Goal: Transaction & Acquisition: Purchase product/service

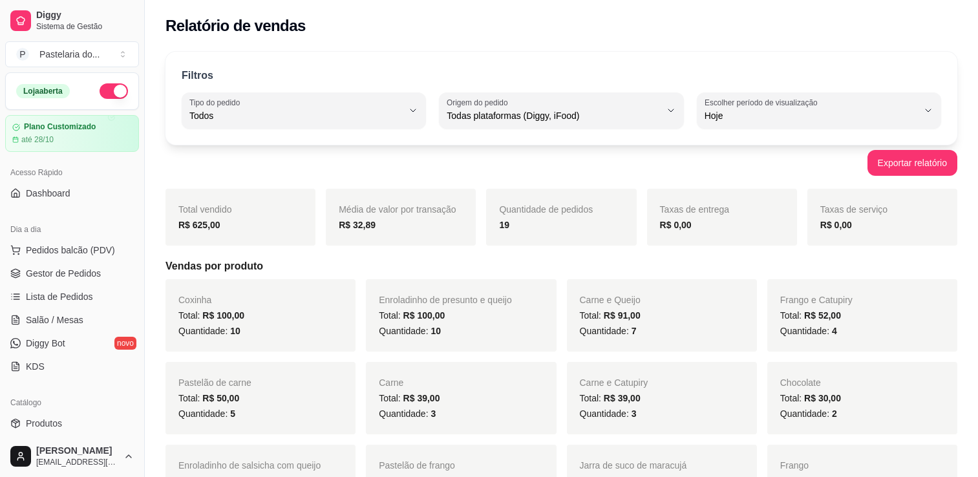
select select "ALL"
select select "0"
click at [55, 276] on span "Gestor de Pedidos" at bounding box center [63, 273] width 75 height 13
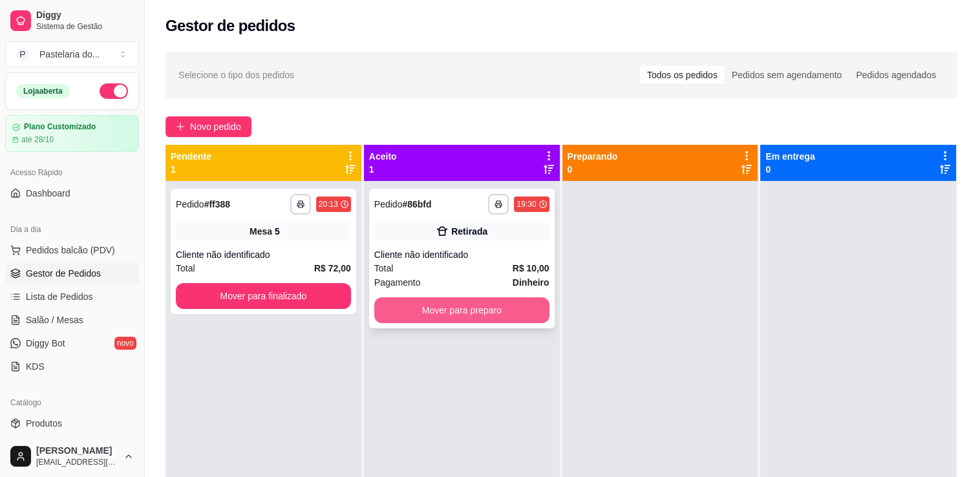
click at [519, 317] on button "Mover para preparo" at bounding box center [461, 310] width 175 height 26
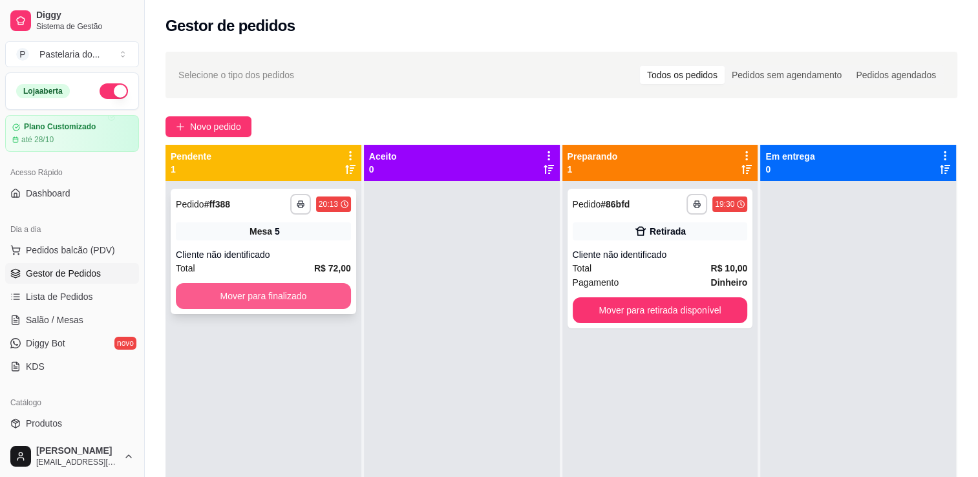
click at [315, 296] on button "Mover para finalizado" at bounding box center [263, 296] width 175 height 26
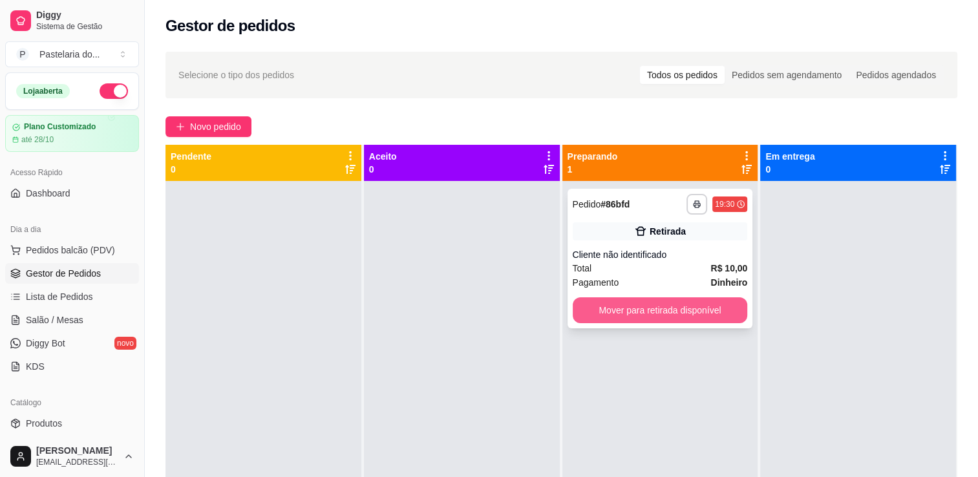
click at [590, 312] on button "Mover para retirada disponível" at bounding box center [660, 310] width 175 height 26
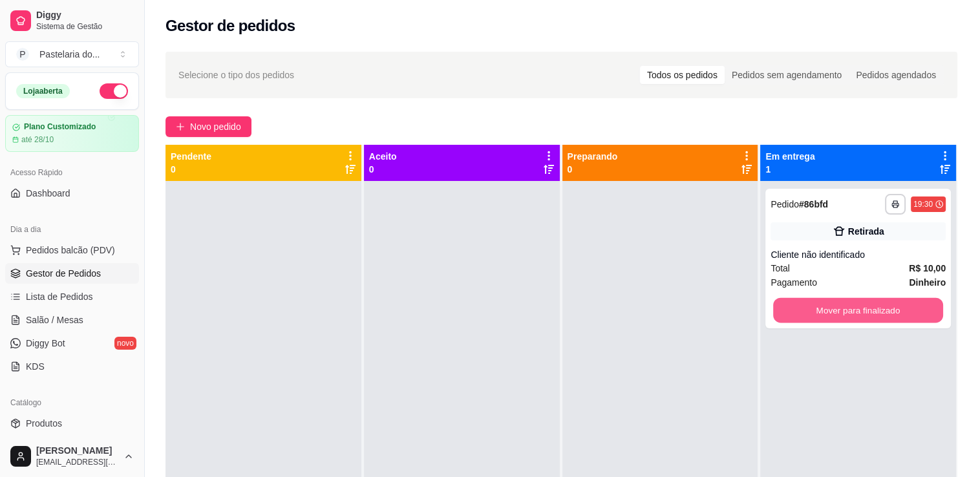
click at [773, 319] on button "Mover para finalizado" at bounding box center [858, 310] width 170 height 25
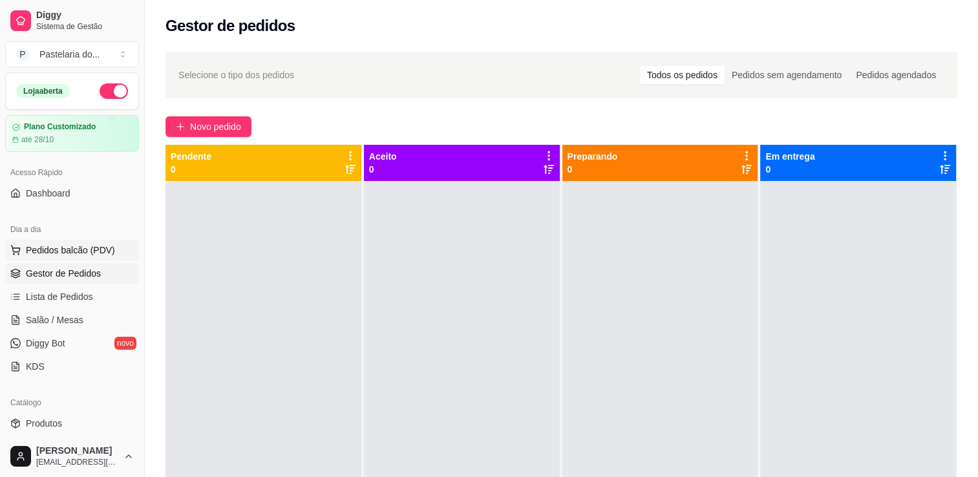
click at [42, 247] on span "Pedidos balcão (PDV)" at bounding box center [70, 250] width 89 height 13
click at [43, 247] on span "Pedidos balcão (PDV)" at bounding box center [70, 250] width 89 height 13
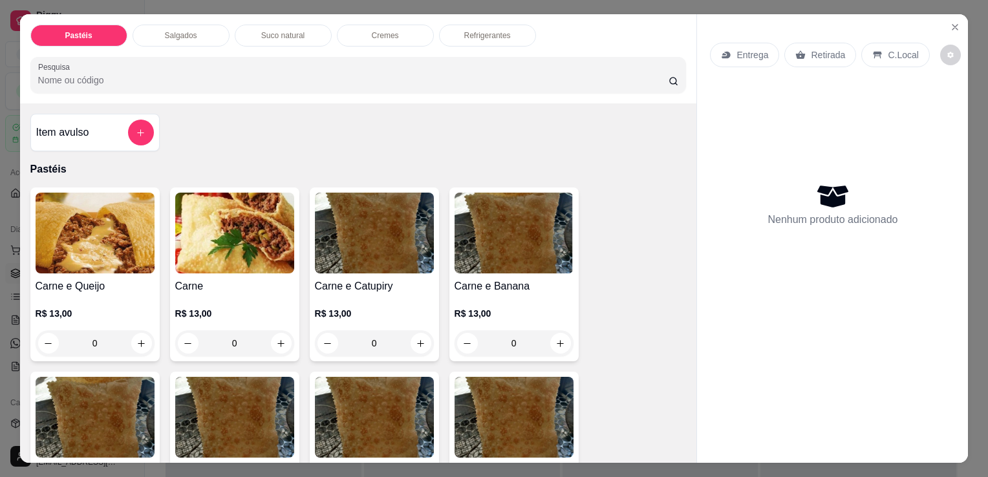
click at [133, 35] on div "Salgados" at bounding box center [181, 36] width 97 height 22
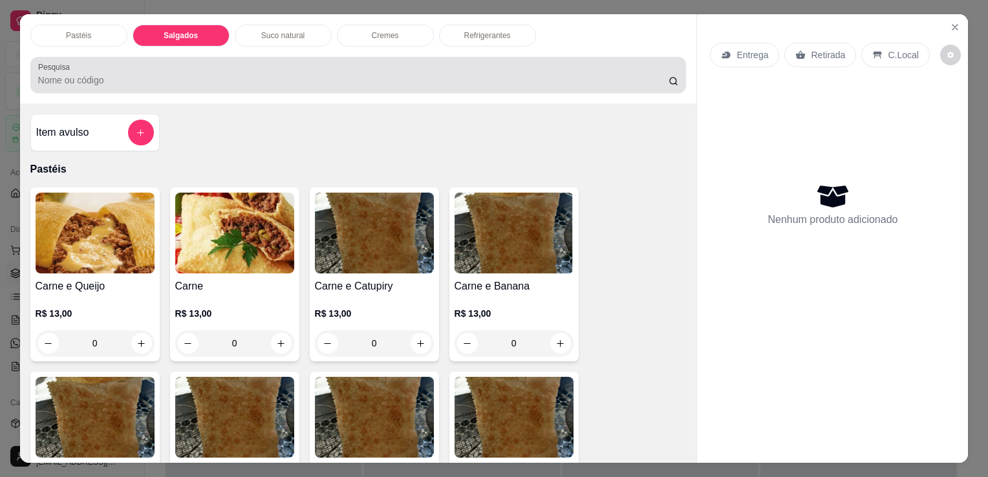
scroll to position [32, 0]
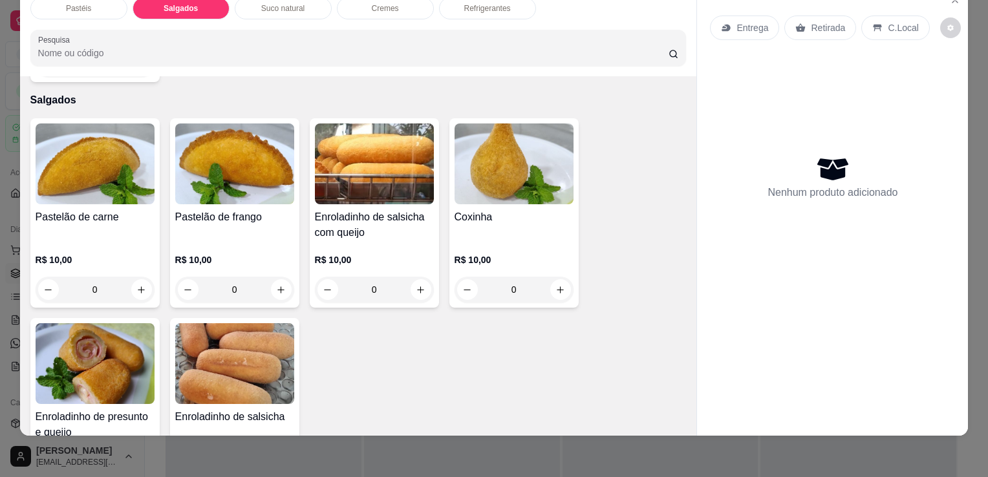
click at [102, 182] on div "Pastelão de carne R$ 10,00 0" at bounding box center [94, 212] width 129 height 189
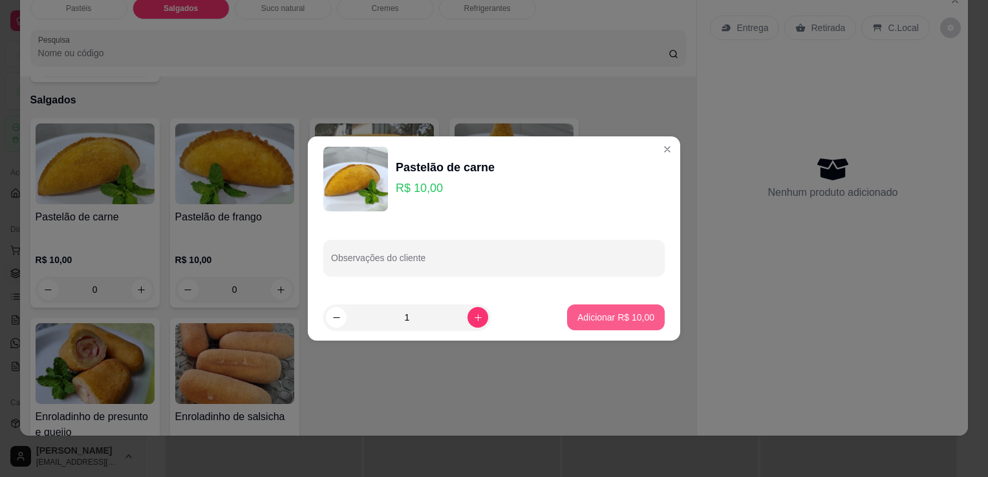
click at [603, 318] on p "Adicionar R$ 10,00" at bounding box center [615, 317] width 77 height 13
type input "1"
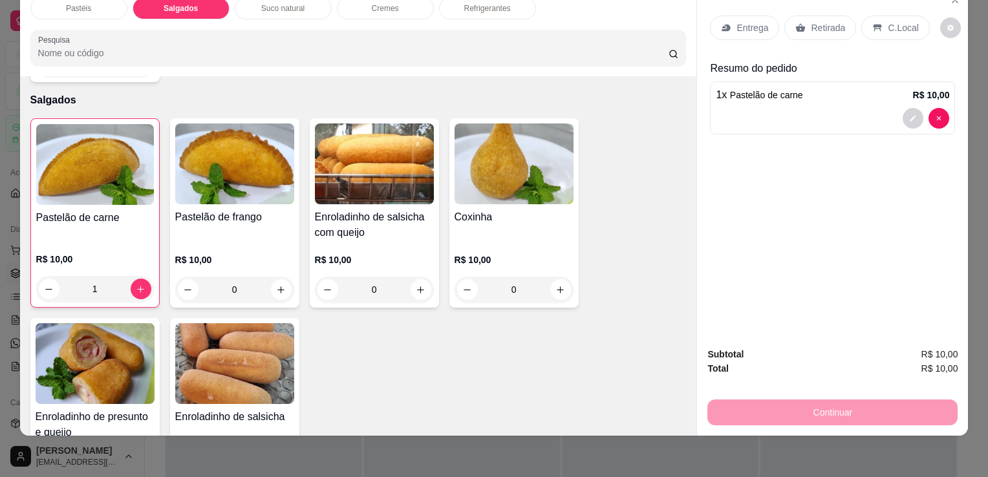
click at [522, 254] on p "R$ 10,00" at bounding box center [514, 260] width 119 height 13
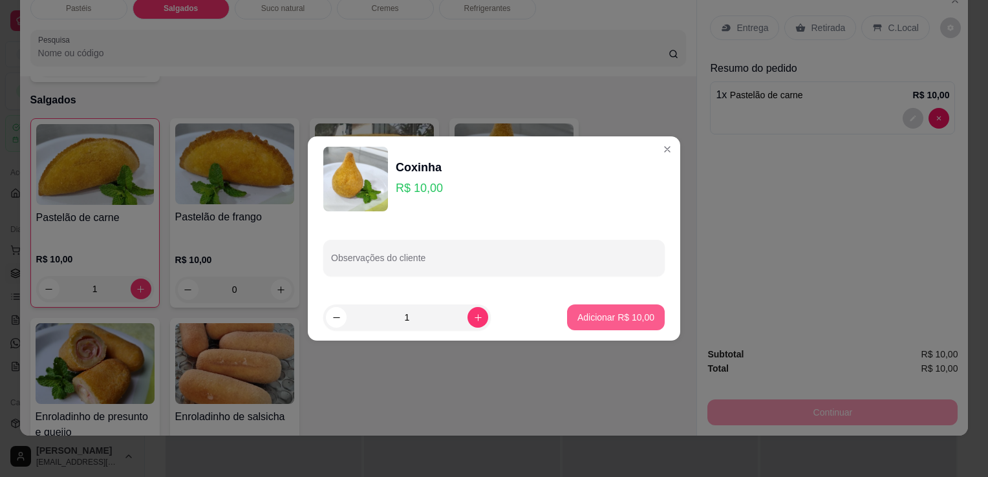
click at [627, 314] on p "Adicionar R$ 10,00" at bounding box center [615, 317] width 77 height 13
type input "1"
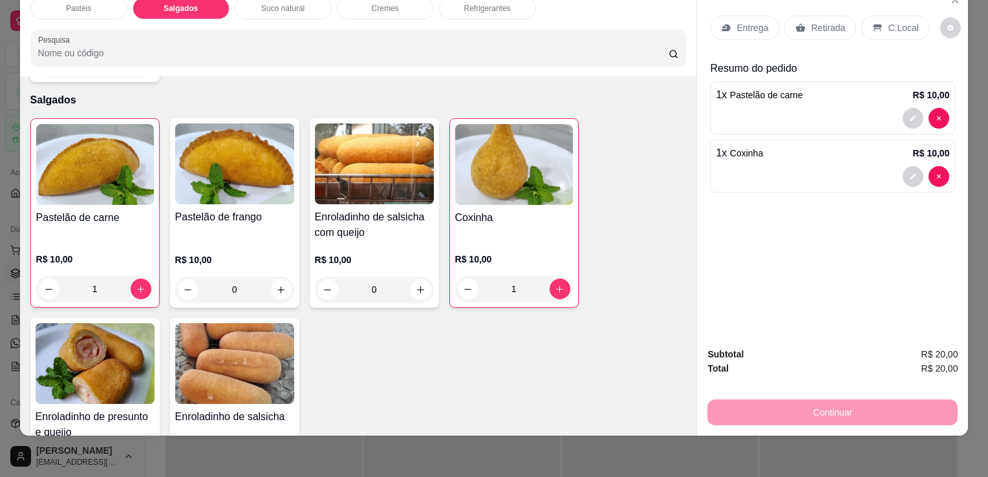
click at [103, 323] on img at bounding box center [95, 363] width 119 height 81
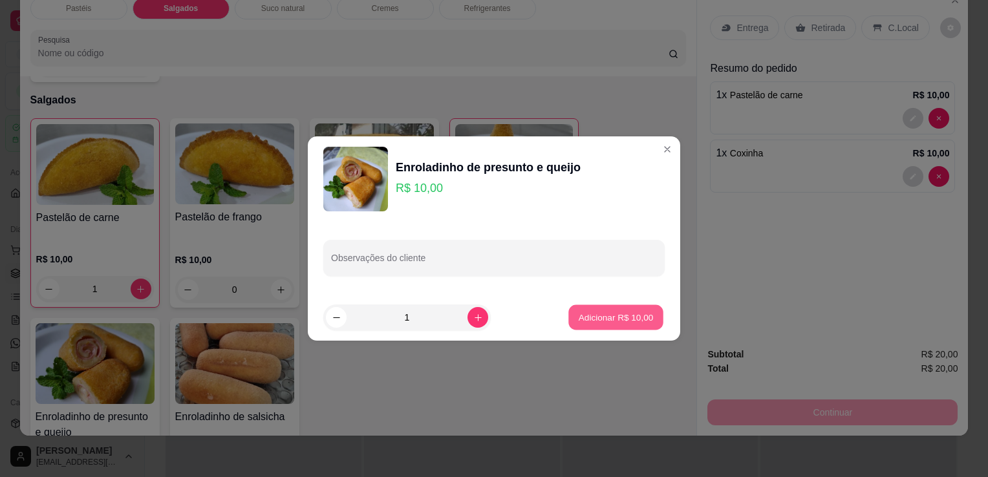
click at [609, 322] on p "Adicionar R$ 10,00" at bounding box center [616, 317] width 75 height 12
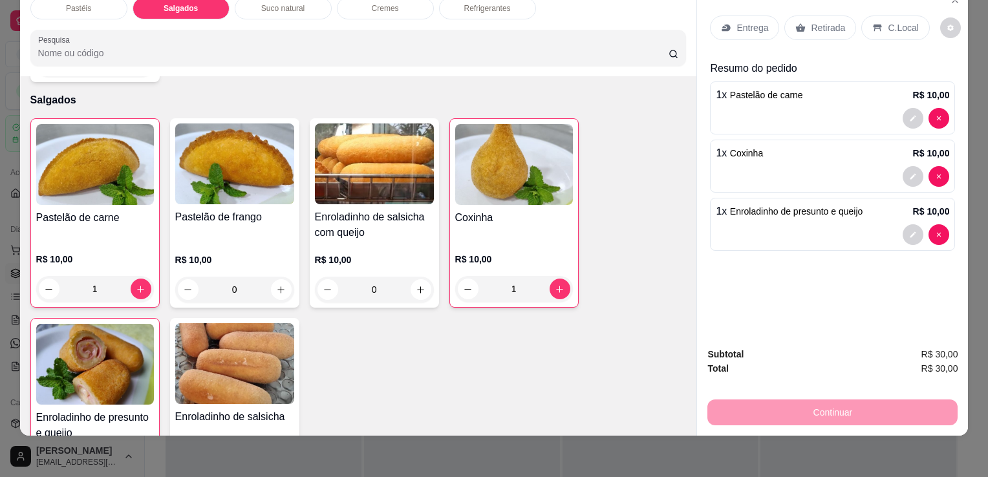
click at [87, 354] on img at bounding box center [95, 364] width 118 height 81
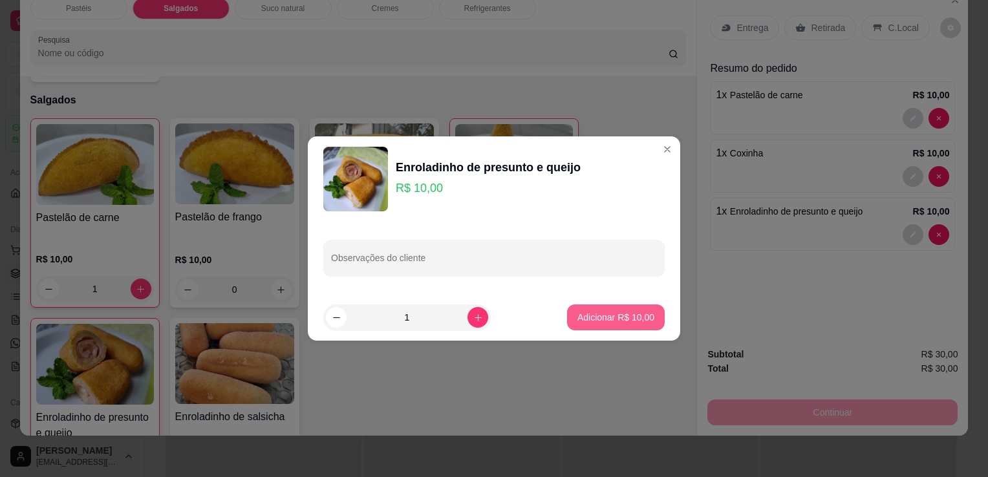
click at [619, 317] on p "Adicionar R$ 10,00" at bounding box center [615, 317] width 77 height 13
type input "2"
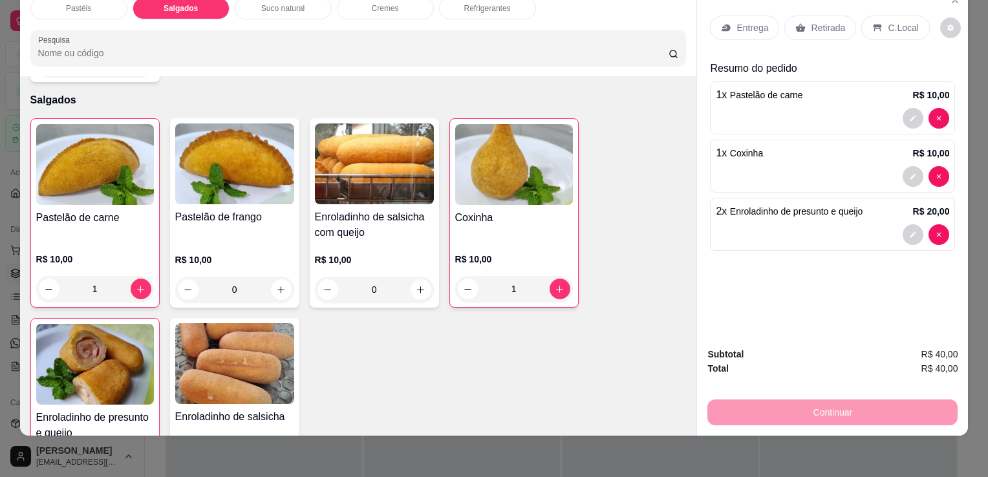
click at [810, 5] on div "Entrega Retirada C.Local" at bounding box center [832, 27] width 245 height 45
click at [816, 21] on p "Retirada" at bounding box center [828, 27] width 34 height 13
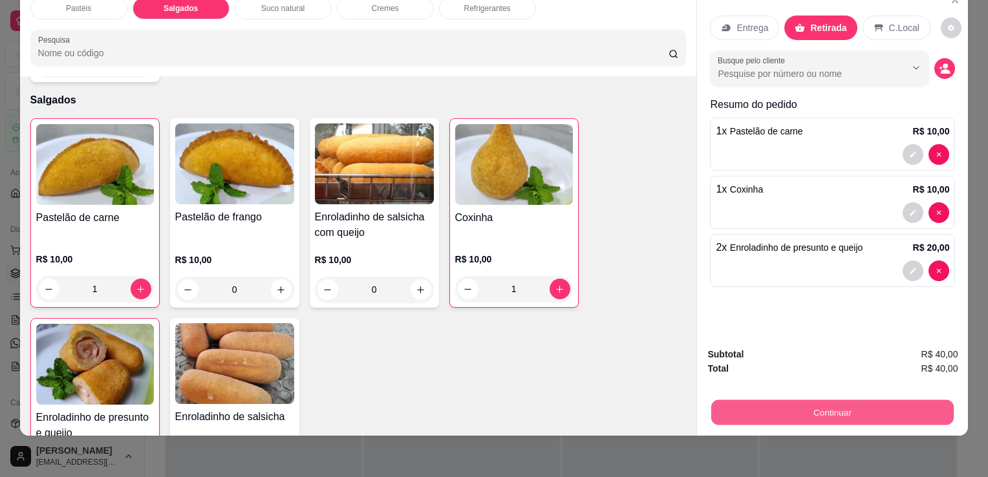
click at [799, 400] on button "Continuar" at bounding box center [832, 412] width 243 height 25
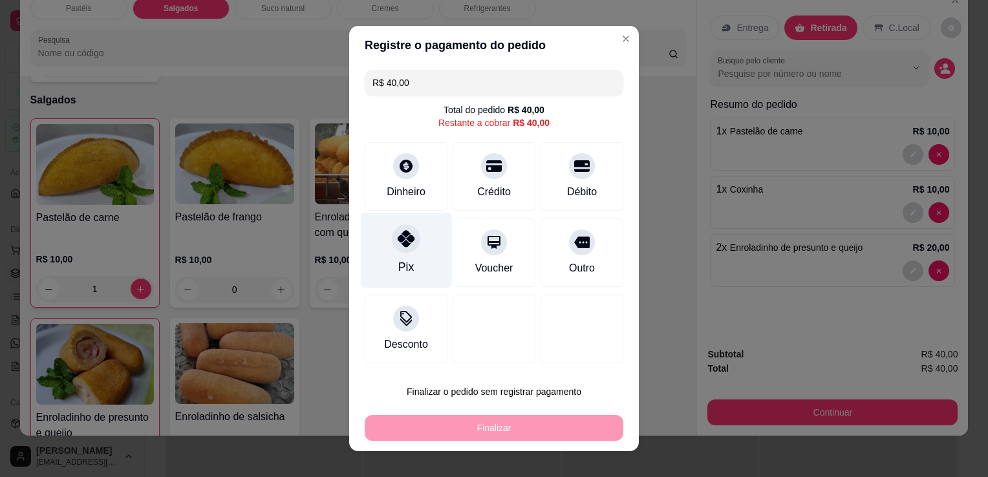
click at [380, 252] on div "Pix" at bounding box center [406, 251] width 91 height 76
type input "R$ 0,00"
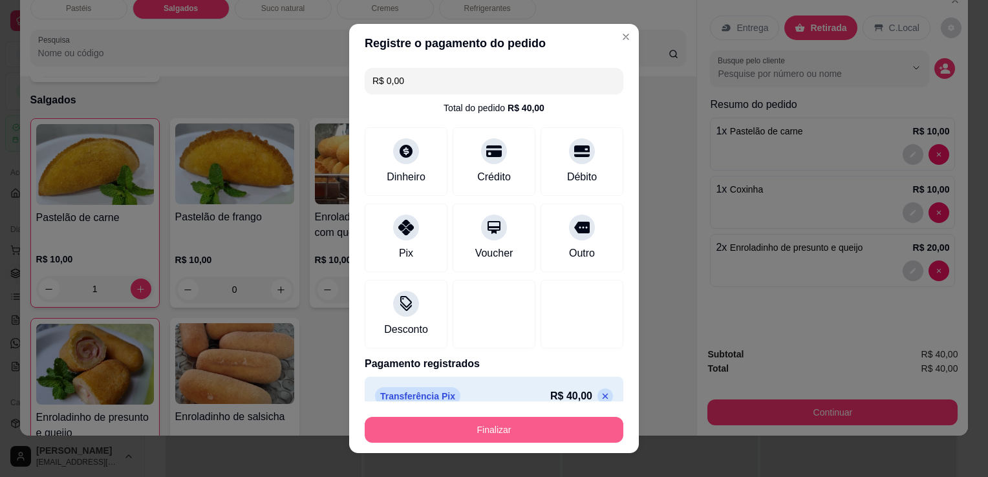
click at [424, 424] on button "Finalizar" at bounding box center [494, 430] width 259 height 26
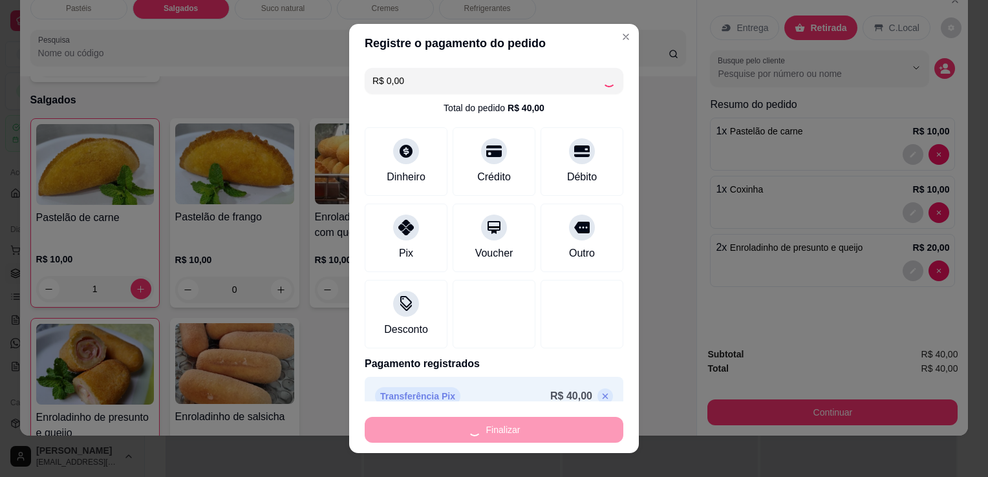
type input "0"
type input "-R$ 40,00"
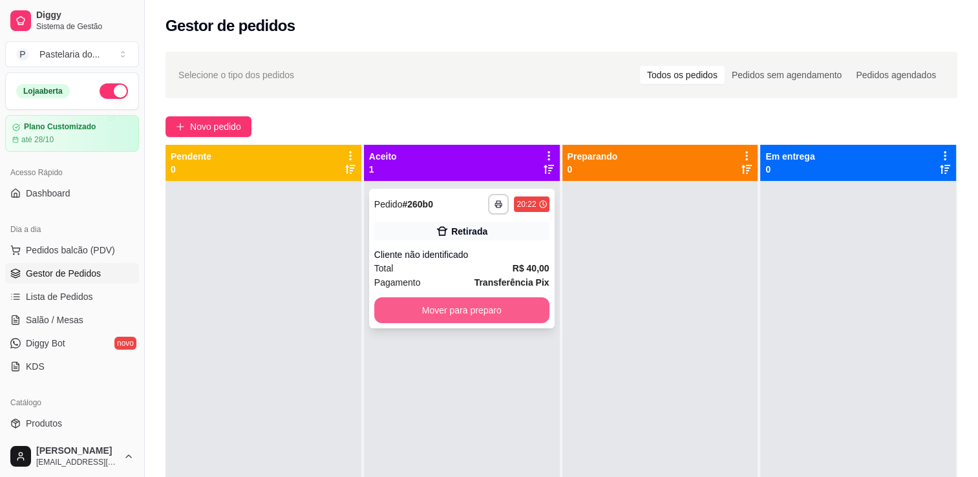
click at [499, 302] on button "Mover para preparo" at bounding box center [461, 310] width 175 height 26
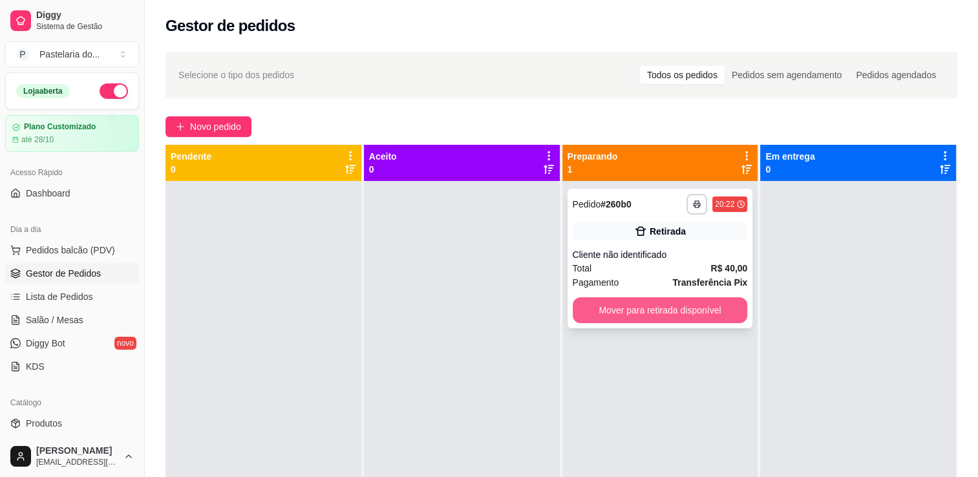
click at [647, 308] on button "Mover para retirada disponível" at bounding box center [660, 310] width 175 height 26
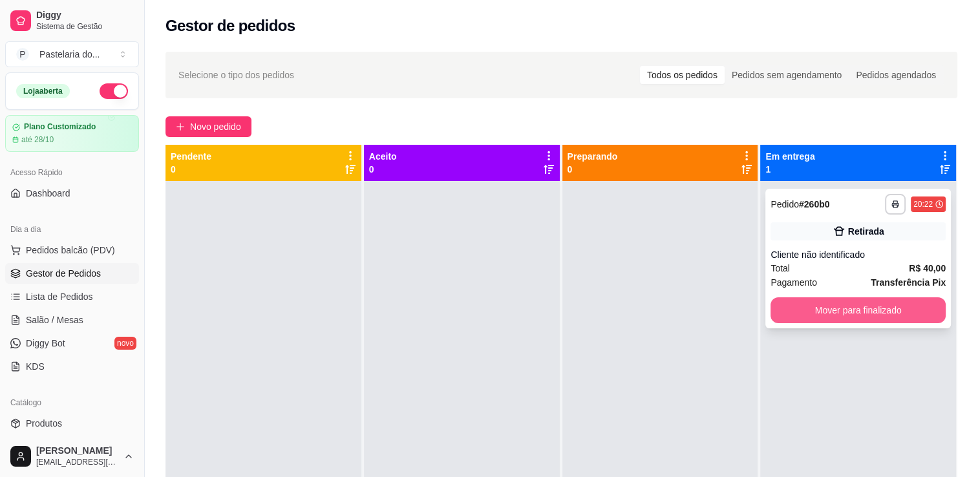
click at [845, 311] on button "Mover para finalizado" at bounding box center [858, 310] width 175 height 26
click at [845, 311] on div "Mover para finalizado" at bounding box center [858, 310] width 175 height 26
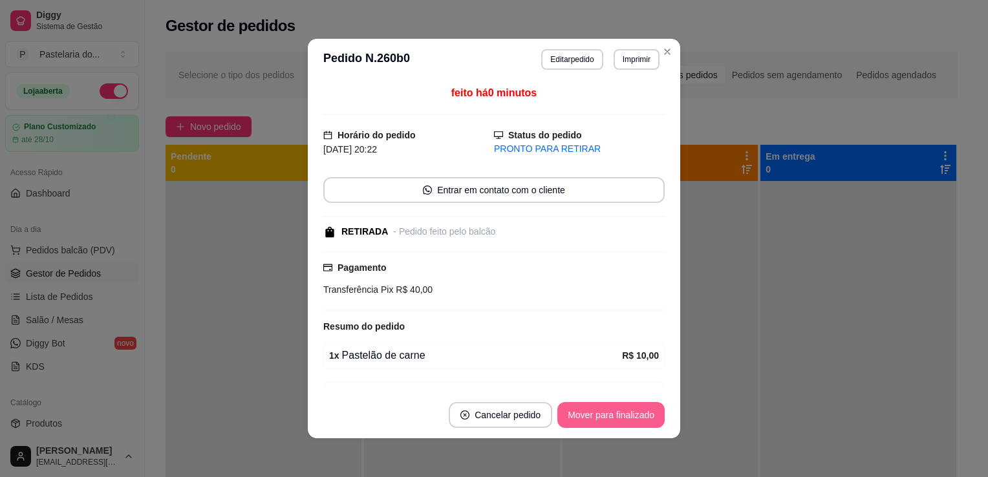
click at [598, 413] on button "Mover para finalizado" at bounding box center [610, 415] width 107 height 26
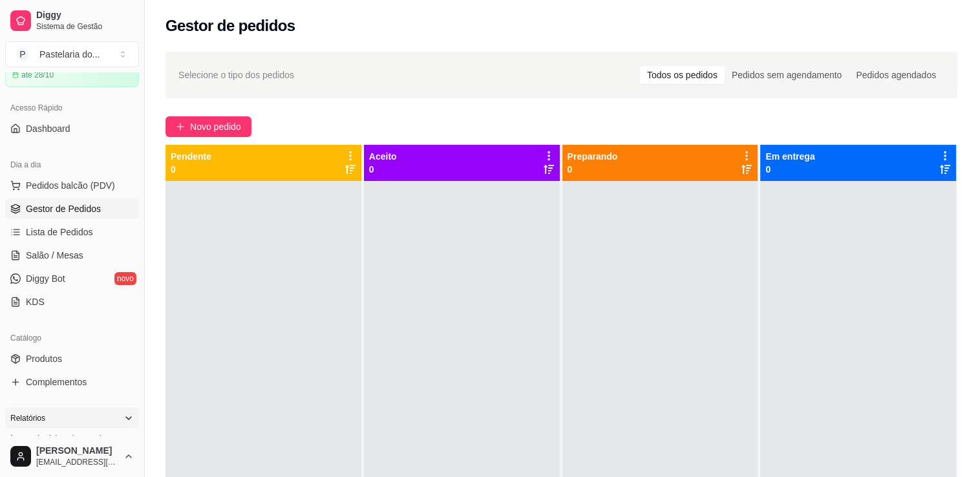
scroll to position [129, 0]
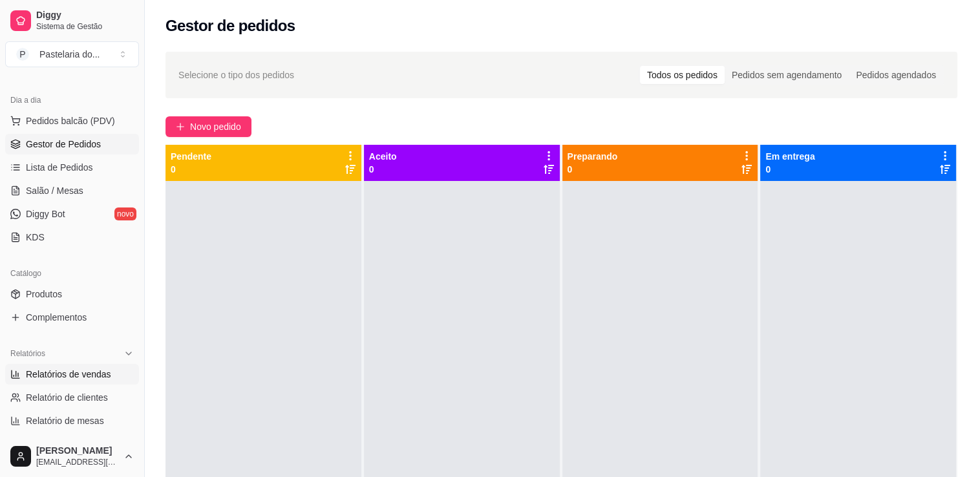
click at [63, 376] on span "Relatórios de vendas" at bounding box center [68, 374] width 85 height 13
select select "ALL"
select select "0"
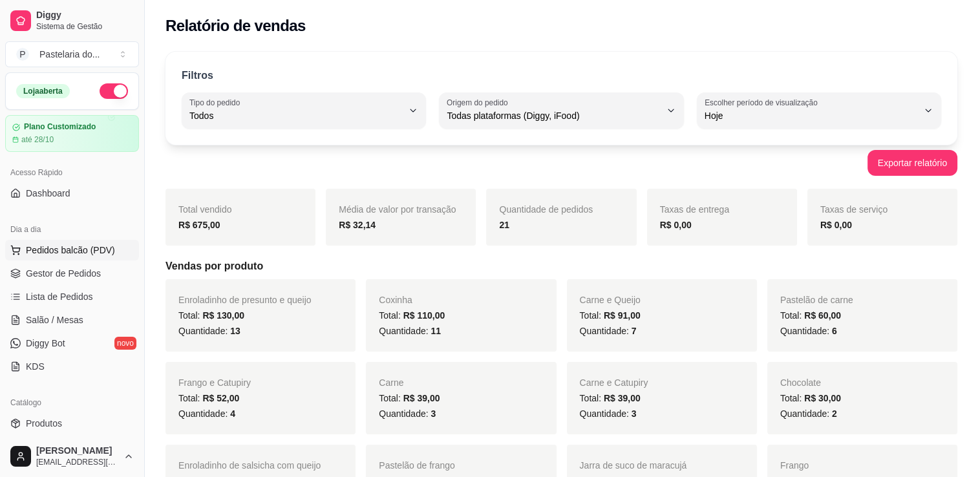
click at [57, 255] on span "Pedidos balcão (PDV)" at bounding box center [70, 250] width 89 height 13
click at [45, 320] on span "Salão / Mesas" at bounding box center [55, 320] width 58 height 13
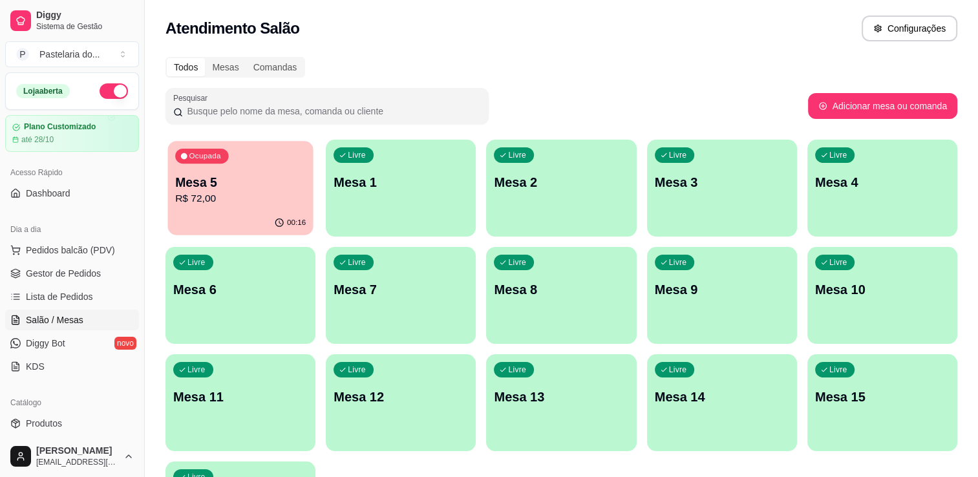
click at [192, 215] on div "00:16" at bounding box center [240, 223] width 146 height 25
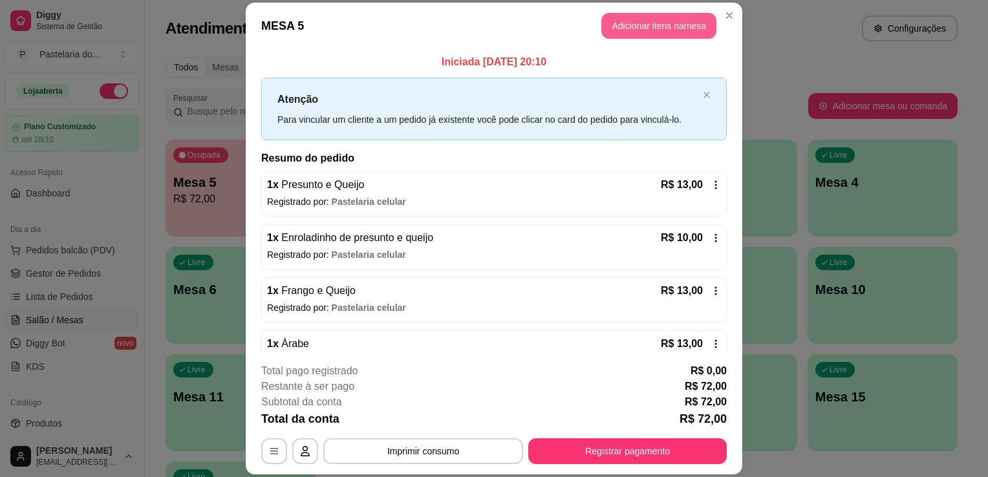
click at [636, 17] on button "Adicionar itens na mesa" at bounding box center [658, 26] width 115 height 26
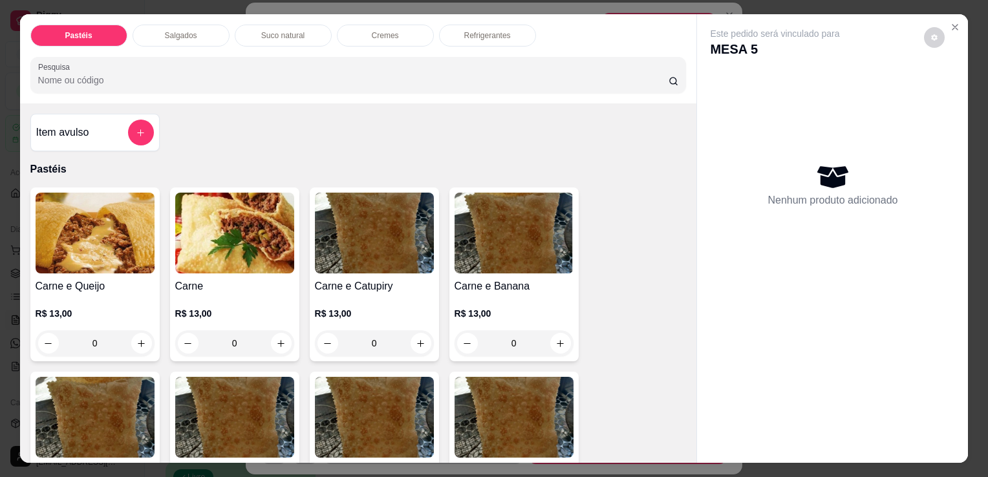
click at [194, 37] on div "Salgados" at bounding box center [181, 36] width 97 height 22
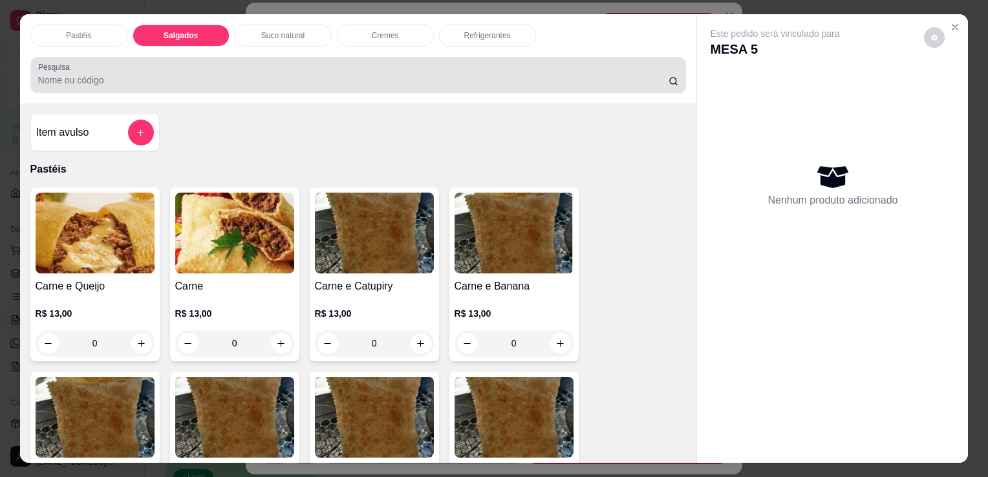
scroll to position [32, 0]
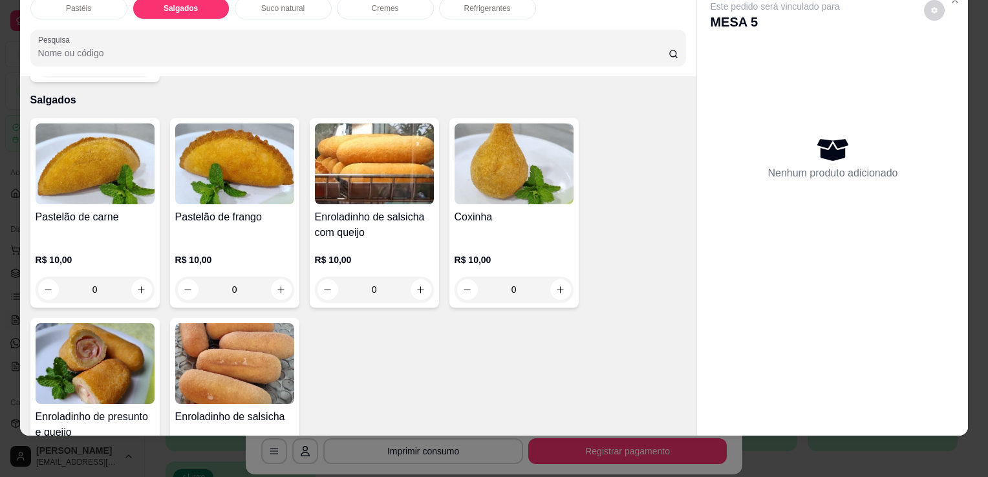
click at [180, 210] on div "Pastelão de frango" at bounding box center [234, 225] width 119 height 31
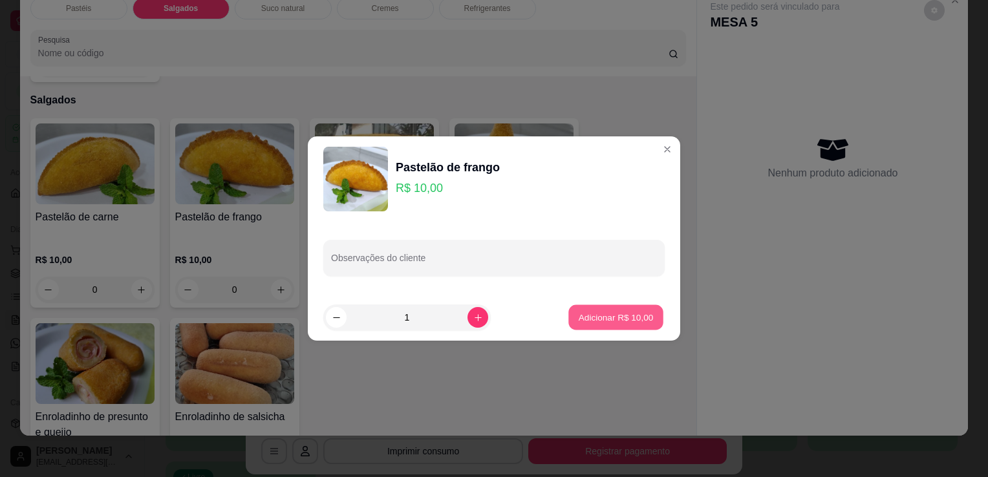
click at [603, 324] on button "Adicionar R$ 10,00" at bounding box center [615, 317] width 95 height 25
click at [603, 324] on div "Pastelão de carne R$ 10,00 0 Pastelão de frango R$ 10,00 0 Enroladinho de salsi…" at bounding box center [358, 312] width 656 height 389
type input "1"
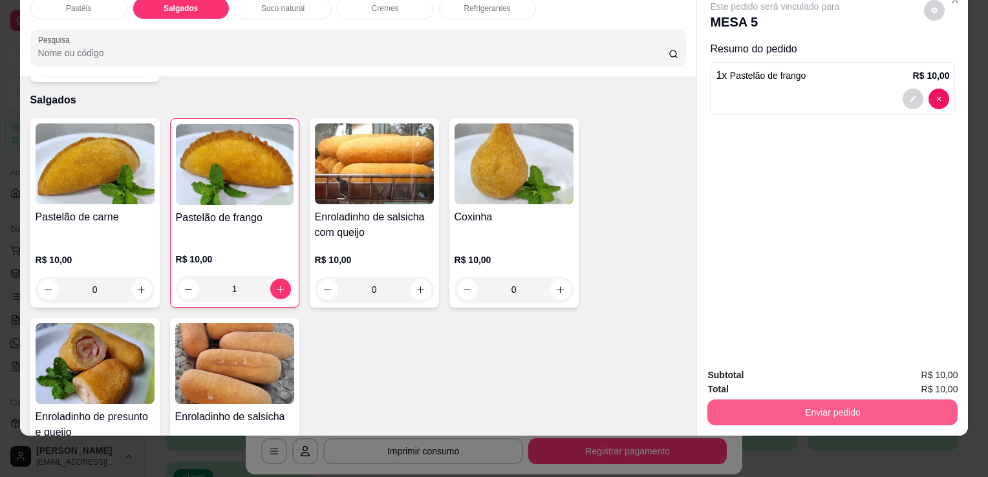
click at [812, 415] on button "Enviar pedido" at bounding box center [832, 413] width 250 height 26
click at [915, 415] on button "Enviar pedido" at bounding box center [832, 413] width 250 height 26
click at [923, 378] on button "Enviar pedido" at bounding box center [924, 371] width 73 height 25
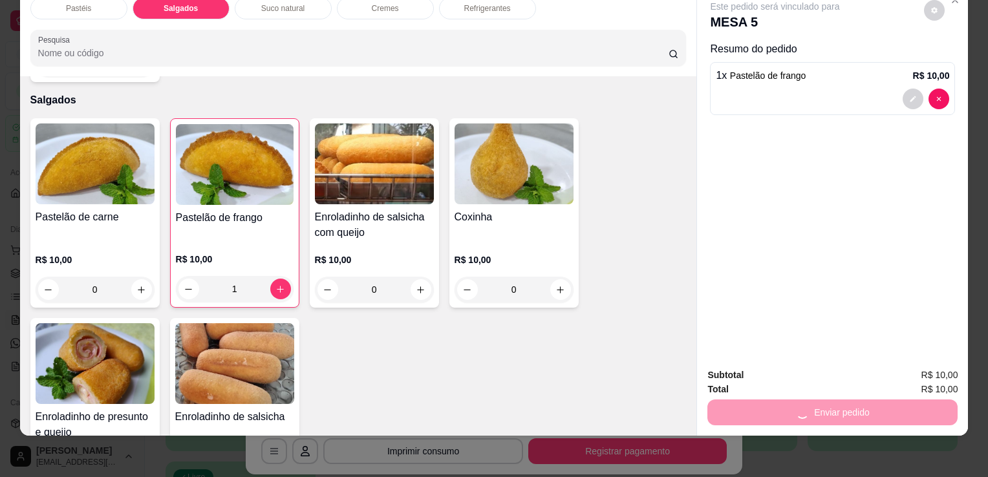
click at [923, 378] on button "Enviar pedido" at bounding box center [924, 371] width 73 height 25
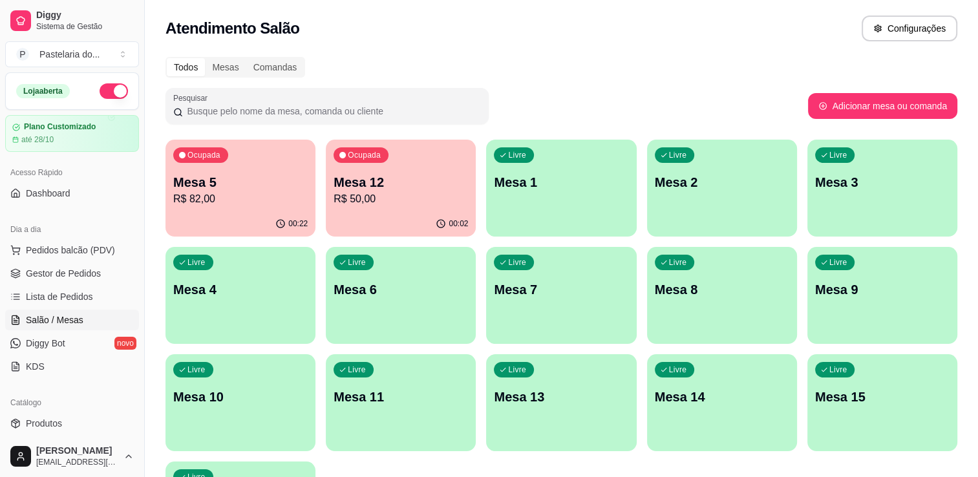
click at [742, 50] on div "Atendimento Salão Configurações Todos Mesas Comandas Pesquisar Adicionar mesa o…" at bounding box center [562, 287] width 834 height 574
click at [684, 65] on div "Todos Mesas Comandas" at bounding box center [562, 67] width 792 height 21
click at [54, 287] on link "Lista de Pedidos" at bounding box center [72, 296] width 134 height 21
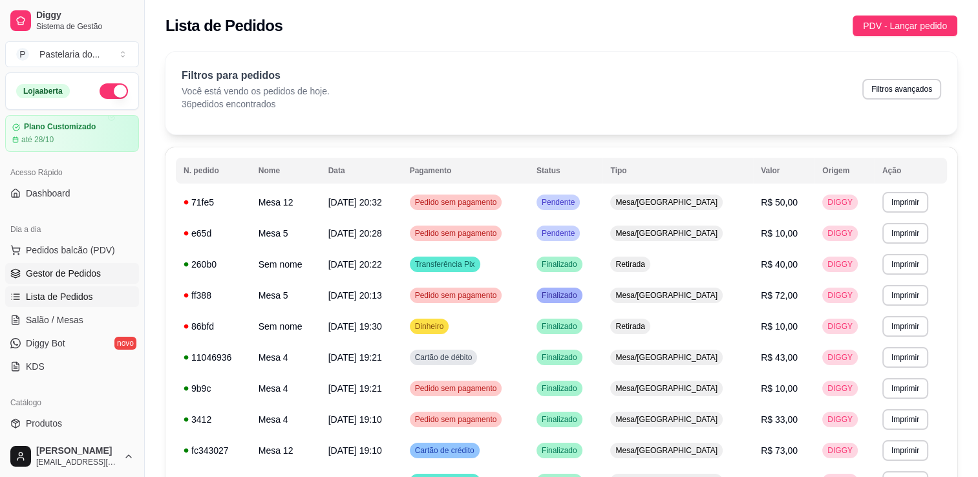
click at [65, 281] on link "Gestor de Pedidos" at bounding box center [72, 273] width 134 height 21
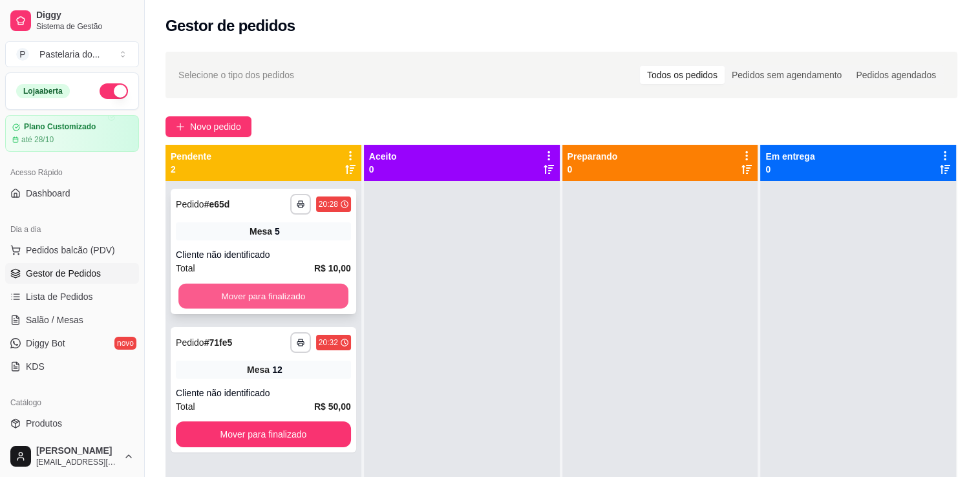
click at [221, 296] on button "Mover para finalizado" at bounding box center [263, 296] width 170 height 25
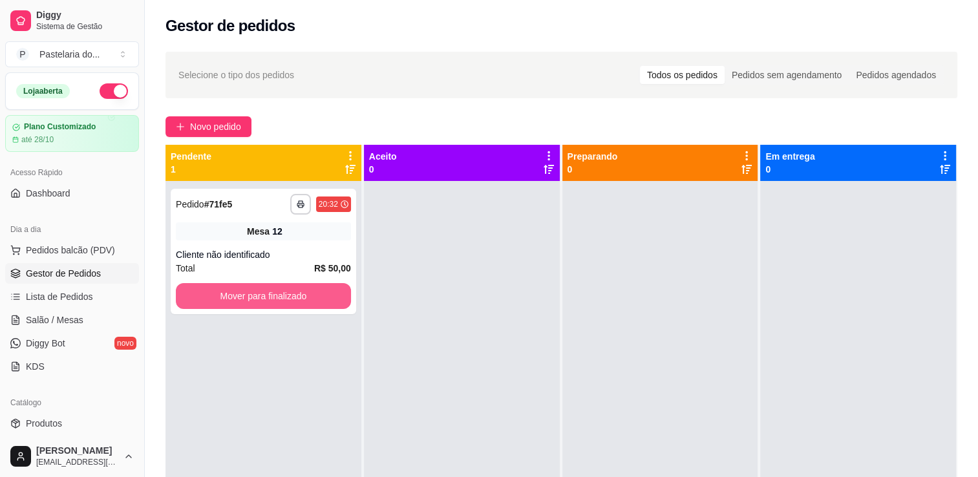
click at [221, 296] on button "Mover para finalizado" at bounding box center [263, 296] width 175 height 26
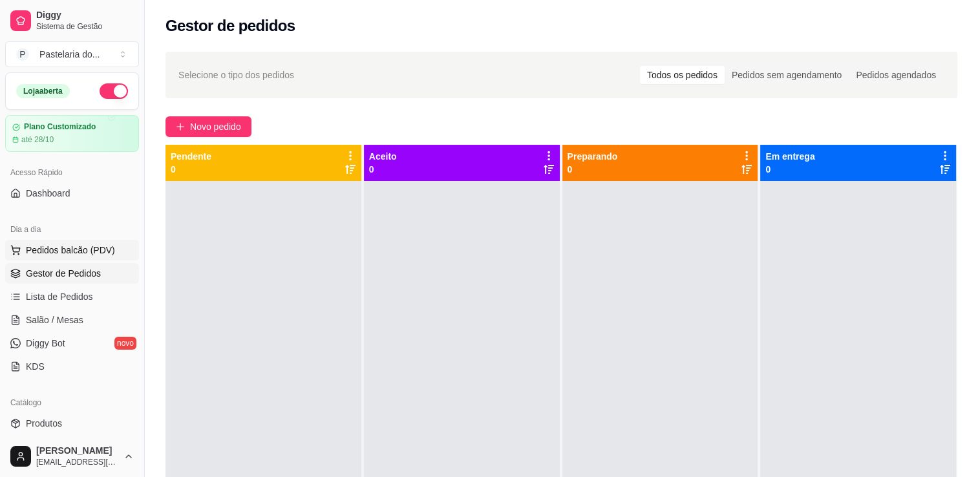
click at [36, 256] on button "Pedidos balcão (PDV)" at bounding box center [72, 250] width 134 height 21
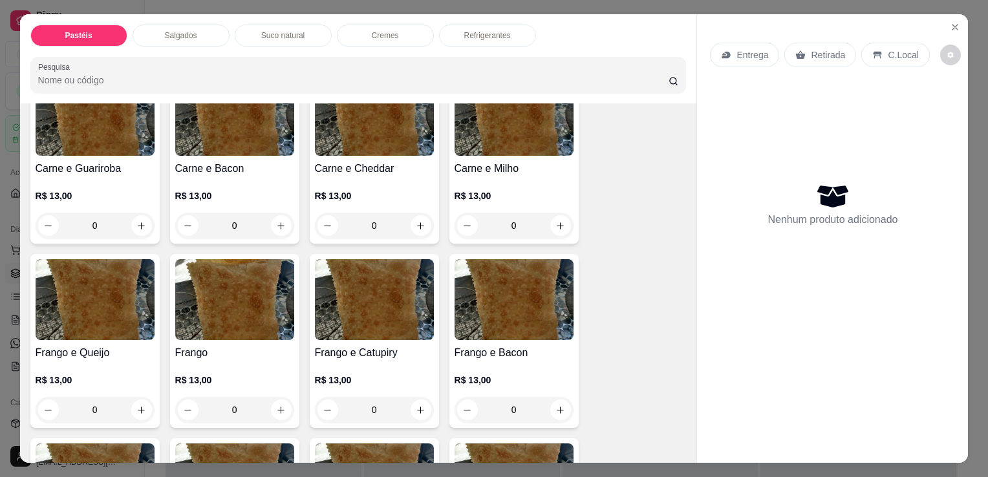
scroll to position [388, 0]
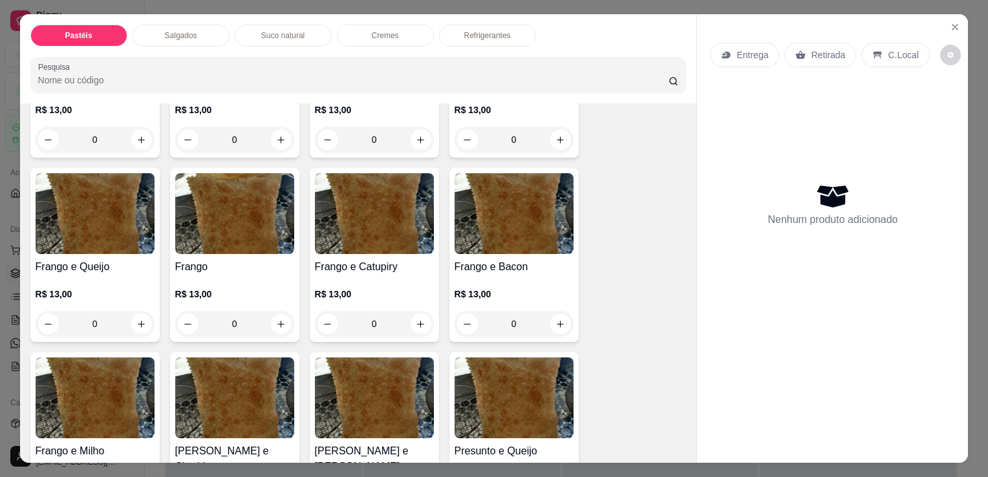
click at [207, 217] on img at bounding box center [234, 213] width 119 height 81
click at [124, 206] on img at bounding box center [95, 213] width 119 height 81
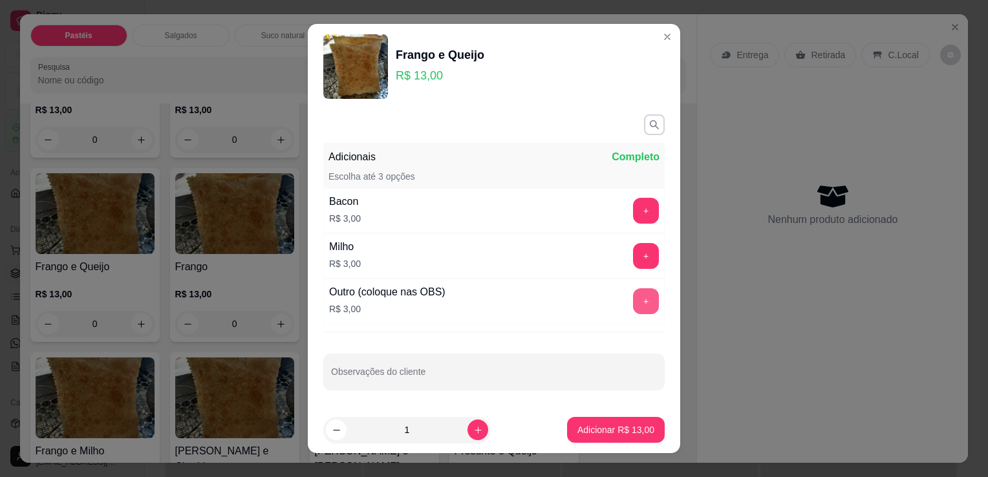
click at [633, 307] on button "+" at bounding box center [646, 301] width 26 height 26
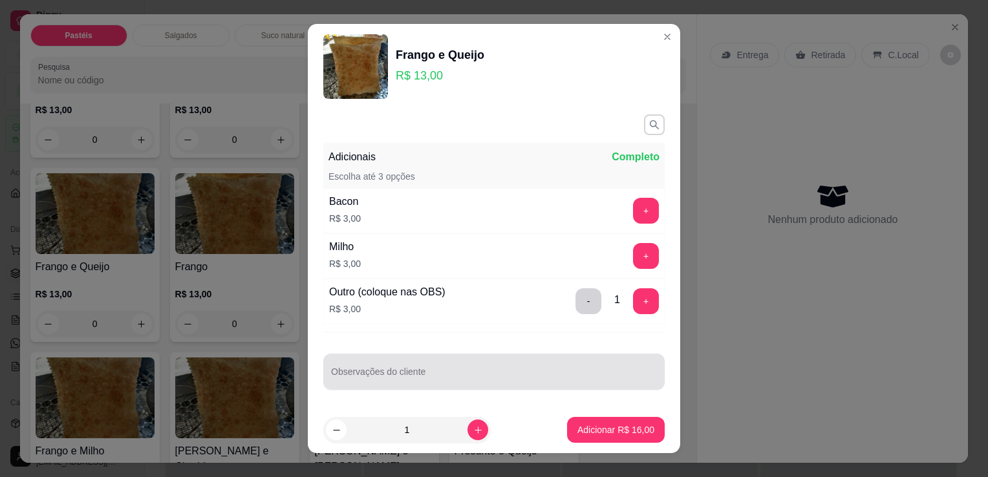
click at [543, 359] on div at bounding box center [494, 372] width 326 height 26
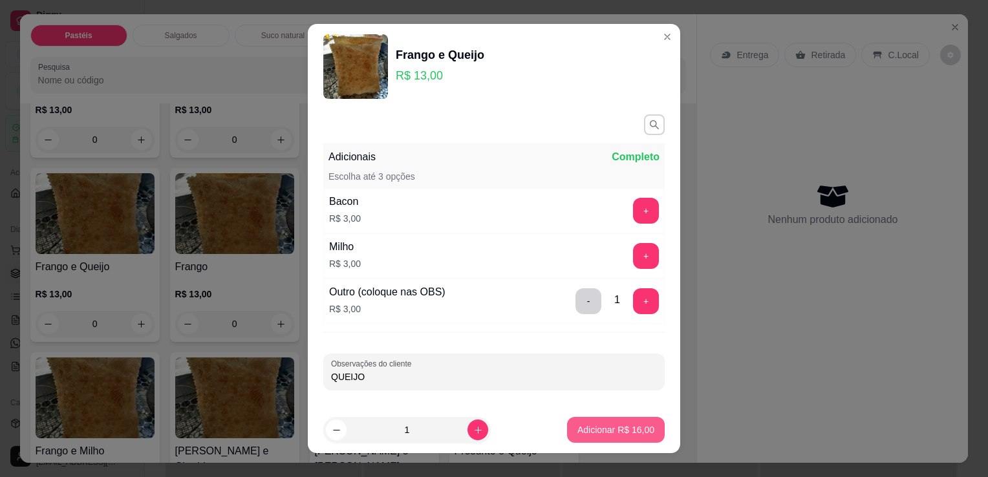
type input "QUEIJO"
click at [604, 441] on button "Adicionar R$ 16,00" at bounding box center [616, 430] width 98 height 26
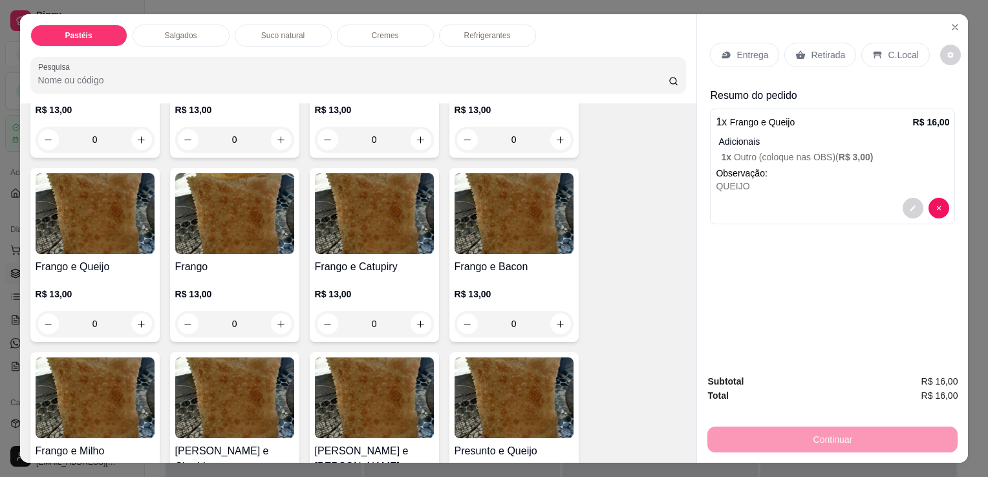
click at [822, 58] on div "Retirada" at bounding box center [820, 55] width 72 height 25
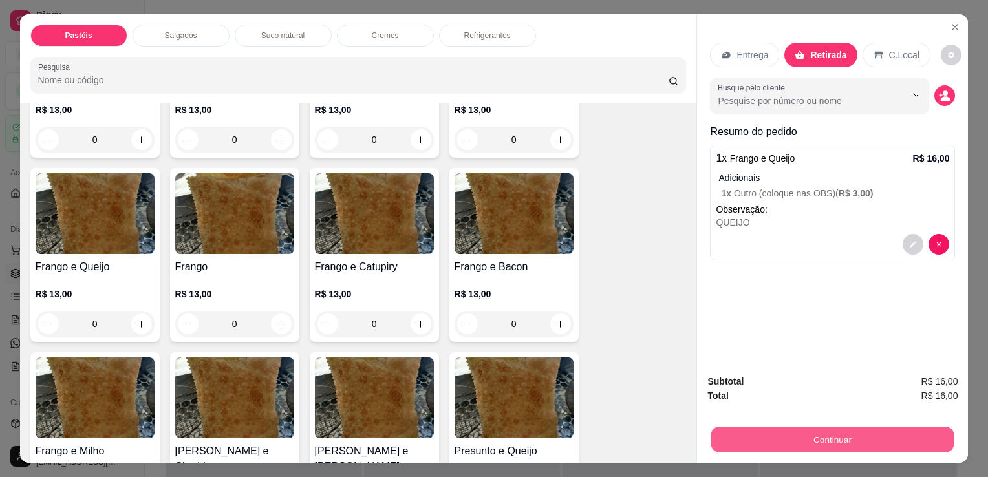
click at [772, 427] on button "Continuar" at bounding box center [832, 439] width 243 height 25
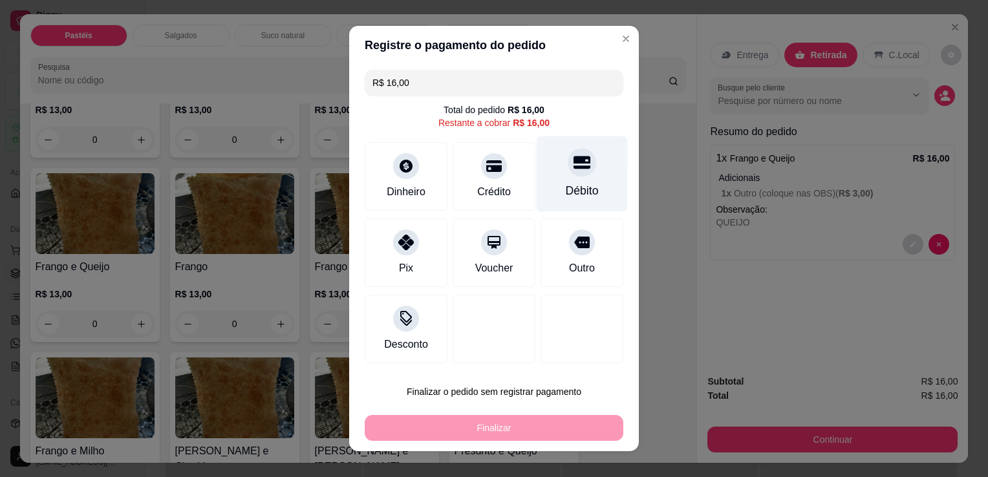
click at [585, 159] on div "Débito" at bounding box center [582, 174] width 91 height 76
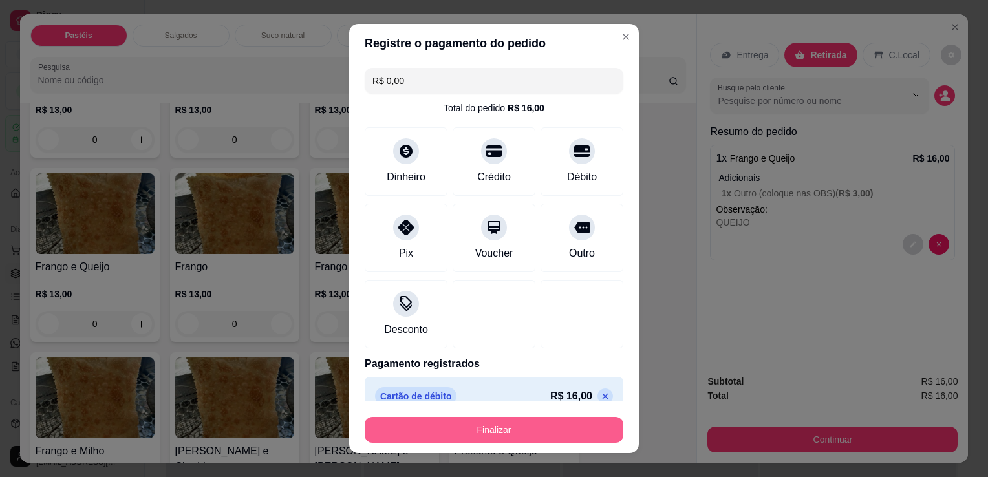
click at [537, 430] on button "Finalizar" at bounding box center [494, 430] width 259 height 26
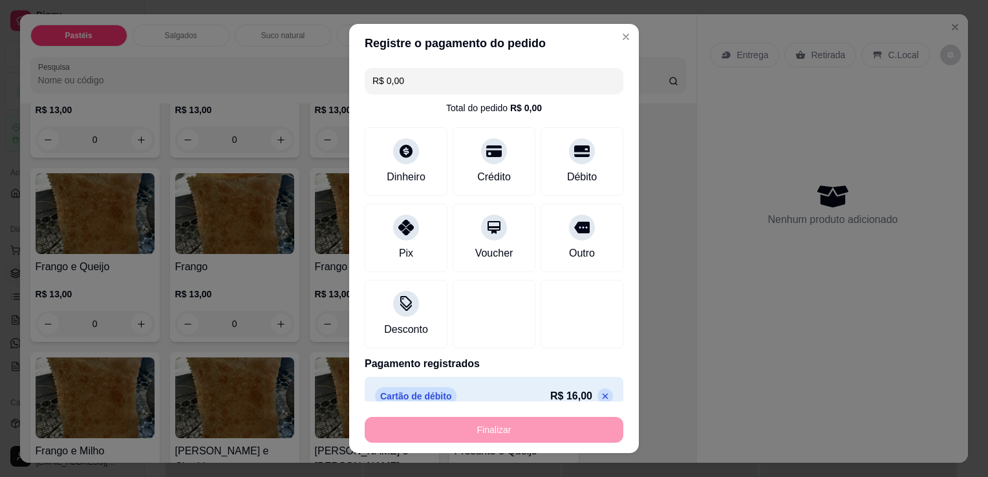
type input "-R$ 16,00"
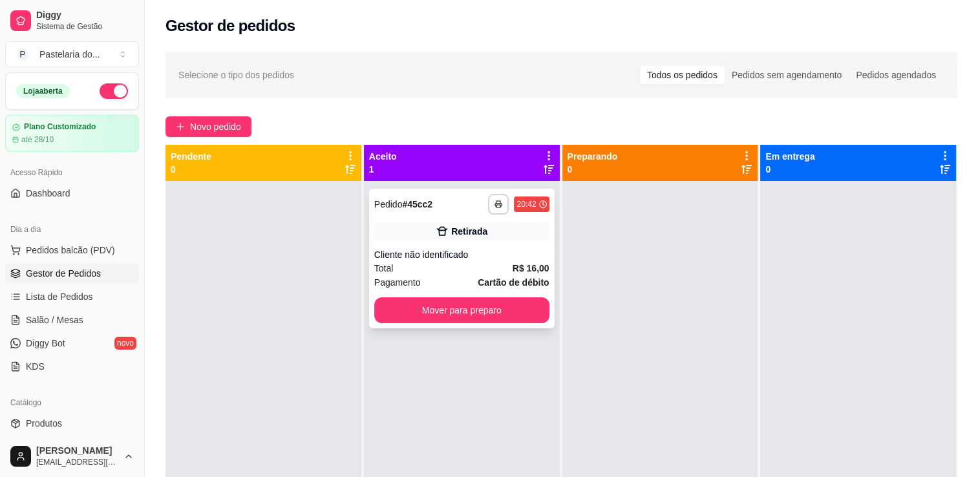
click at [548, 311] on div "**********" at bounding box center [462, 259] width 186 height 140
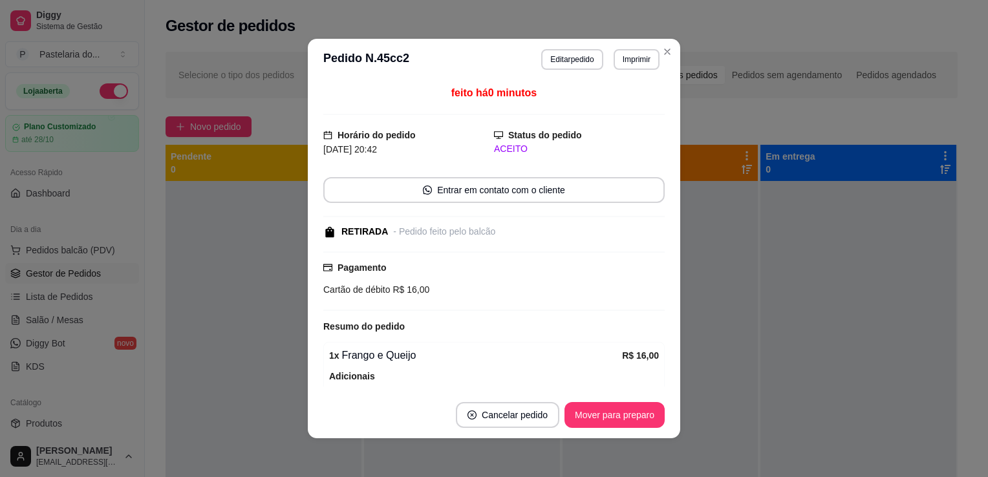
drag, startPoint x: 581, startPoint y: 397, endPoint x: 588, endPoint y: 407, distance: 12.6
click at [585, 405] on footer "Cancelar pedido Mover para preparo" at bounding box center [494, 415] width 372 height 47
click at [591, 412] on button "Mover para preparo" at bounding box center [614, 415] width 97 height 25
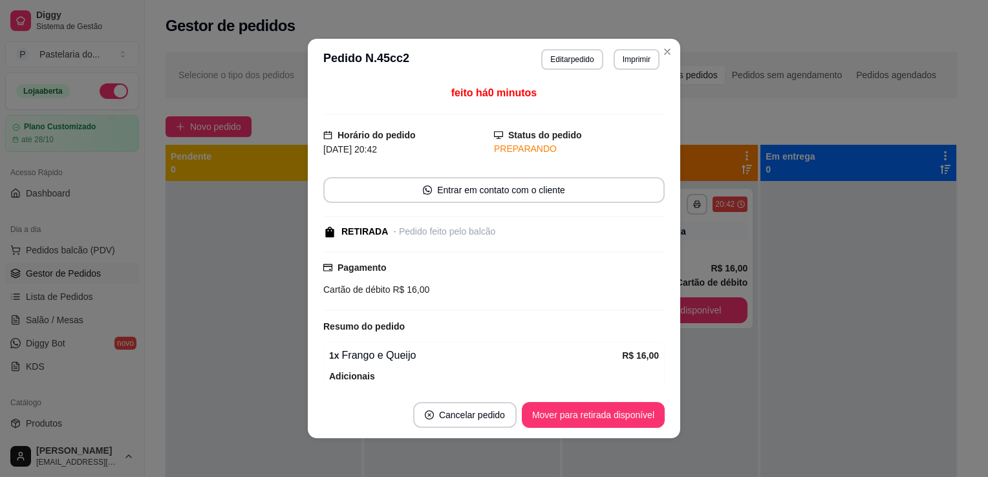
click at [618, 409] on button "Mover para retirada disponível" at bounding box center [593, 415] width 143 height 26
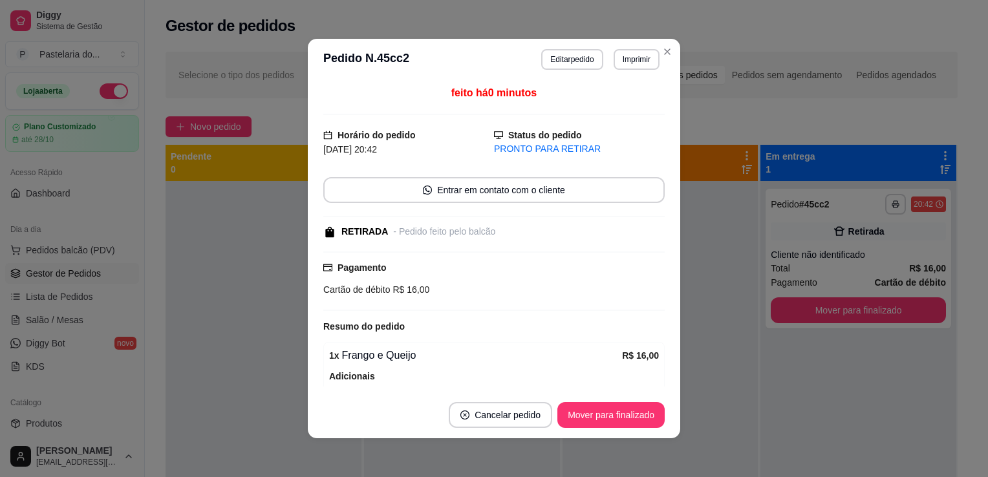
click at [669, 409] on footer "Cancelar pedido Mover para finalizado" at bounding box center [494, 415] width 372 height 47
click at [638, 411] on button "Mover para finalizado" at bounding box center [610, 415] width 107 height 26
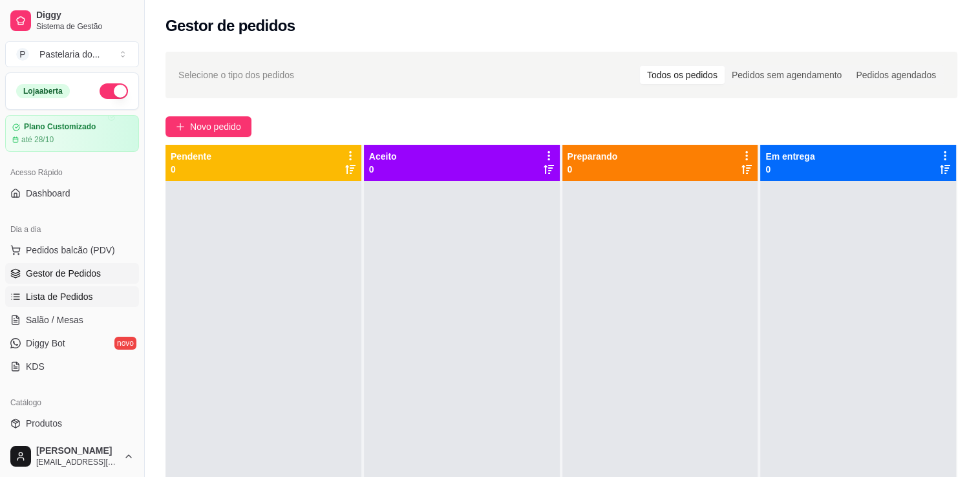
click at [36, 296] on span "Lista de Pedidos" at bounding box center [59, 296] width 67 height 13
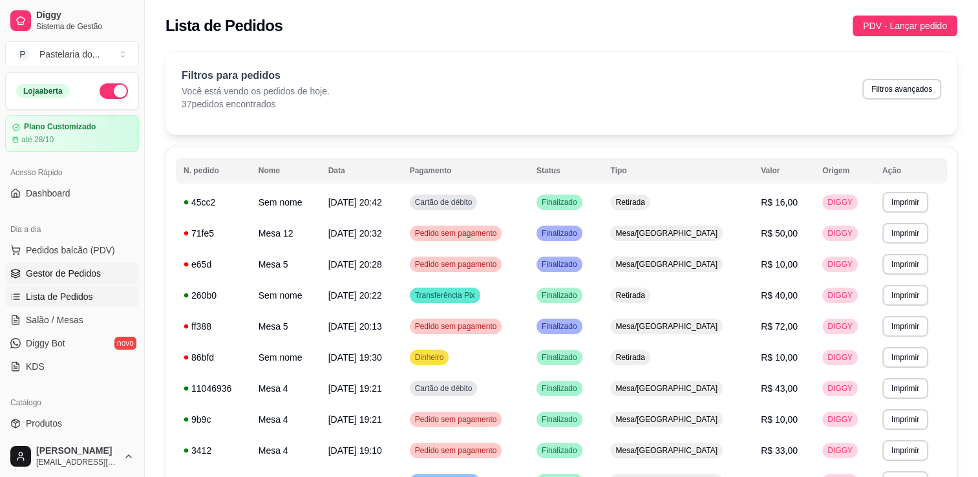
click at [36, 272] on span "Gestor de Pedidos" at bounding box center [63, 273] width 75 height 13
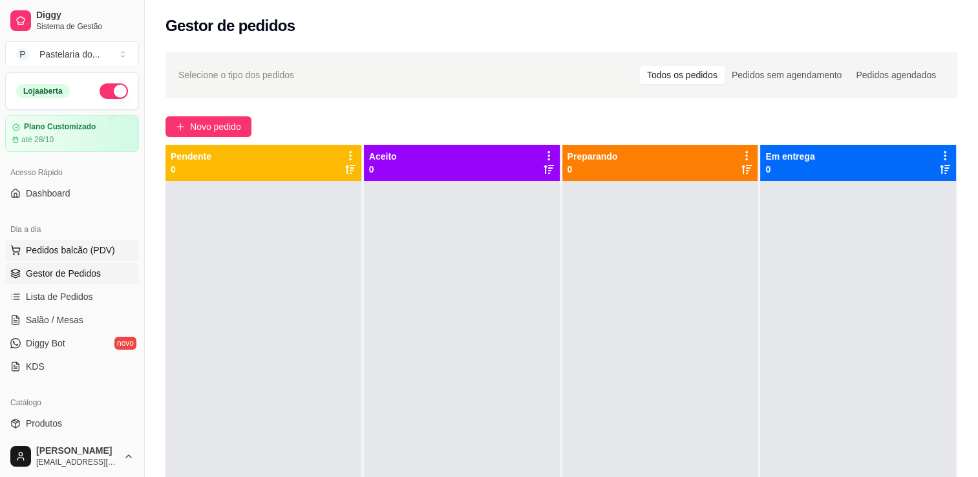
click at [61, 247] on span "Pedidos balcão (PDV)" at bounding box center [70, 250] width 89 height 13
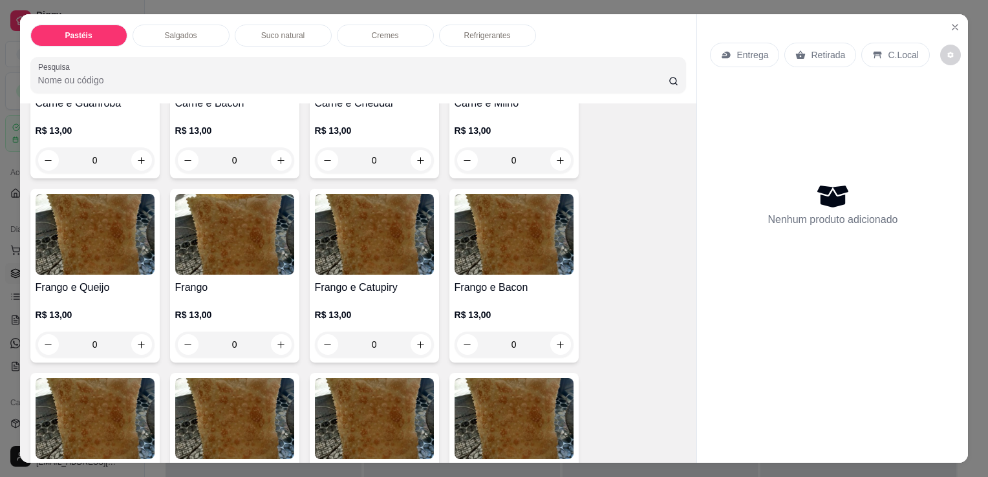
scroll to position [388, 0]
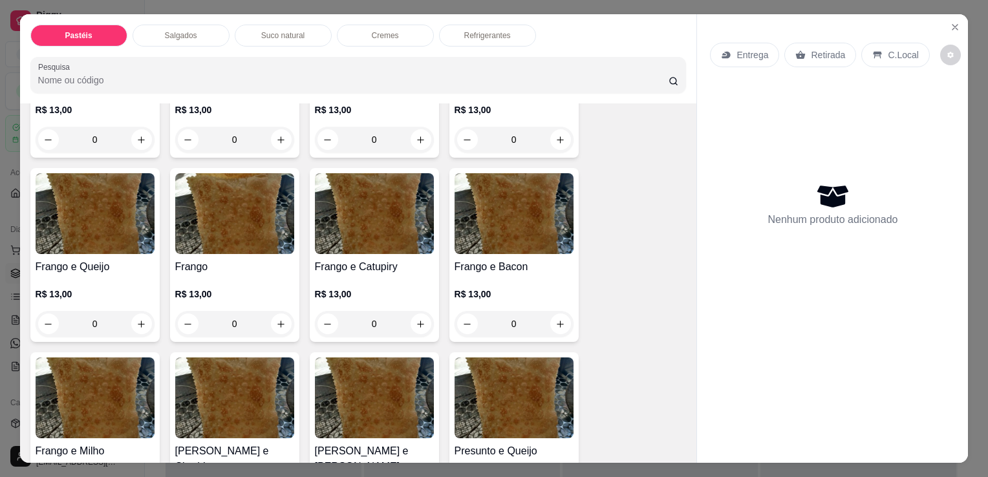
click at [219, 259] on h4 "Frango" at bounding box center [234, 267] width 119 height 16
click at [64, 259] on h4 "Frango e Queijo" at bounding box center [95, 267] width 119 height 16
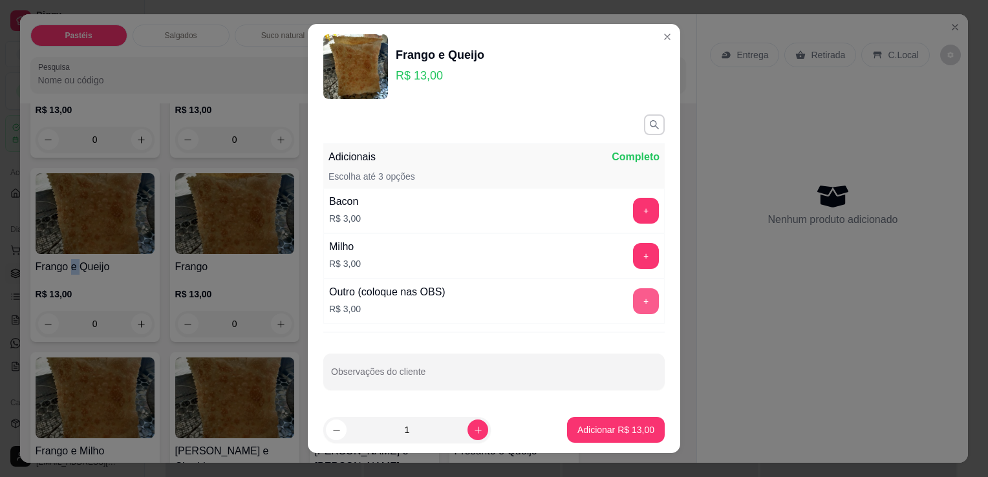
click at [633, 294] on button "+" at bounding box center [646, 301] width 26 height 26
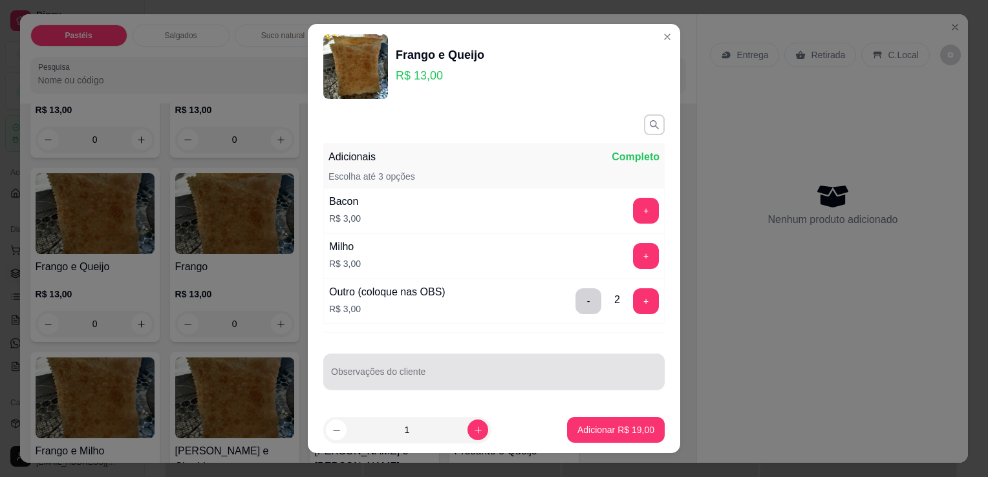
click at [468, 376] on input "Observações do cliente" at bounding box center [494, 377] width 326 height 13
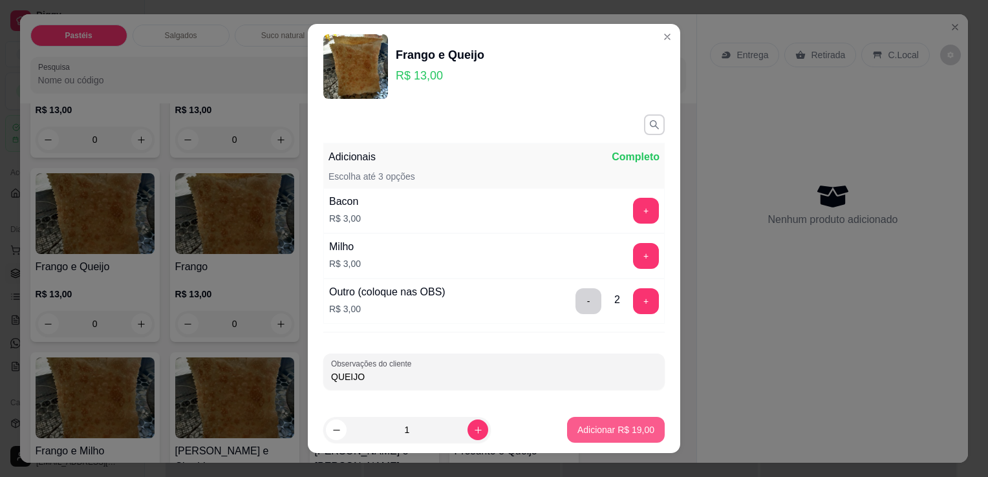
type input "QUEIJO"
click at [633, 425] on p "Adicionar R$ 19,00" at bounding box center [615, 430] width 77 height 13
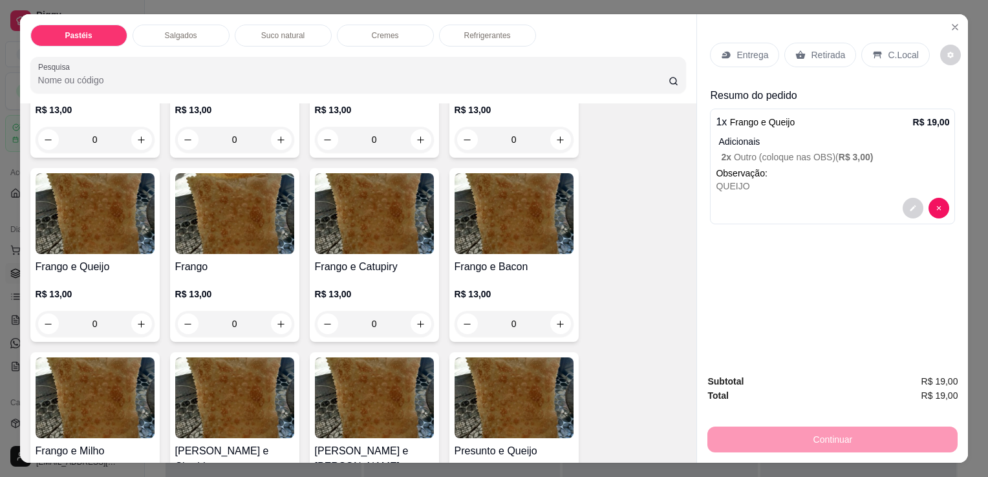
click at [813, 49] on p "Retirada" at bounding box center [828, 55] width 34 height 13
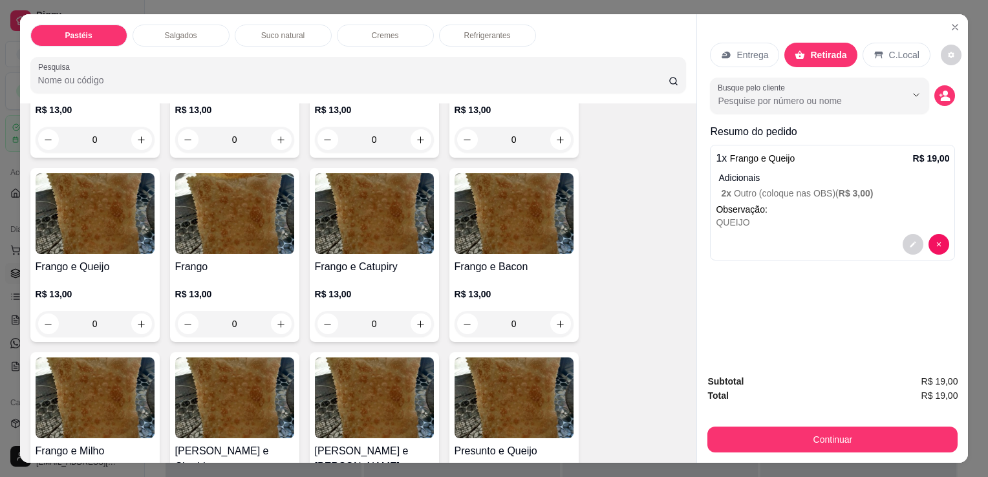
click at [808, 438] on button "Continuar" at bounding box center [832, 440] width 250 height 26
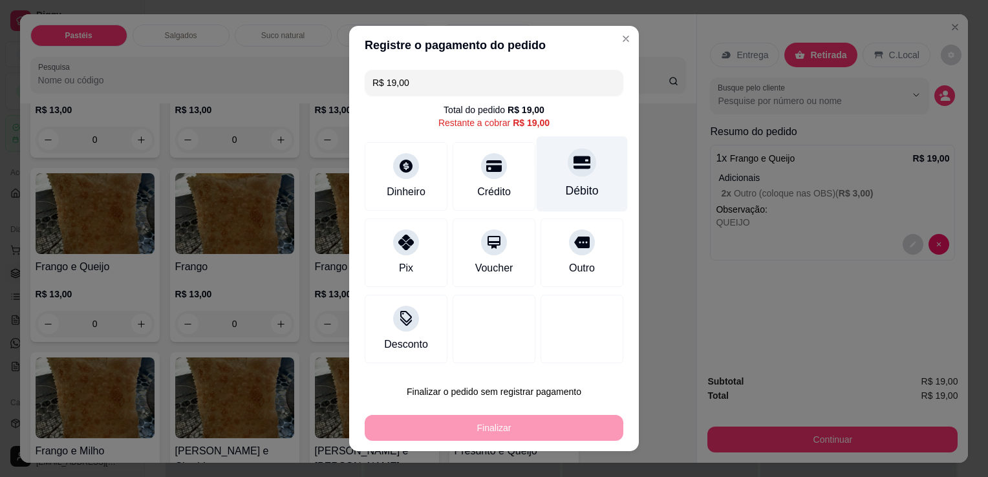
click at [566, 191] on div "Débito" at bounding box center [582, 190] width 33 height 17
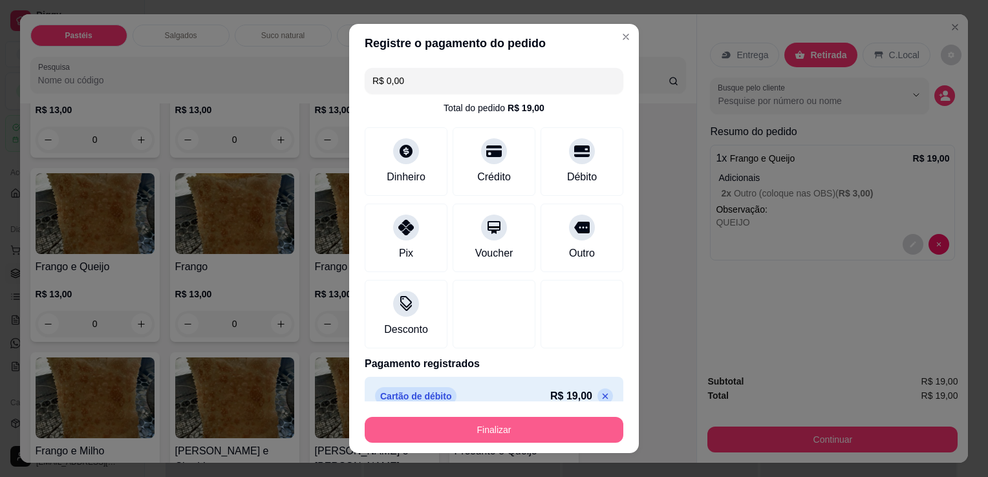
click at [473, 441] on button "Finalizar" at bounding box center [494, 430] width 259 height 26
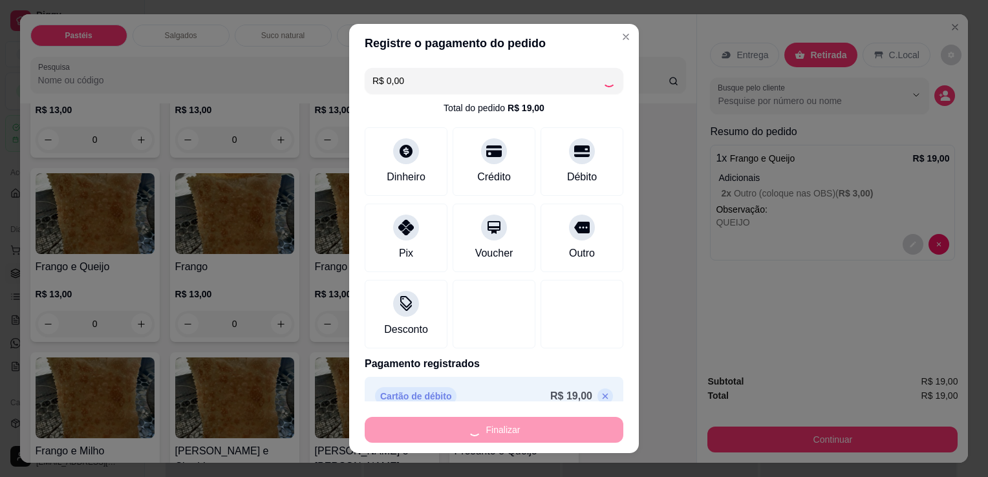
type input "-R$ 19,00"
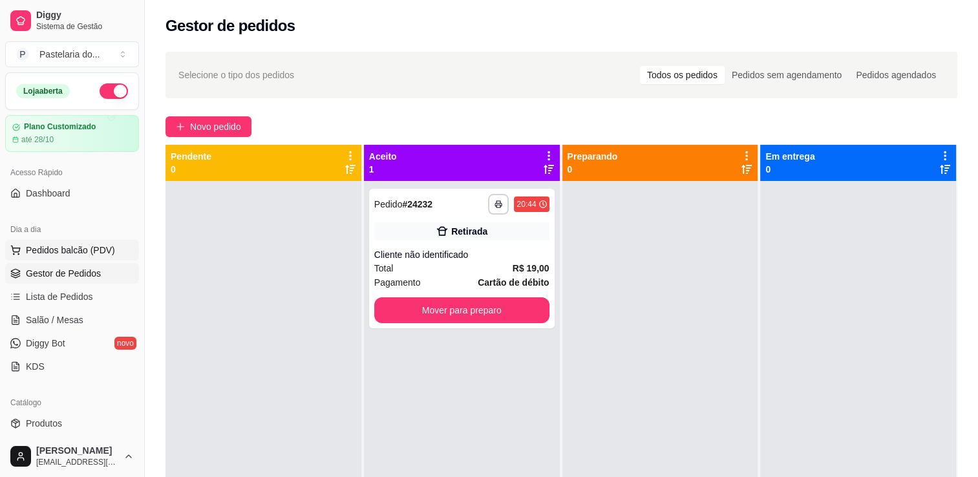
click at [80, 253] on span "Pedidos balcão (PDV)" at bounding box center [70, 250] width 89 height 13
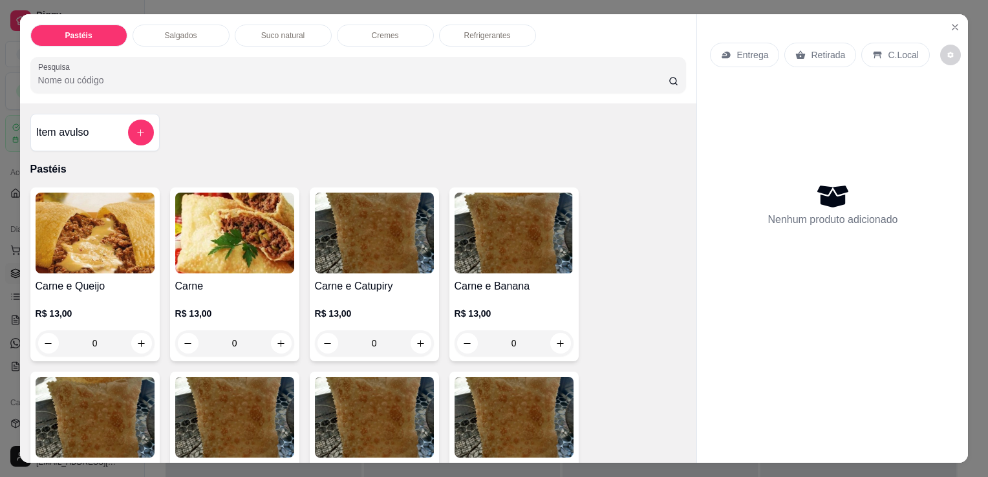
click at [146, 34] on div "Salgados" at bounding box center [181, 36] width 97 height 22
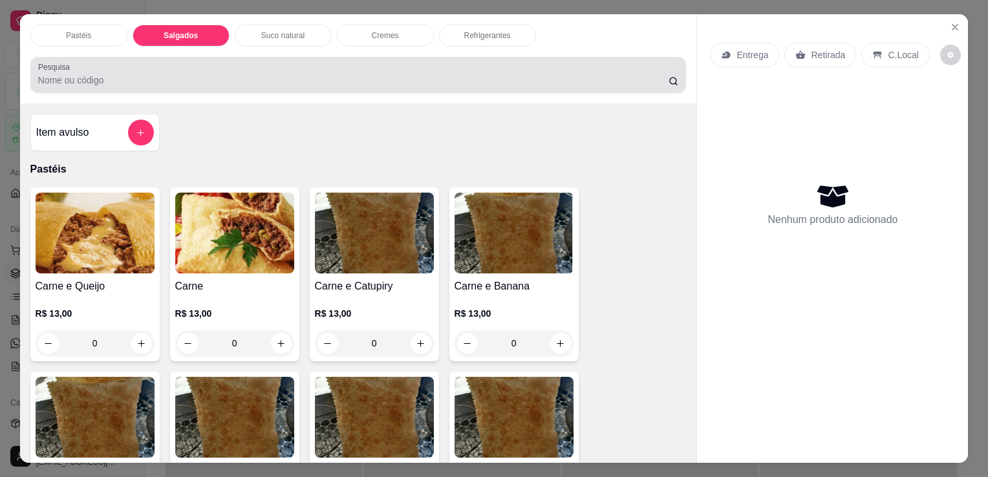
scroll to position [32, 0]
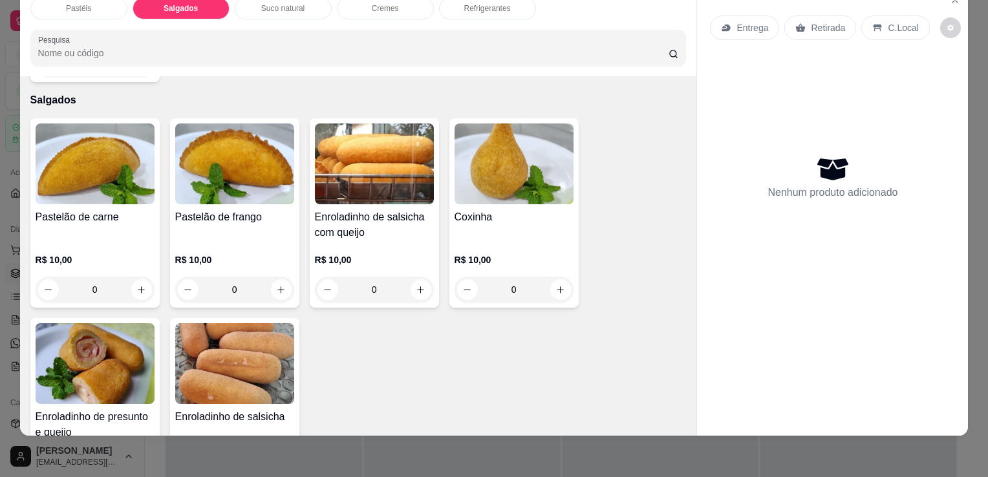
click at [121, 210] on div "Pastelão de carne" at bounding box center [95, 225] width 119 height 31
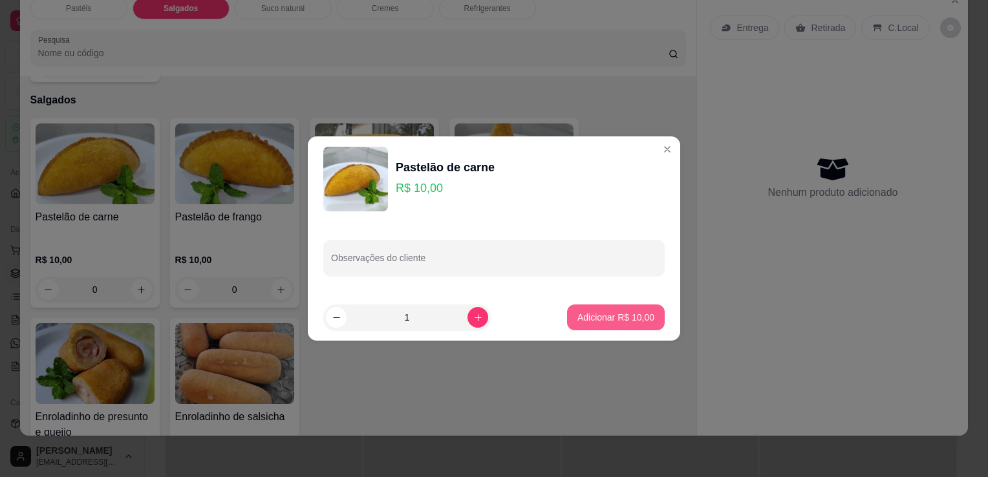
click at [587, 319] on p "Adicionar R$ 10,00" at bounding box center [615, 317] width 77 height 13
type input "1"
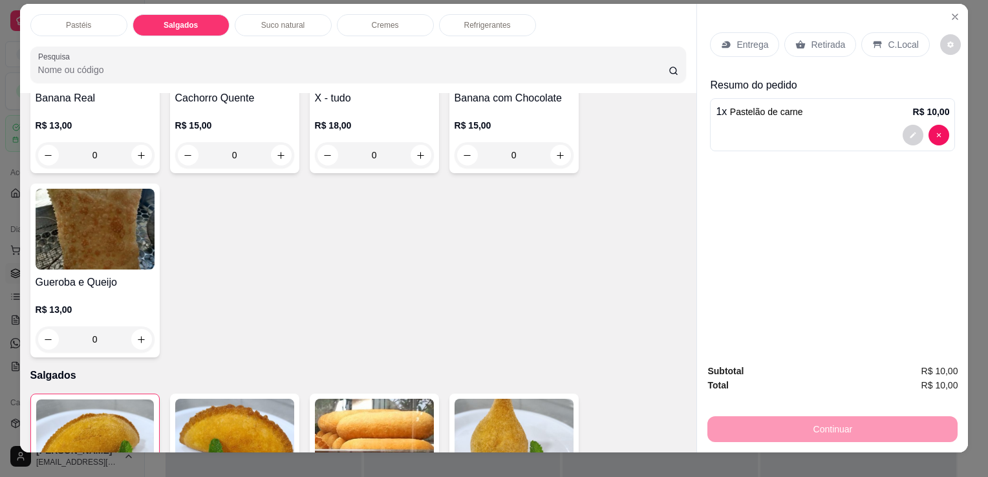
scroll to position [0, 0]
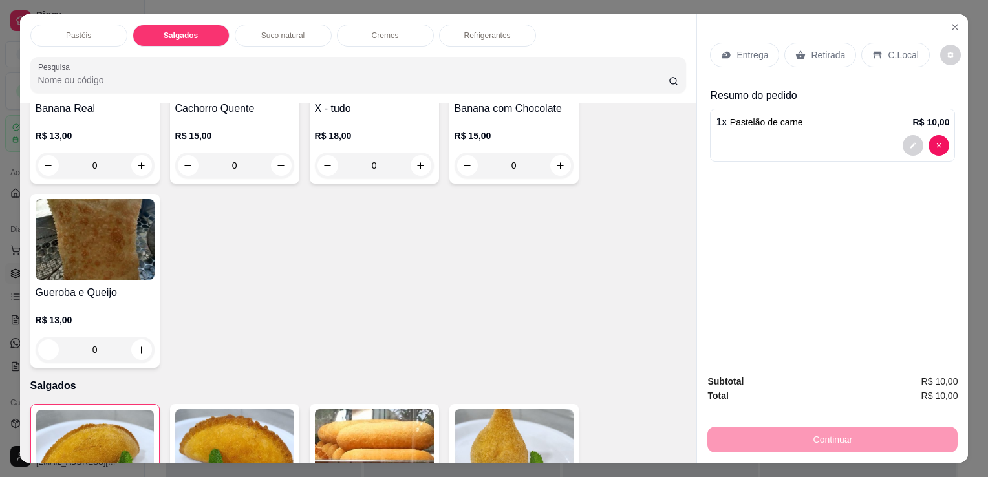
click at [502, 25] on div "Refrigerantes" at bounding box center [487, 36] width 97 height 22
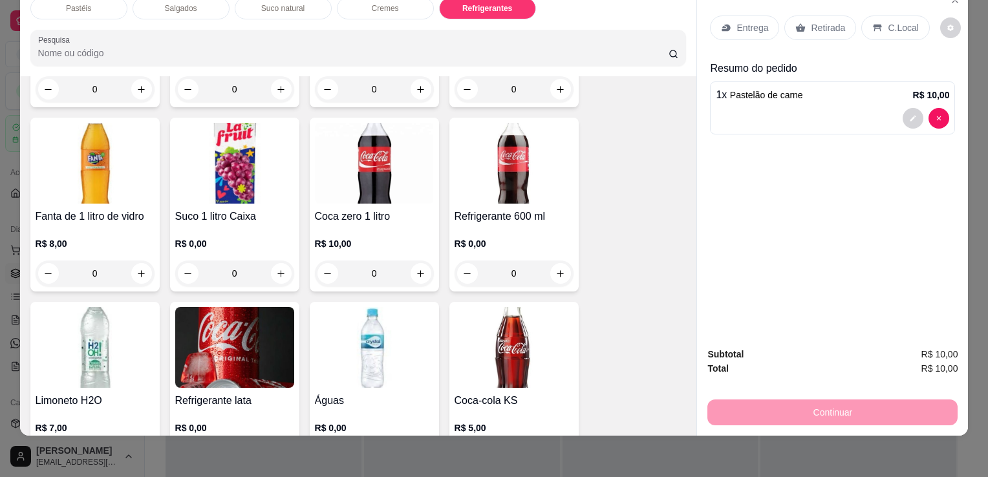
scroll to position [3570, 0]
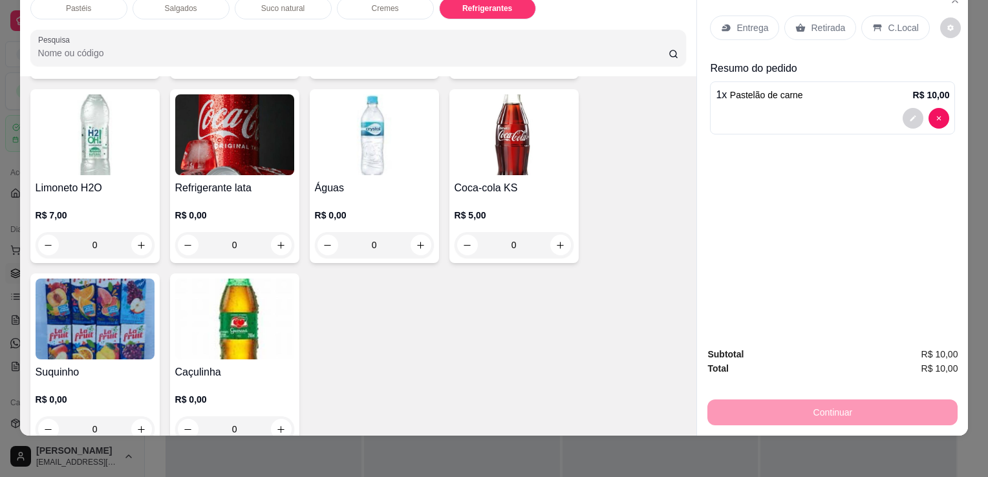
click at [261, 125] on img at bounding box center [234, 134] width 119 height 81
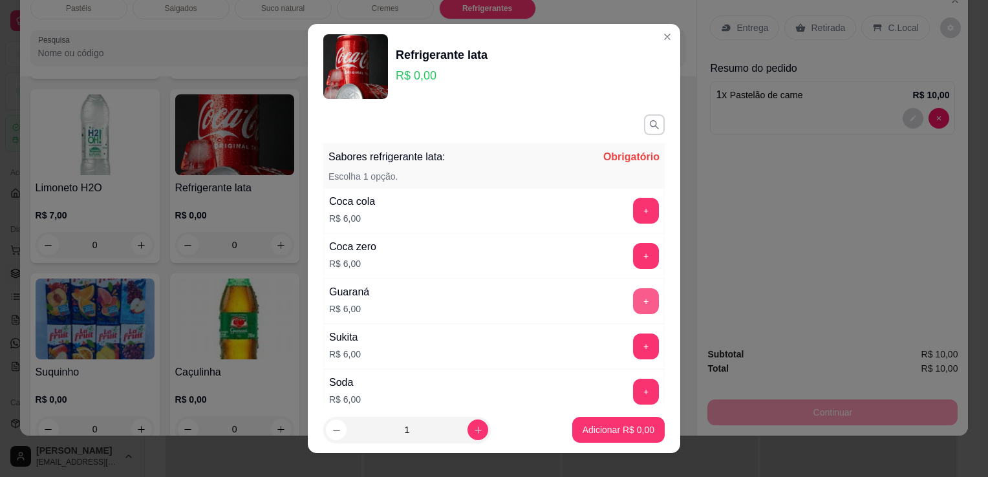
click at [633, 305] on button "+" at bounding box center [646, 301] width 26 height 26
click at [628, 305] on div "+" at bounding box center [646, 301] width 36 height 26
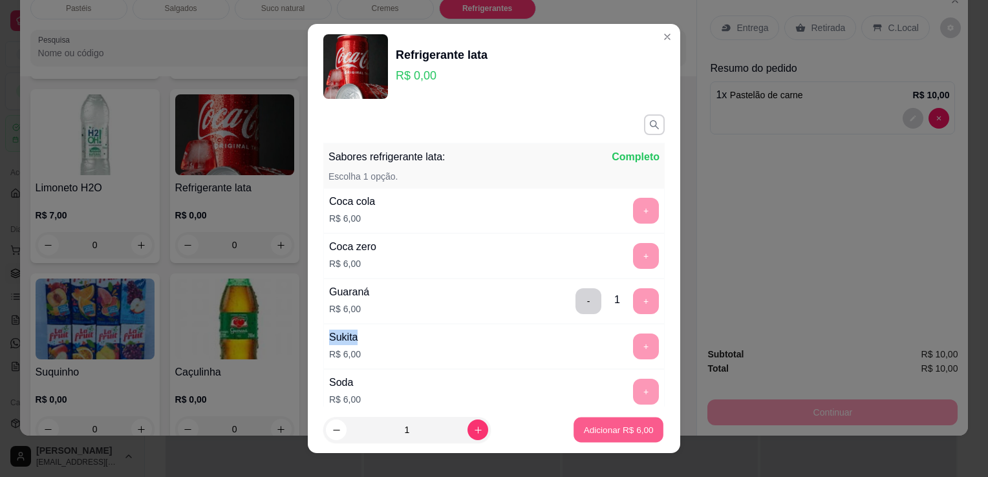
click at [608, 431] on p "Adicionar R$ 6,00" at bounding box center [618, 430] width 70 height 12
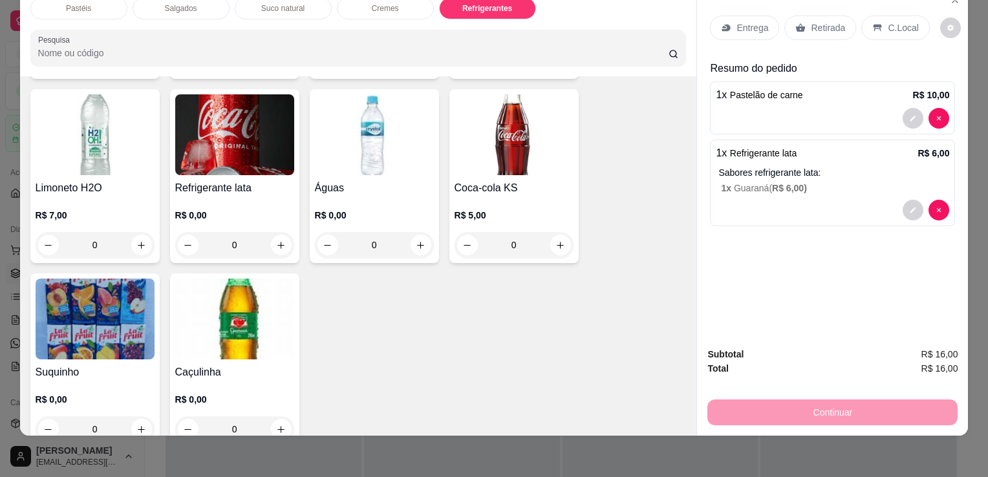
click at [812, 21] on p "Retirada" at bounding box center [828, 27] width 34 height 13
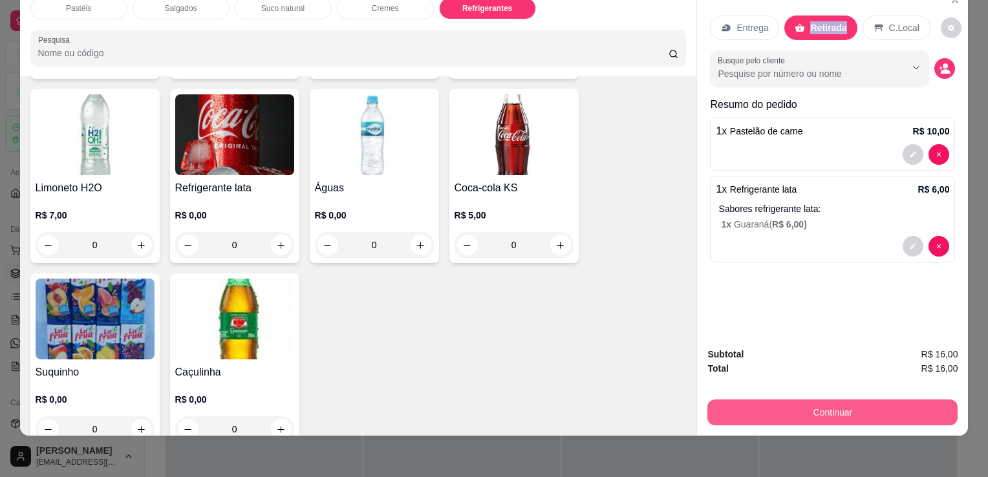
click at [736, 400] on button "Continuar" at bounding box center [832, 413] width 250 height 26
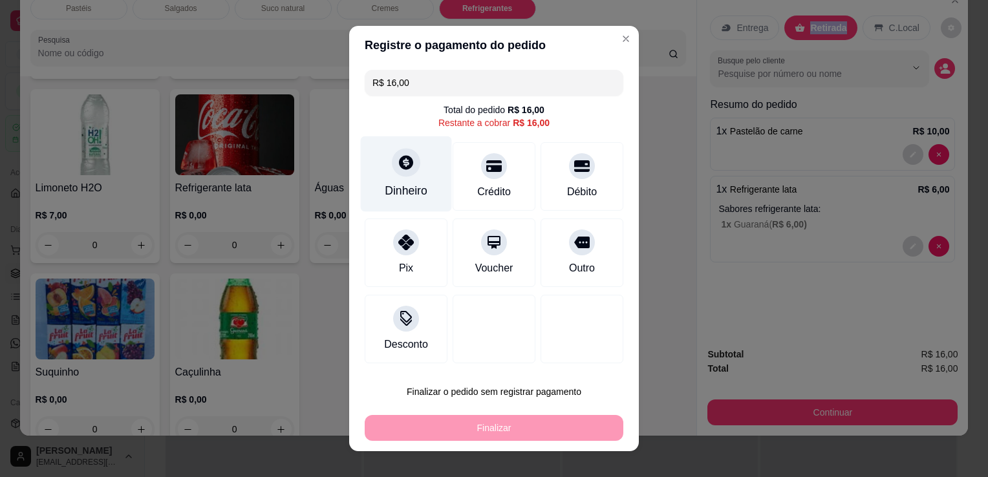
click at [380, 172] on div "Dinheiro" at bounding box center [406, 174] width 91 height 76
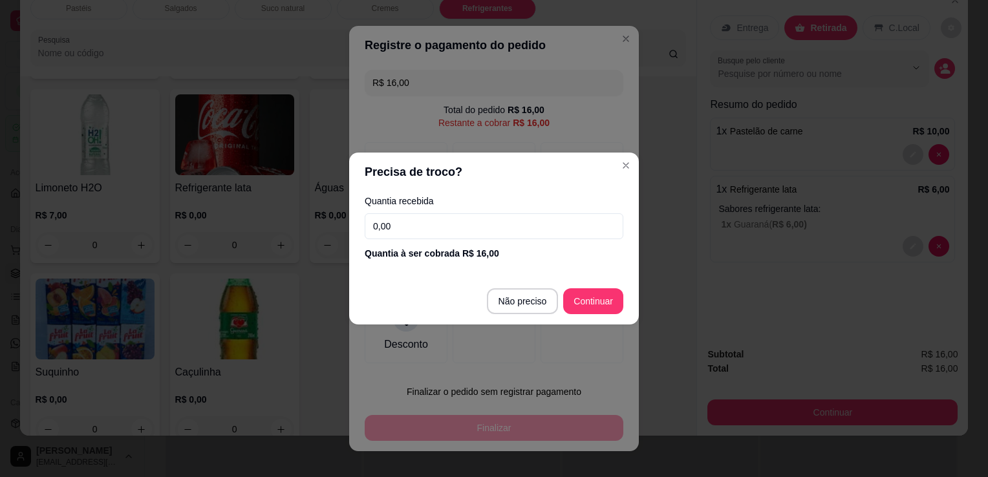
click at [372, 227] on input "0,00" at bounding box center [494, 226] width 259 height 26
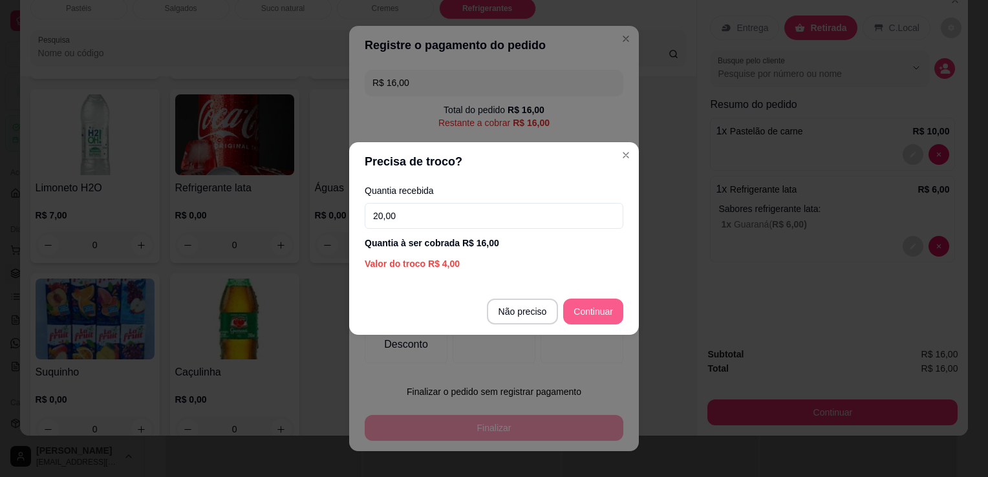
type input "20,00"
type input "R$ 0,00"
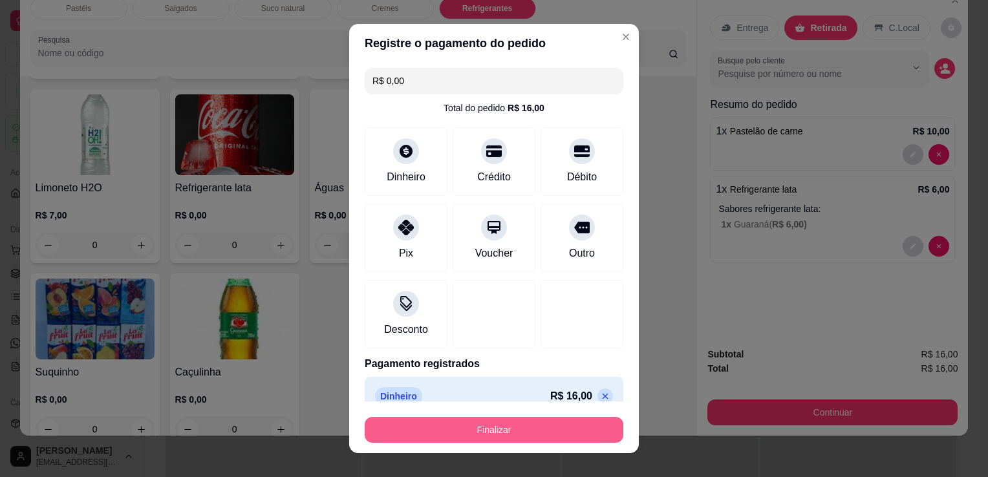
click at [497, 428] on button "Finalizar" at bounding box center [494, 430] width 259 height 26
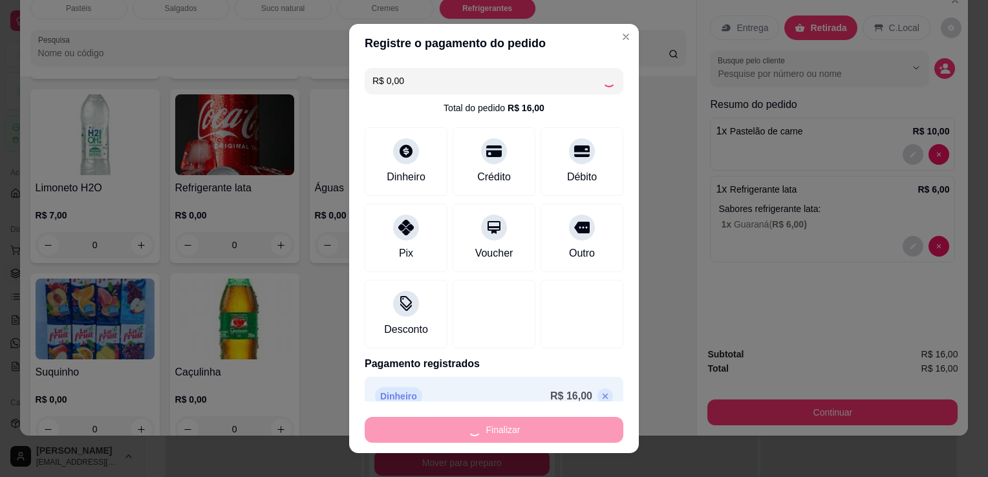
type input "0"
type input "-R$ 16,00"
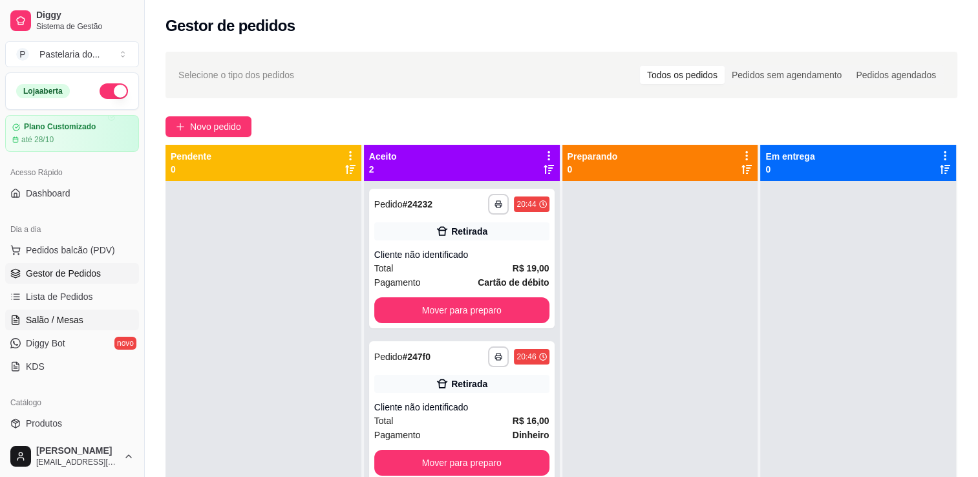
click at [88, 313] on link "Salão / Mesas" at bounding box center [72, 320] width 134 height 21
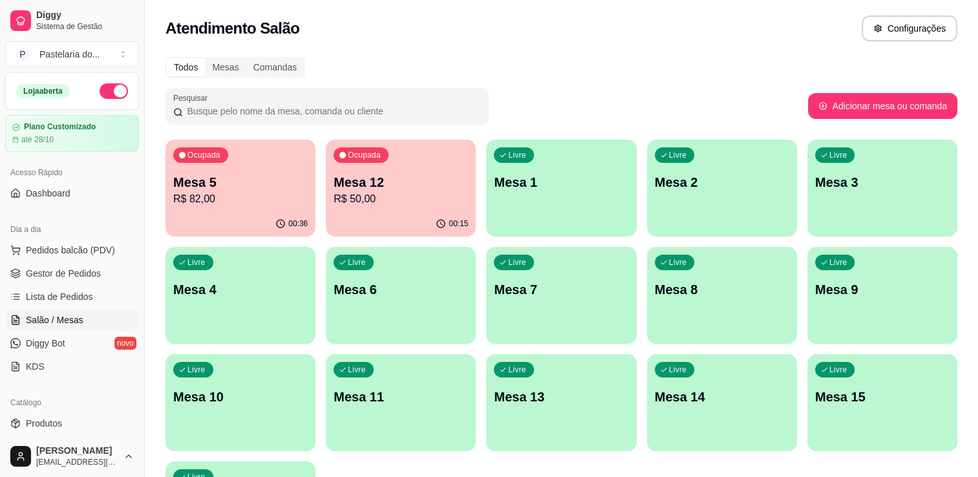
click at [153, 184] on div "Todos Mesas Comandas Pesquisar Adicionar mesa ou comanda Ocupada Mesa 5 R$ 82,0…" at bounding box center [562, 311] width 834 height 525
click at [211, 170] on div "Ocupada Mesa 5 R$ 82,00" at bounding box center [240, 176] width 146 height 70
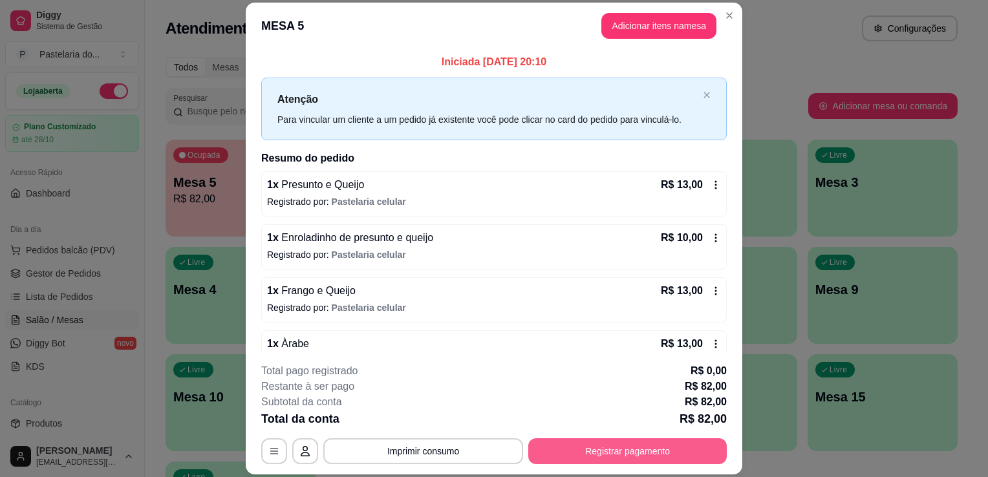
click at [661, 455] on button "Registrar pagamento" at bounding box center [627, 451] width 199 height 26
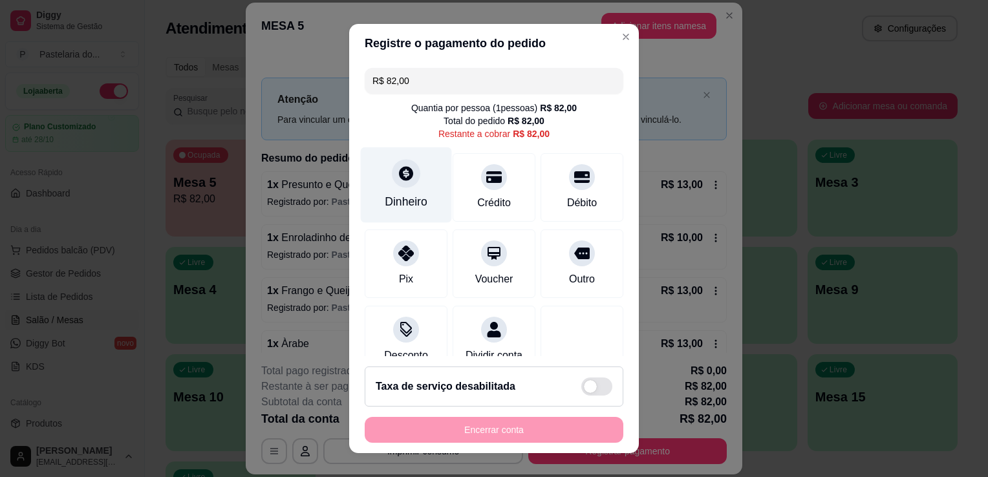
click at [407, 182] on div at bounding box center [406, 173] width 28 height 28
click at [483, 234] on input "0,00" at bounding box center [494, 226] width 259 height 26
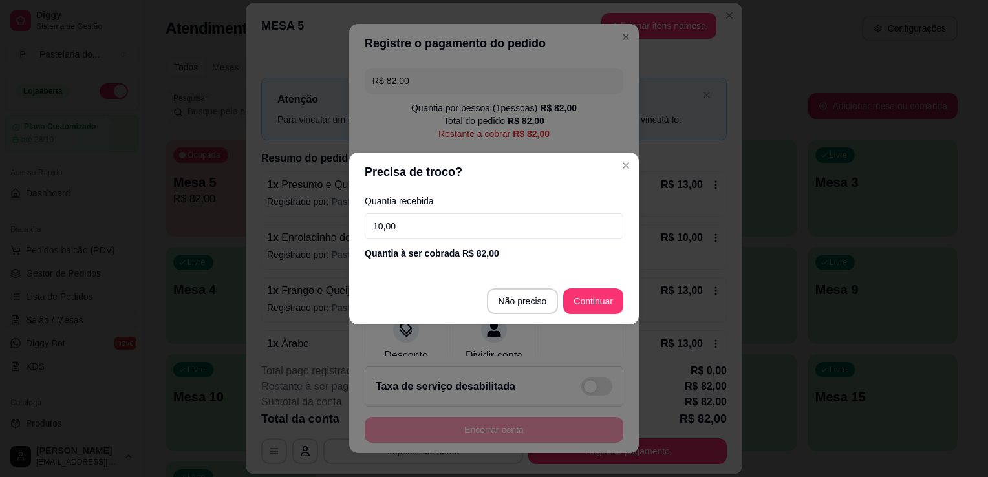
type input "100,00"
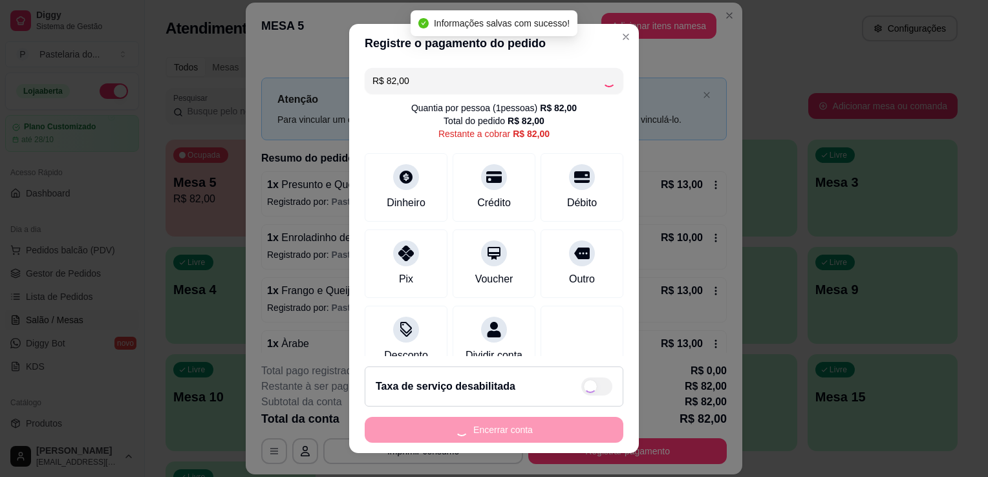
type input "R$ 0,00"
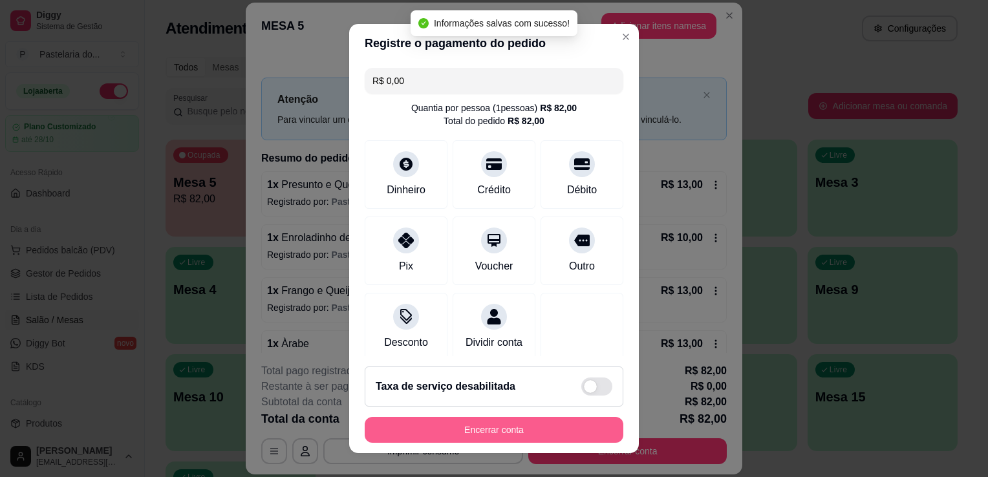
click at [541, 433] on button "Encerrar conta" at bounding box center [494, 430] width 259 height 26
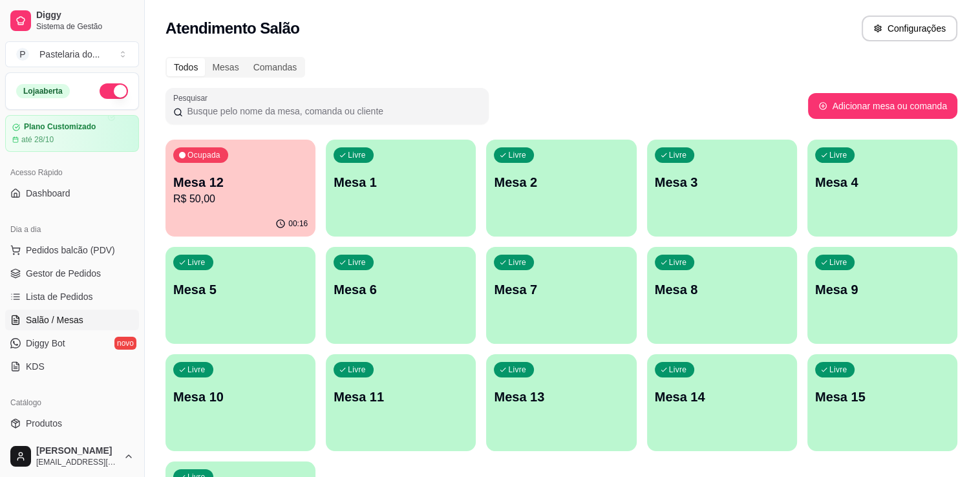
click at [709, 175] on p "Mesa 3" at bounding box center [722, 182] width 135 height 18
click at [856, 179] on p "Mesa 4" at bounding box center [882, 182] width 135 height 18
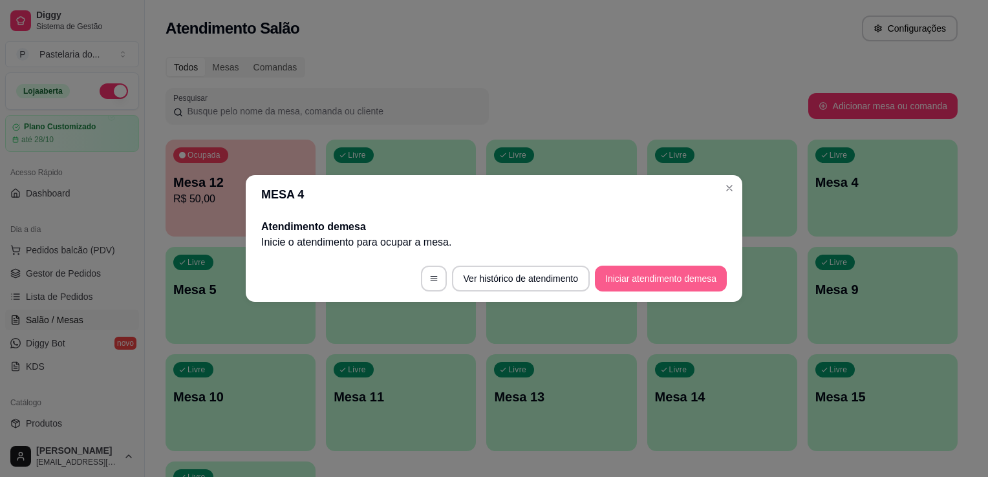
click at [696, 276] on button "Iniciar atendimento de mesa" at bounding box center [661, 279] width 132 height 26
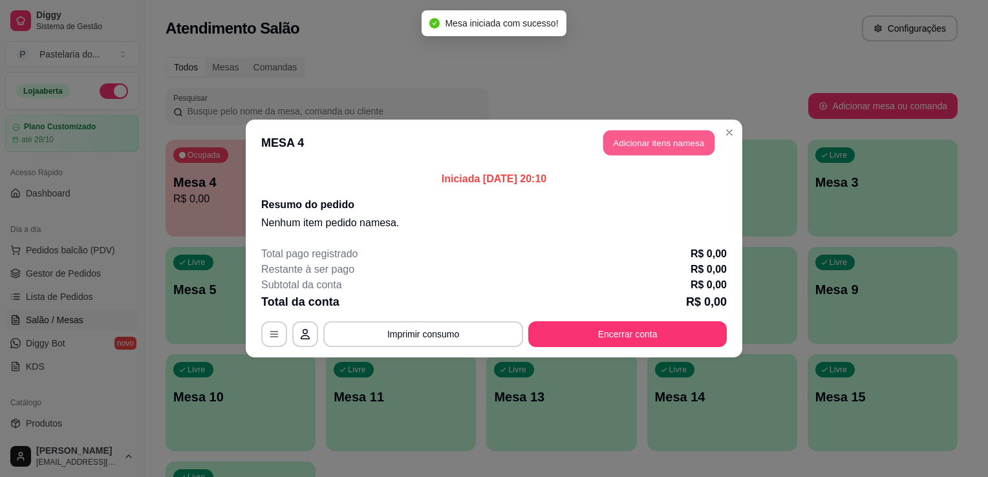
click at [694, 149] on button "Adicionar itens na mesa" at bounding box center [658, 143] width 111 height 25
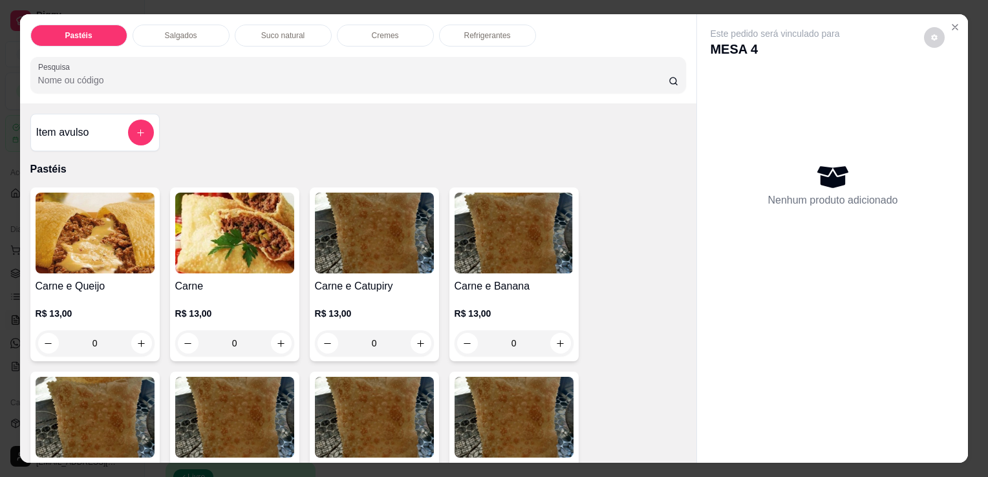
scroll to position [65, 0]
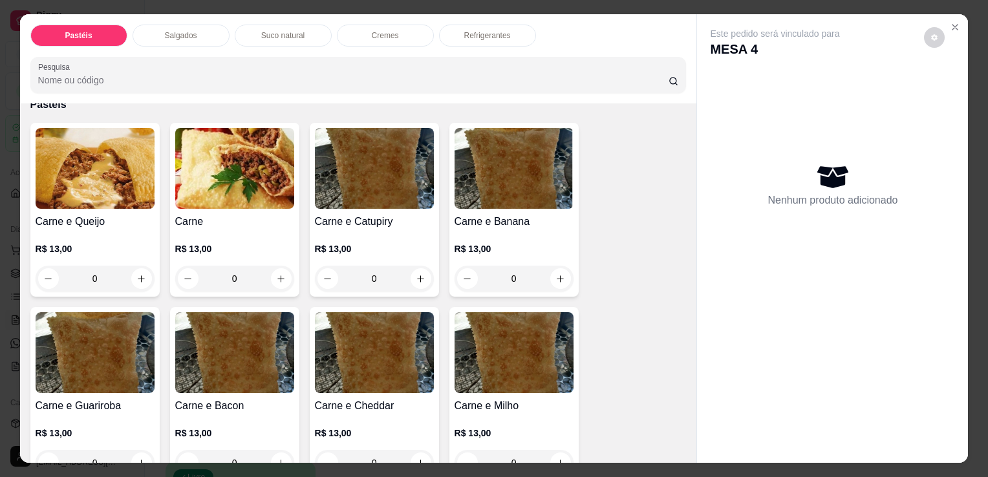
click at [127, 232] on div "R$ 13,00 0" at bounding box center [95, 261] width 119 height 62
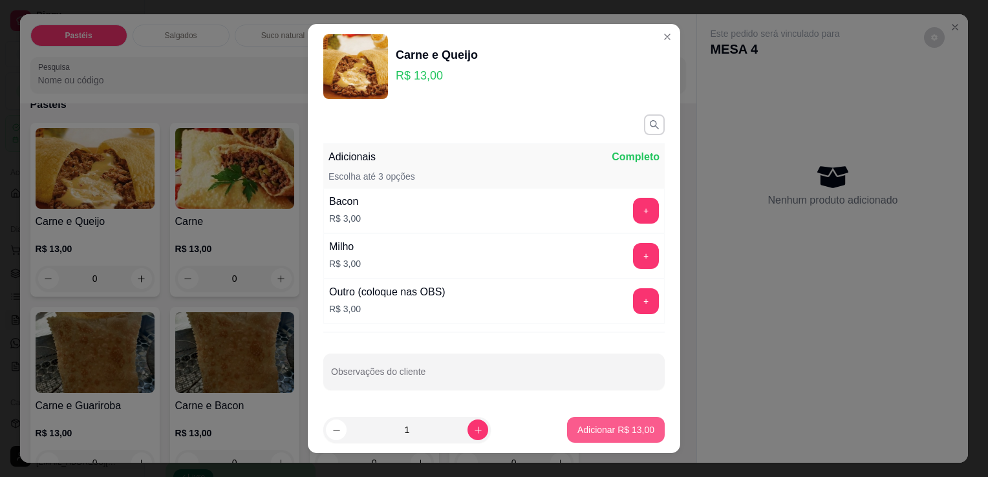
click at [612, 433] on p "Adicionar R$ 13,00" at bounding box center [615, 430] width 77 height 13
type input "1"
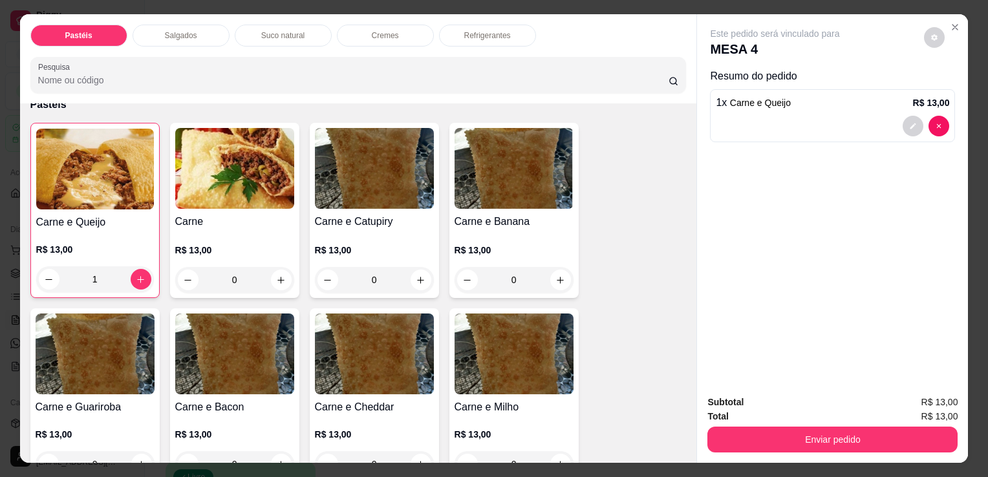
click at [226, 177] on img at bounding box center [234, 168] width 119 height 81
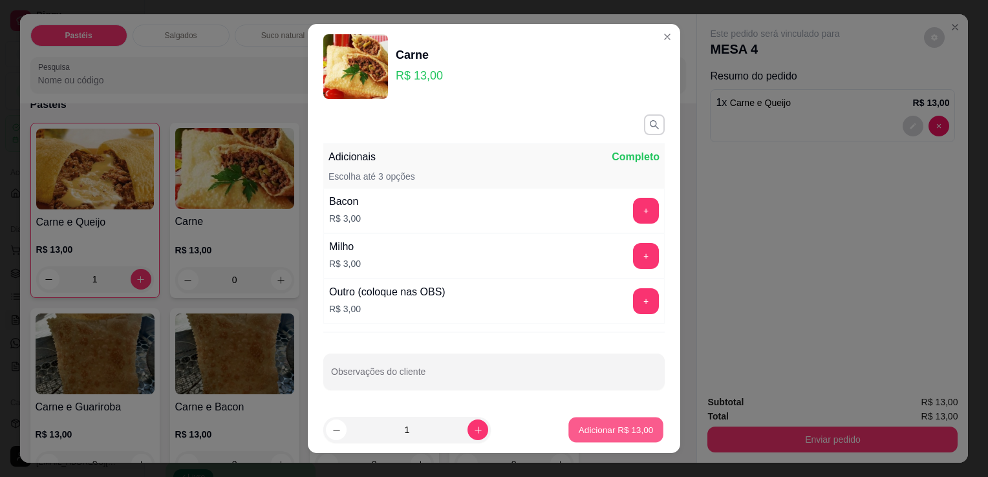
click at [592, 428] on p "Adicionar R$ 13,00" at bounding box center [616, 430] width 75 height 12
type input "1"
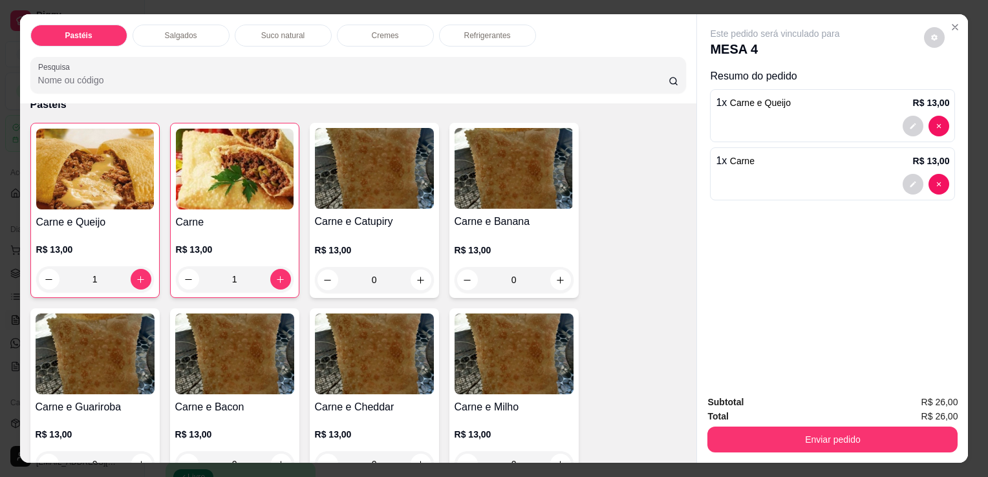
click at [292, 30] on p "Suco natural" at bounding box center [282, 35] width 43 height 10
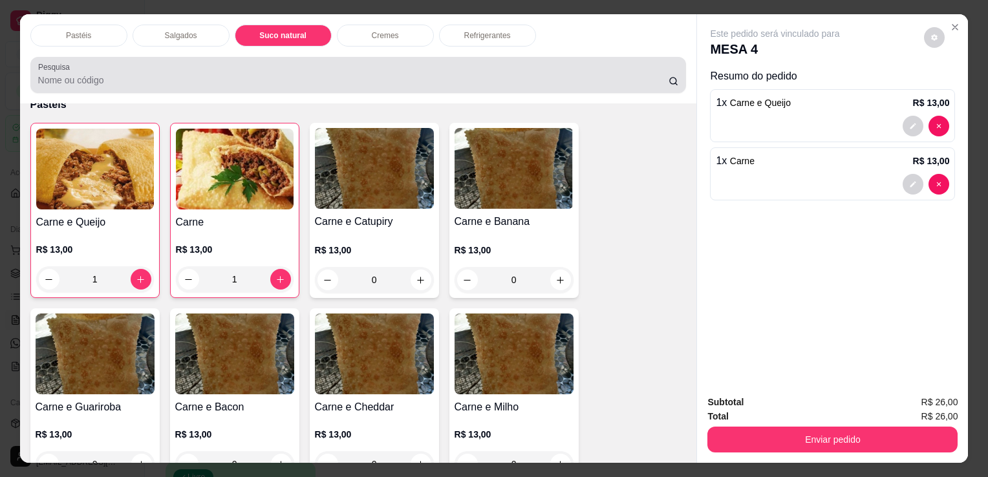
scroll to position [32, 0]
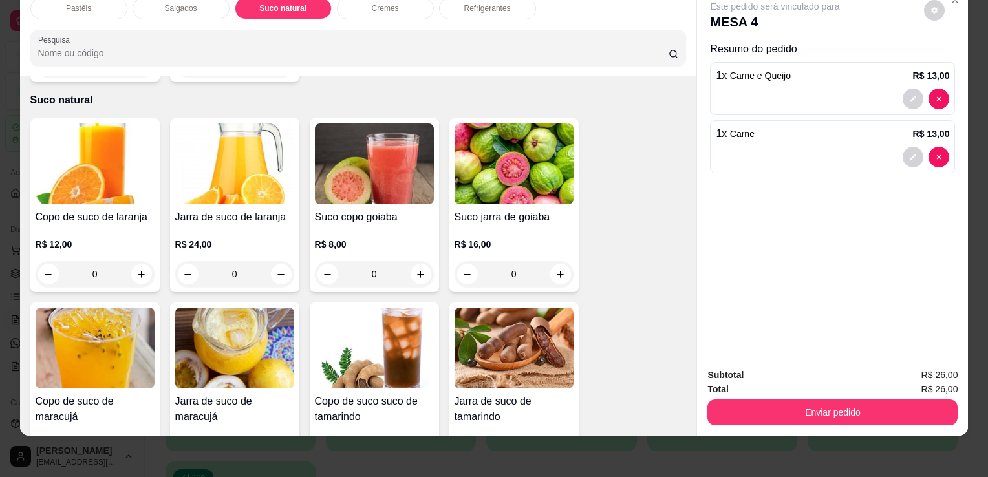
click at [241, 210] on h4 "Jarra de suco de laranja" at bounding box center [234, 218] width 119 height 16
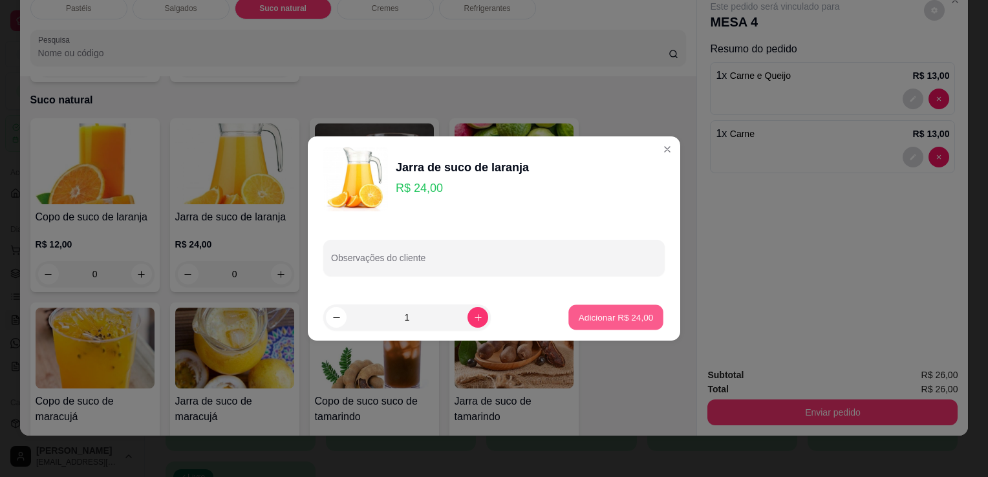
click at [605, 314] on p "Adicionar R$ 24,00" at bounding box center [616, 317] width 75 height 12
type input "1"
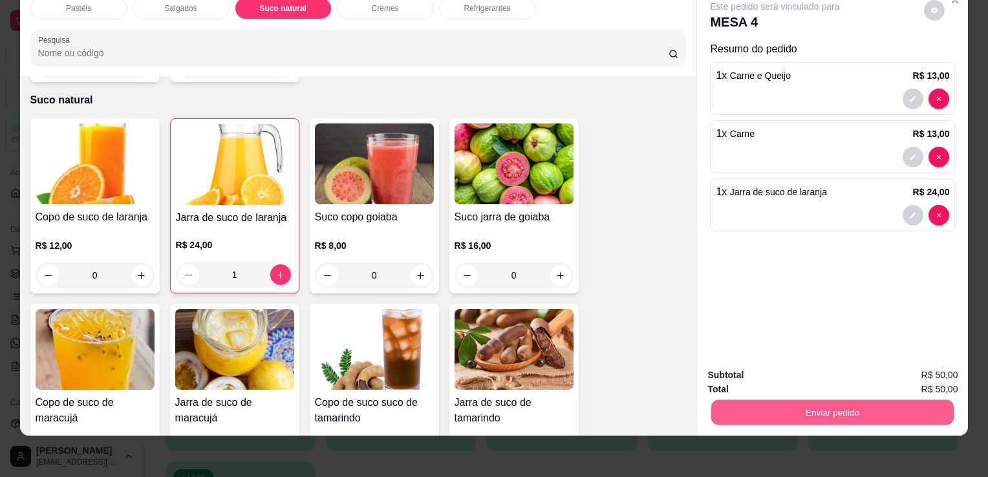
click at [781, 411] on button "Enviar pedido" at bounding box center [832, 412] width 243 height 25
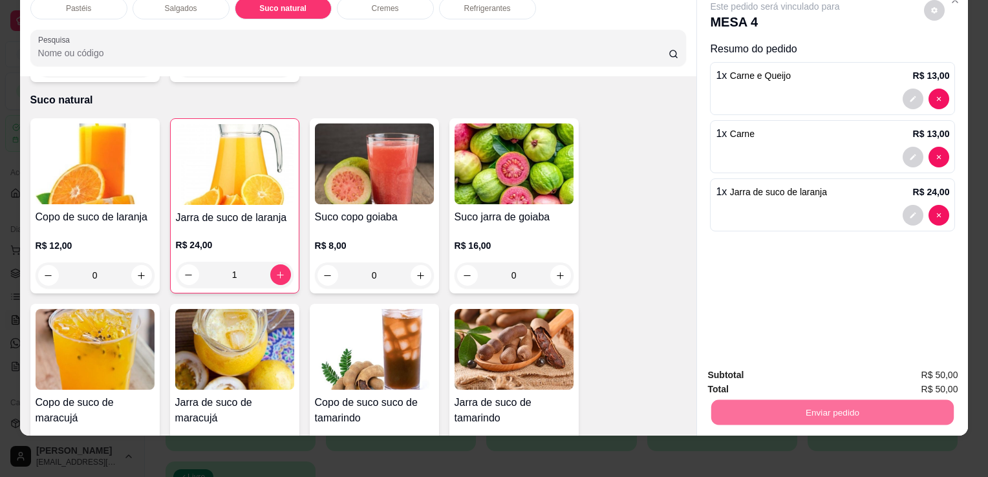
click at [923, 369] on button "Enviar pedido" at bounding box center [924, 371] width 71 height 24
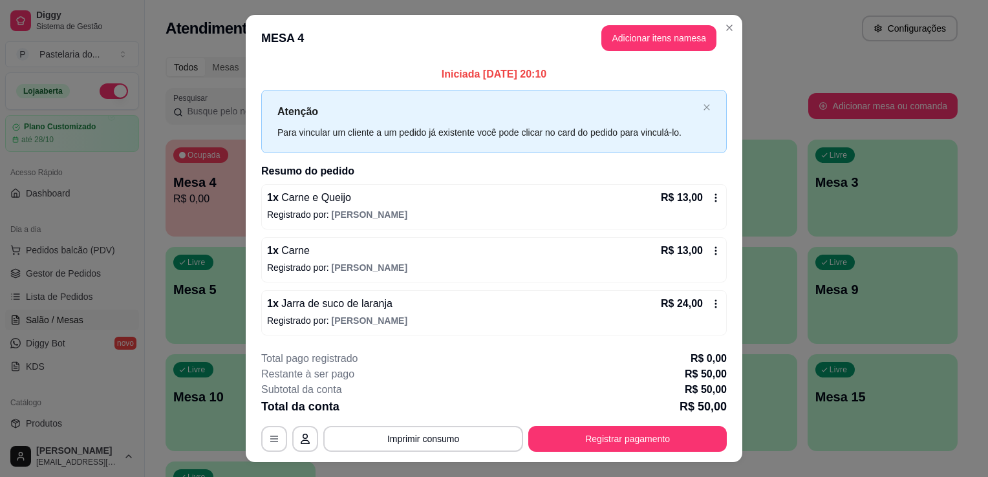
click at [598, 272] on p "Registrado por: [PERSON_NAME]" at bounding box center [494, 267] width 454 height 13
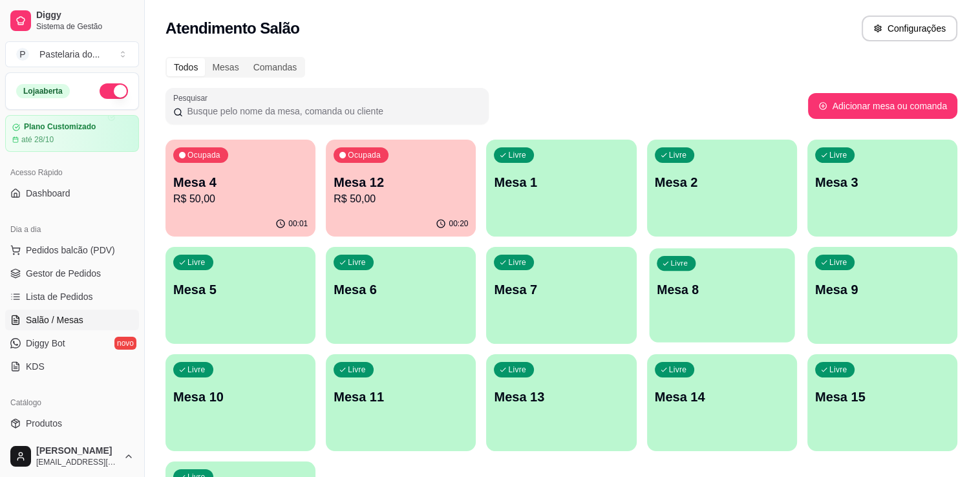
click at [755, 288] on p "Mesa 8" at bounding box center [722, 289] width 131 height 17
click at [91, 244] on span "Pedidos balcão (PDV)" at bounding box center [70, 250] width 89 height 13
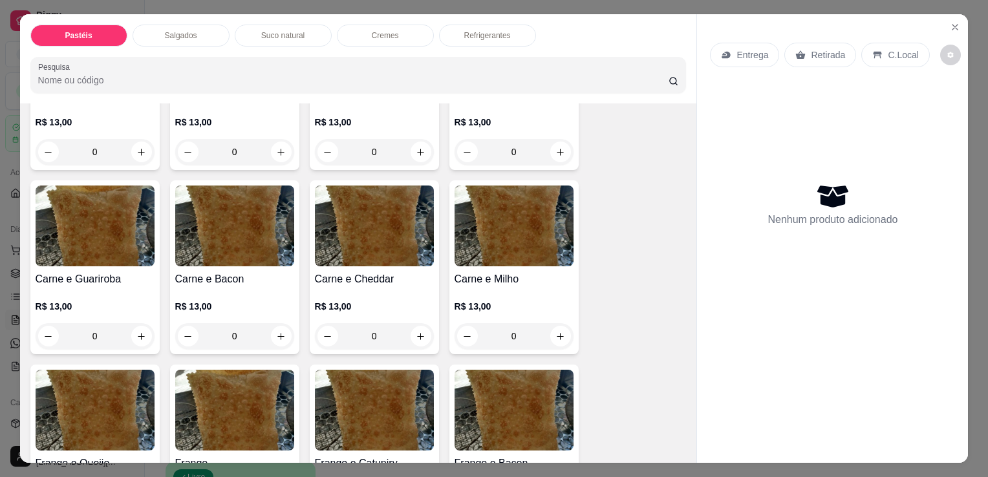
scroll to position [259, 0]
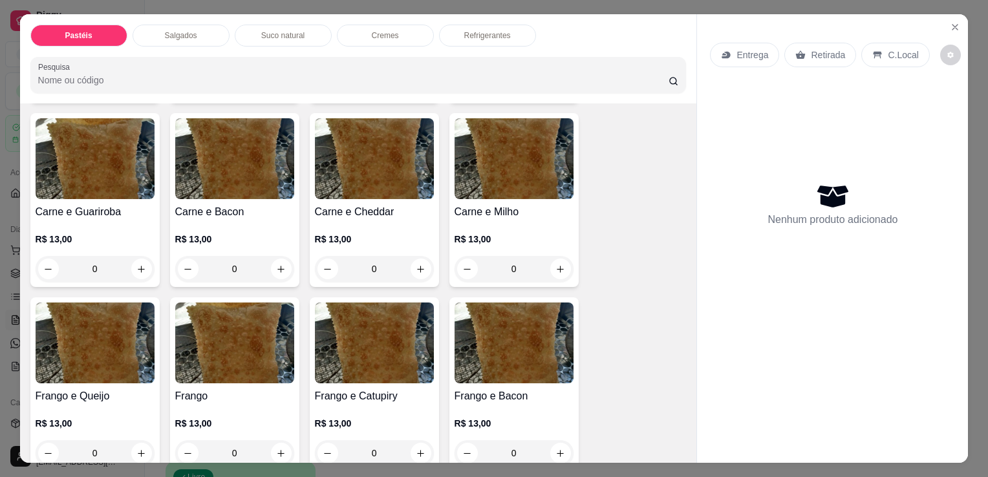
click at [491, 240] on p "R$ 13,00" at bounding box center [514, 239] width 119 height 13
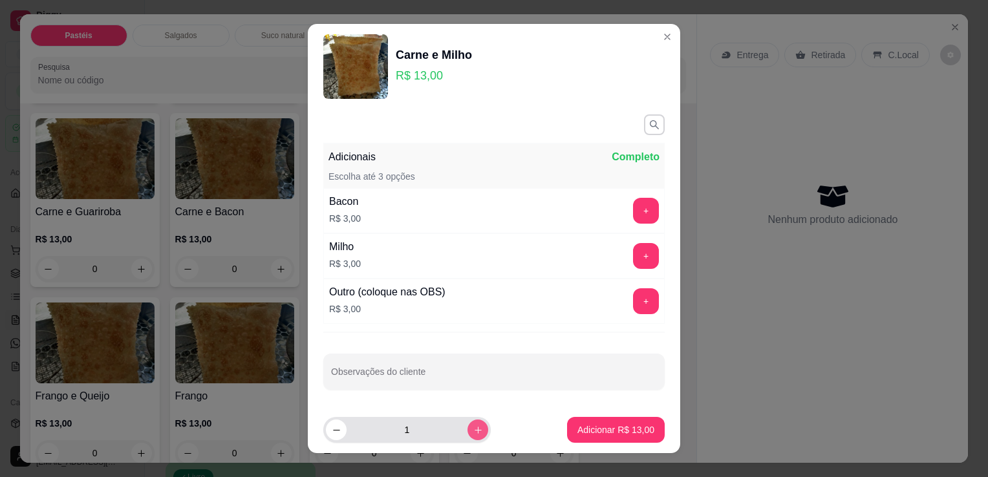
click at [473, 427] on icon "increase-product-quantity" at bounding box center [478, 431] width 10 height 10
type input "2"
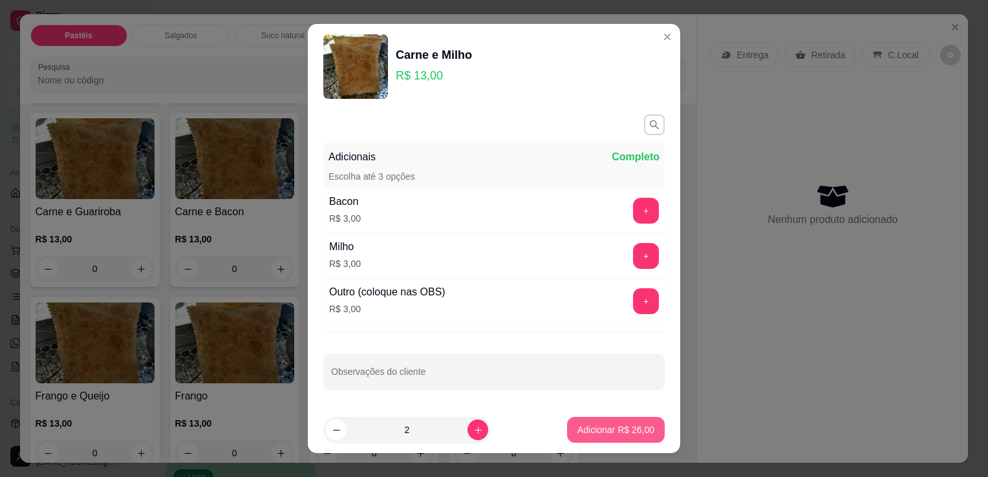
click at [603, 433] on p "Adicionar R$ 26,00" at bounding box center [615, 430] width 77 height 13
type input "2"
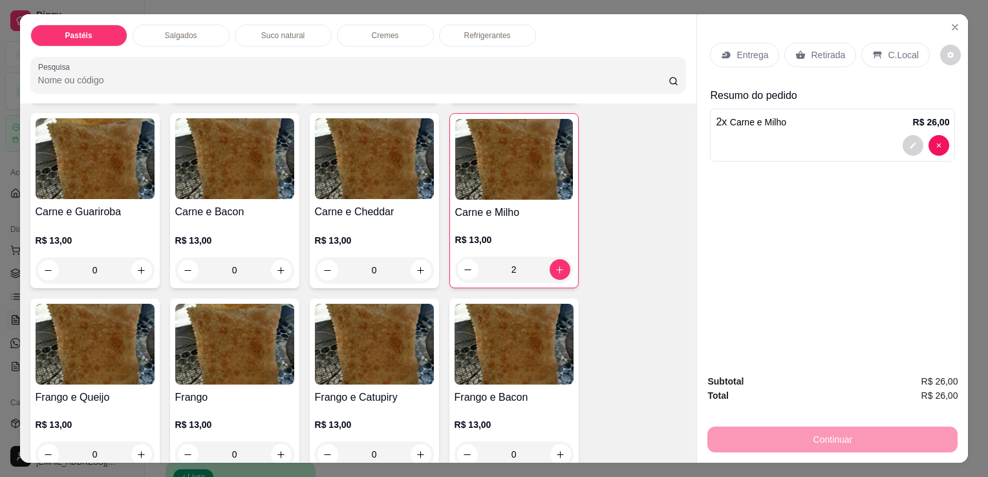
click at [811, 49] on p "Retirada" at bounding box center [828, 55] width 34 height 13
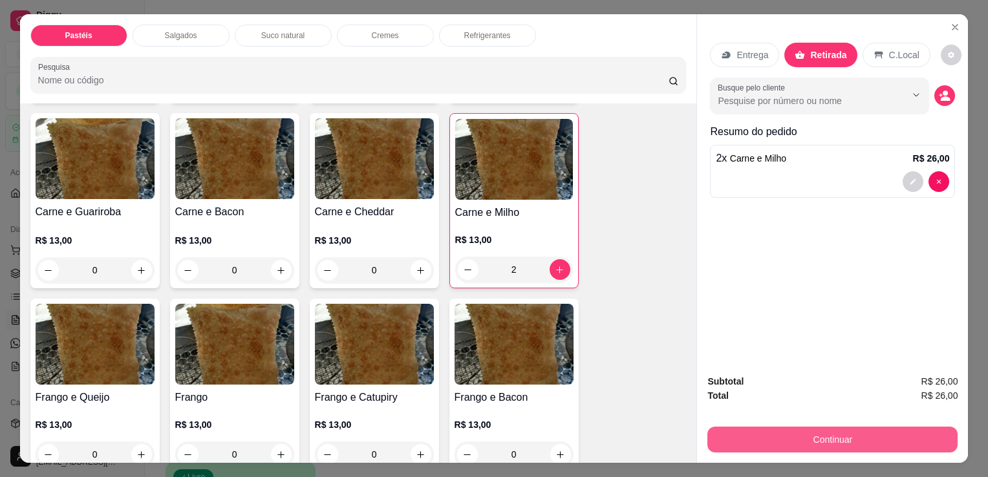
click at [768, 427] on button "Continuar" at bounding box center [832, 440] width 250 height 26
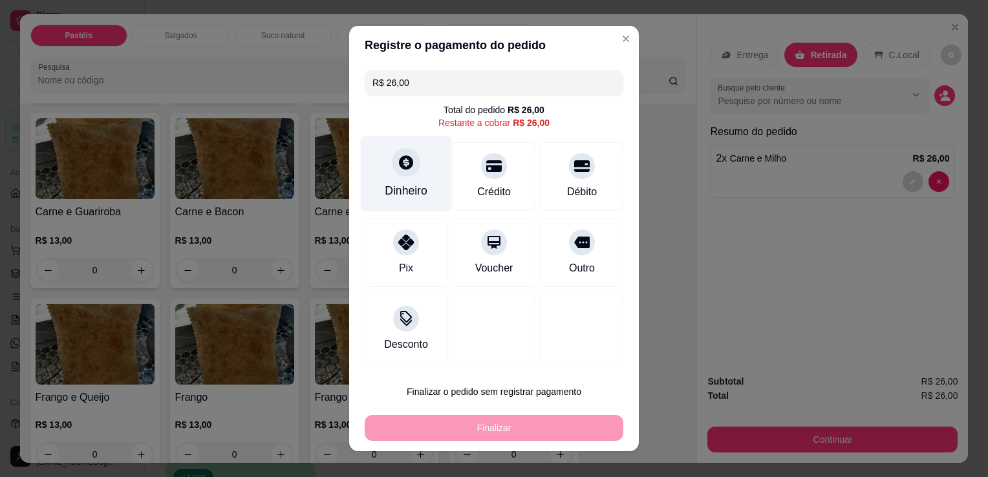
click at [410, 198] on div "Dinheiro" at bounding box center [406, 190] width 43 height 17
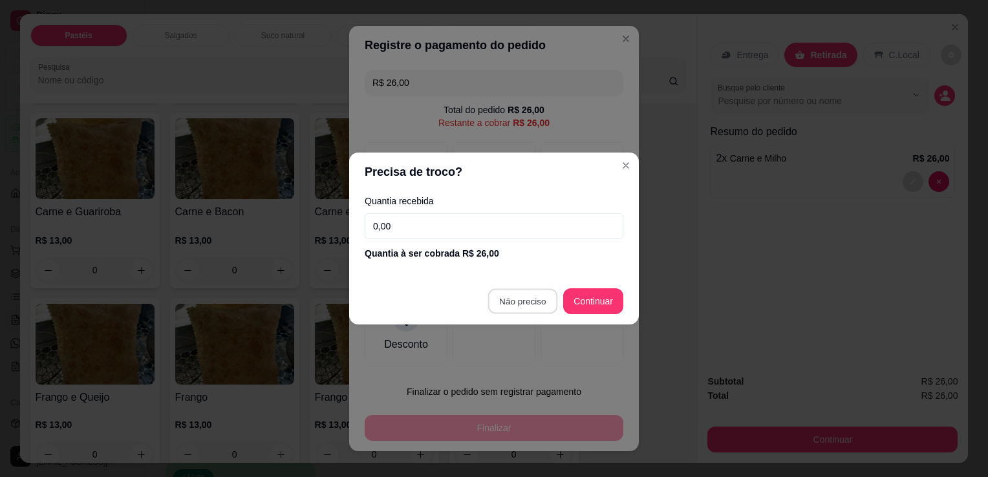
type input "R$ 0,00"
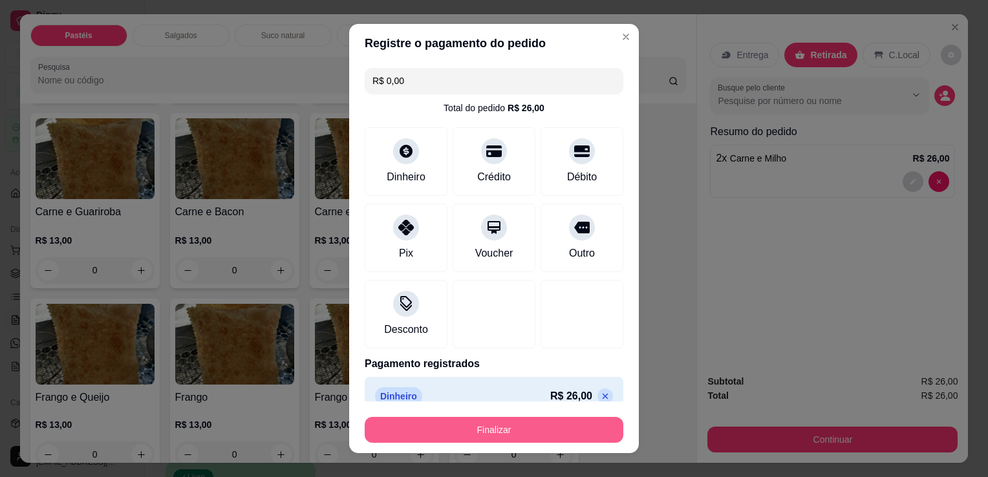
click at [547, 443] on button "Finalizar" at bounding box center [494, 430] width 259 height 26
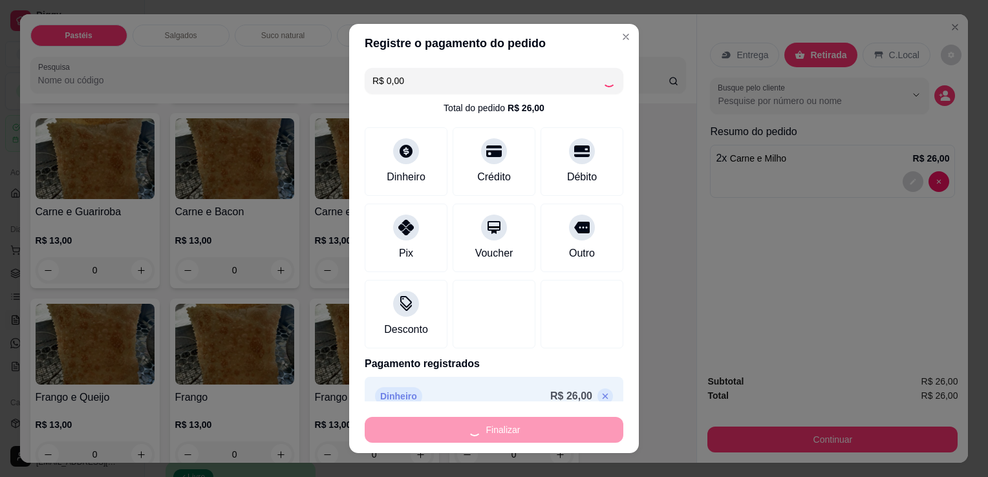
type input "0"
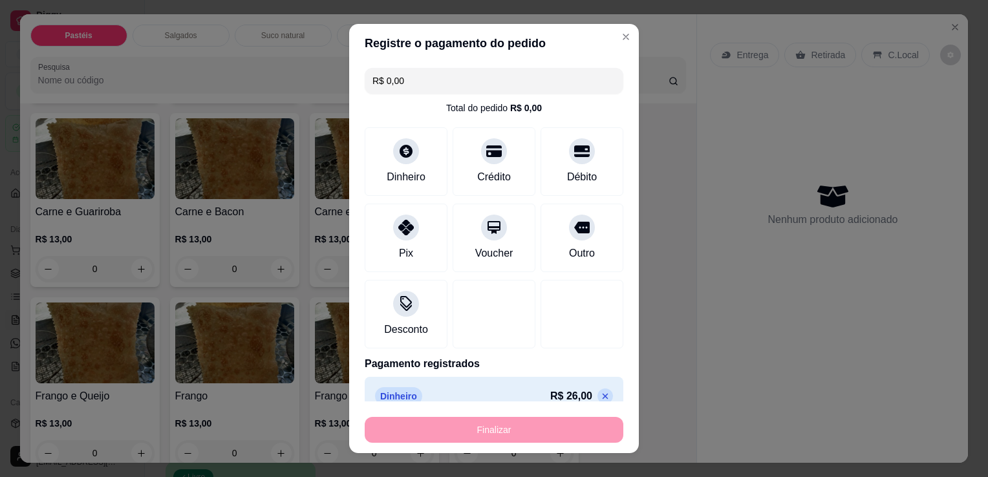
type input "-R$ 26,00"
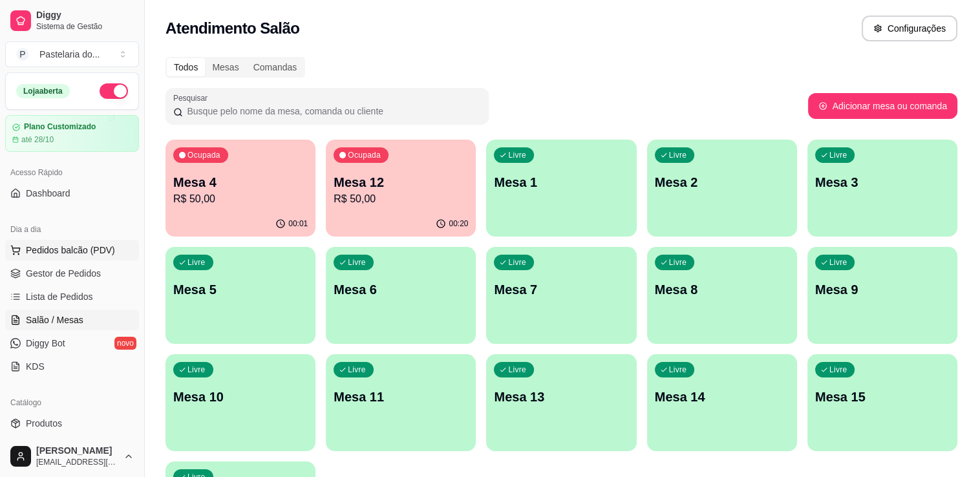
click at [69, 246] on span "Pedidos balcão (PDV)" at bounding box center [70, 250] width 89 height 13
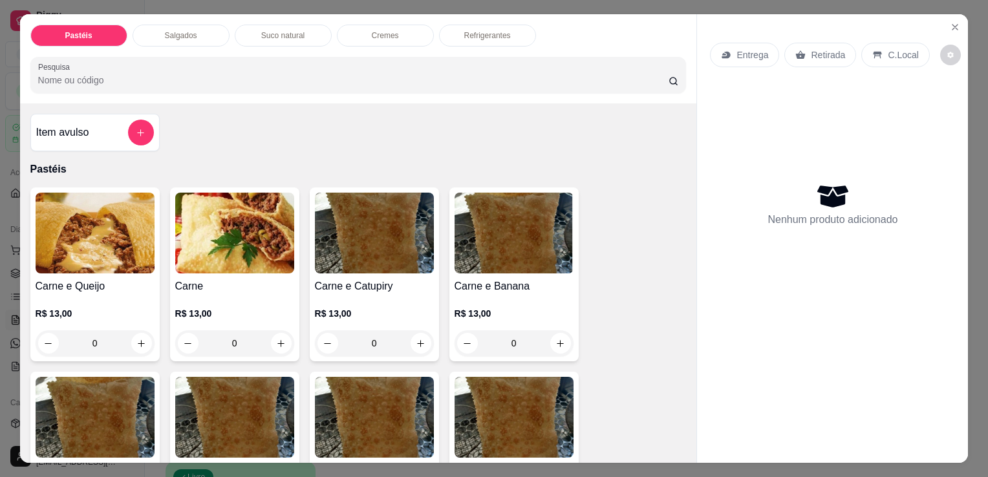
click at [191, 36] on div "Salgados" at bounding box center [181, 36] width 97 height 22
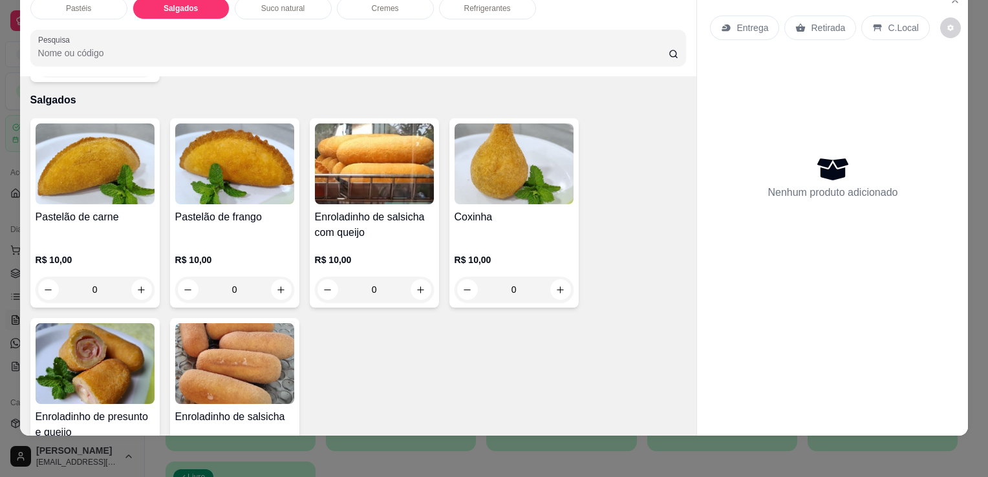
click at [497, 180] on div "Coxinha R$ 10,00 0" at bounding box center [513, 212] width 129 height 189
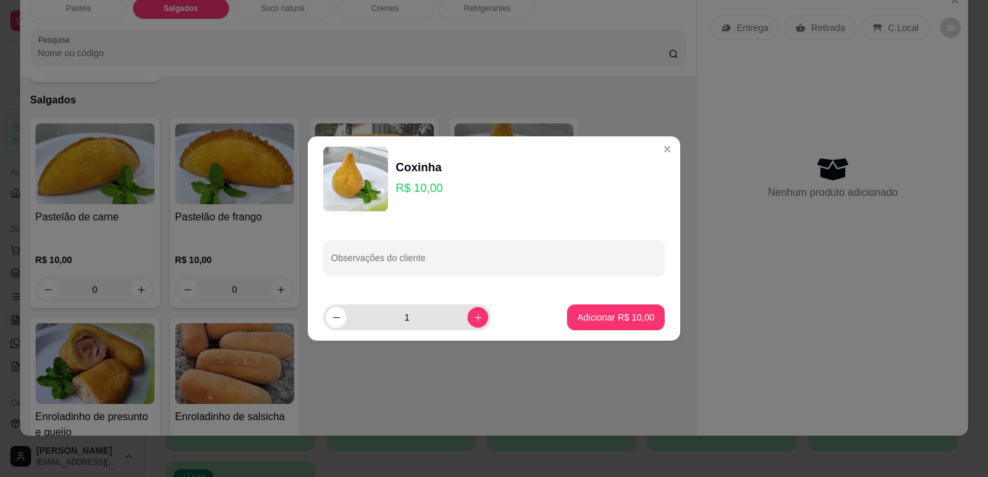
drag, startPoint x: 456, startPoint y: 321, endPoint x: 468, endPoint y: 323, distance: 12.4
click at [457, 321] on div "1" at bounding box center [407, 318] width 162 height 26
click at [468, 323] on button "increase-product-quantity" at bounding box center [478, 317] width 21 height 21
type input "3"
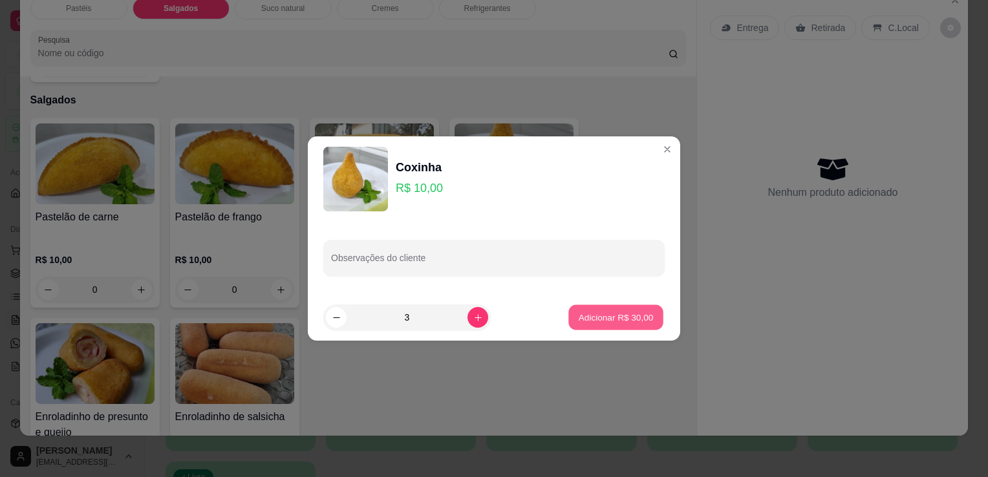
click at [609, 329] on button "Adicionar R$ 30,00" at bounding box center [615, 317] width 95 height 25
type input "3"
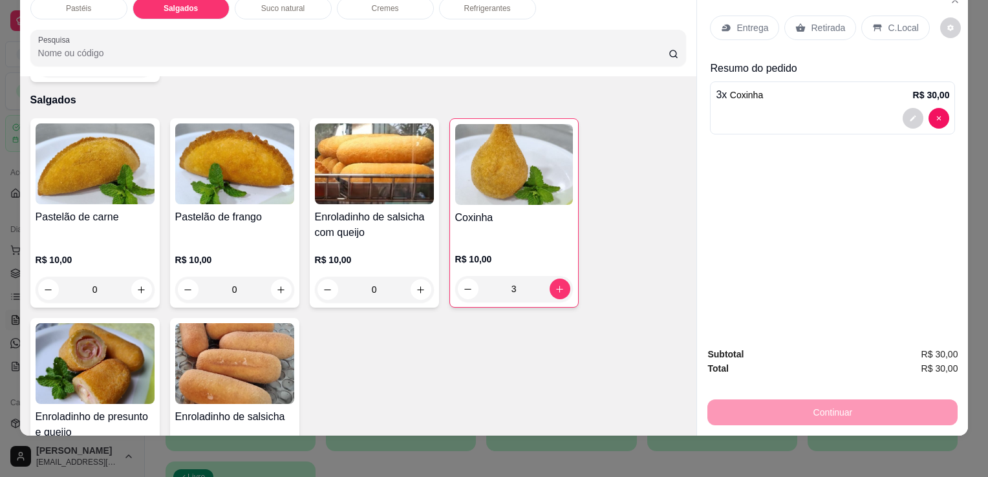
drag, startPoint x: 781, startPoint y: 12, endPoint x: 790, endPoint y: 12, distance: 9.1
click at [784, 16] on div "Retirada" at bounding box center [820, 28] width 72 height 25
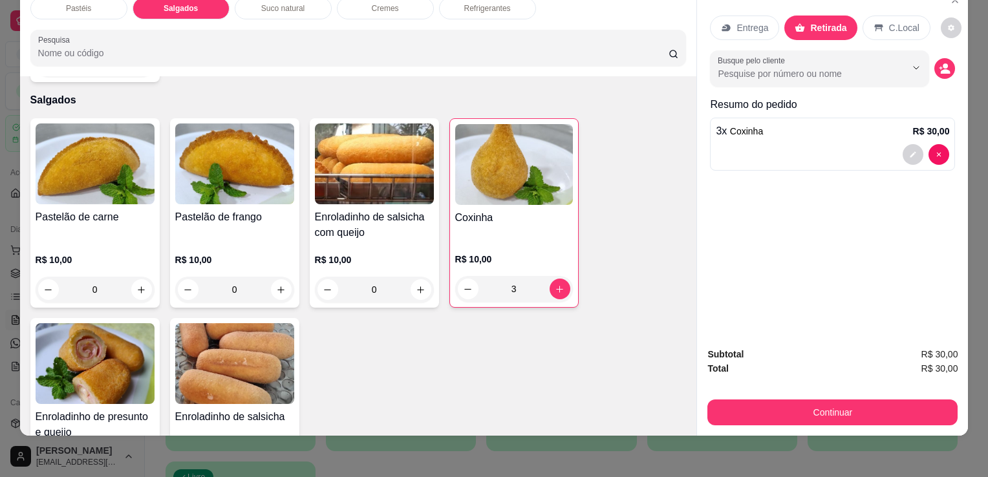
click at [852, 405] on button "Continuar" at bounding box center [832, 413] width 250 height 26
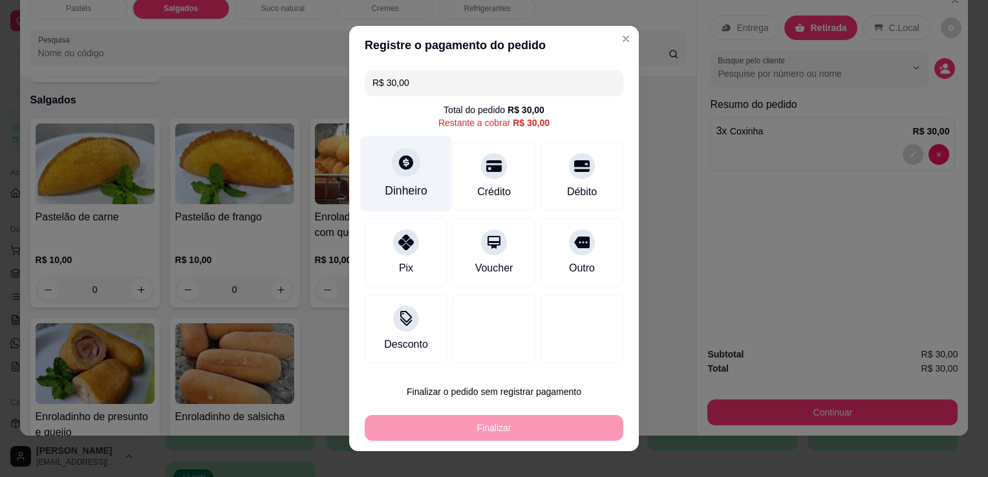
click at [422, 188] on div "Dinheiro" at bounding box center [406, 174] width 91 height 76
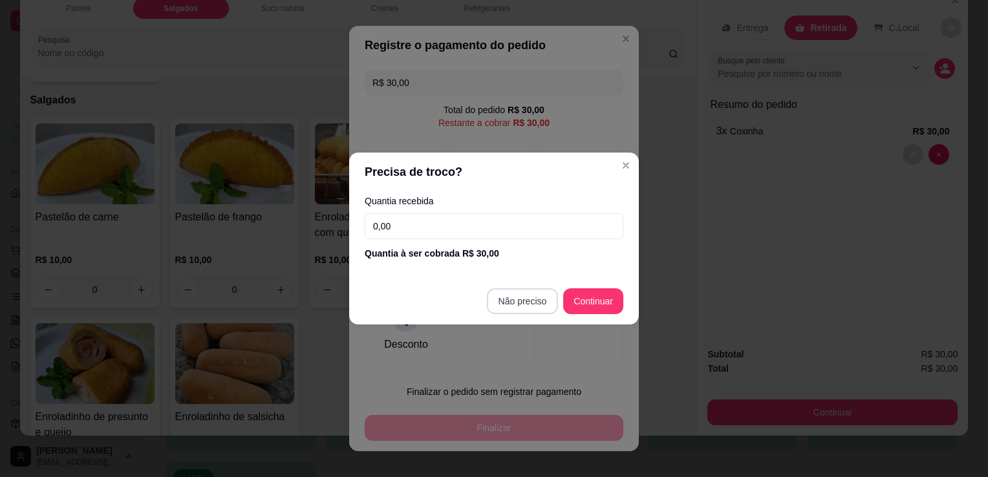
type input "R$ 0,00"
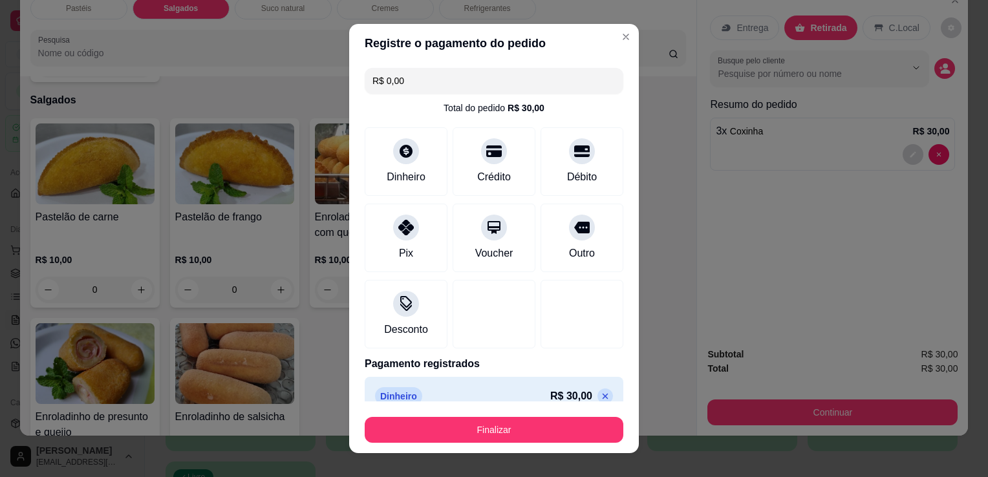
click at [557, 416] on div "Finalizar" at bounding box center [494, 427] width 259 height 31
click at [607, 444] on footer "Finalizar" at bounding box center [494, 428] width 290 height 52
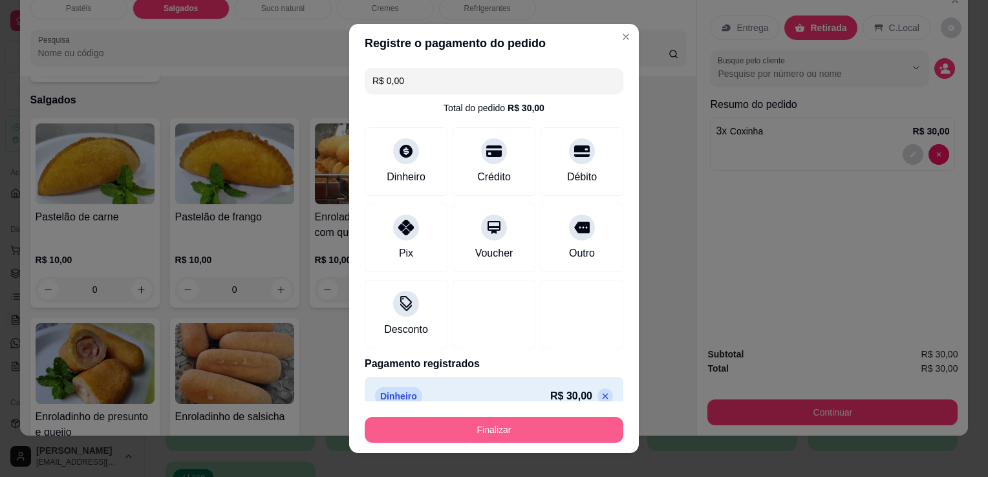
click at [599, 439] on button "Finalizar" at bounding box center [494, 430] width 259 height 26
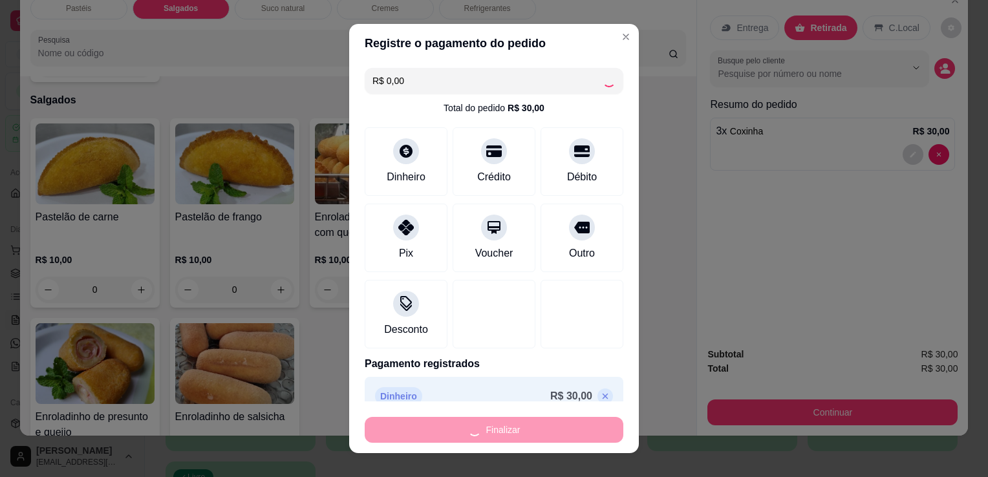
type input "0"
type input "-R$ 30,00"
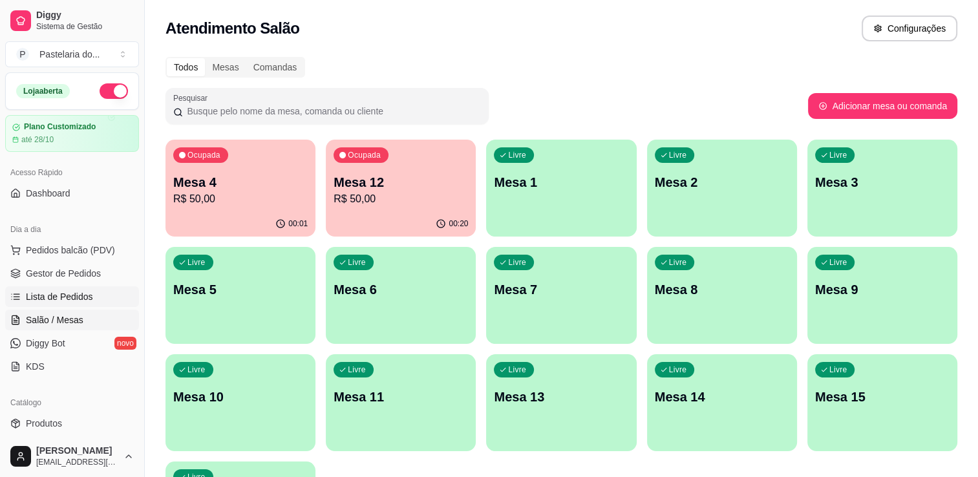
click at [85, 294] on span "Lista de Pedidos" at bounding box center [59, 296] width 67 height 13
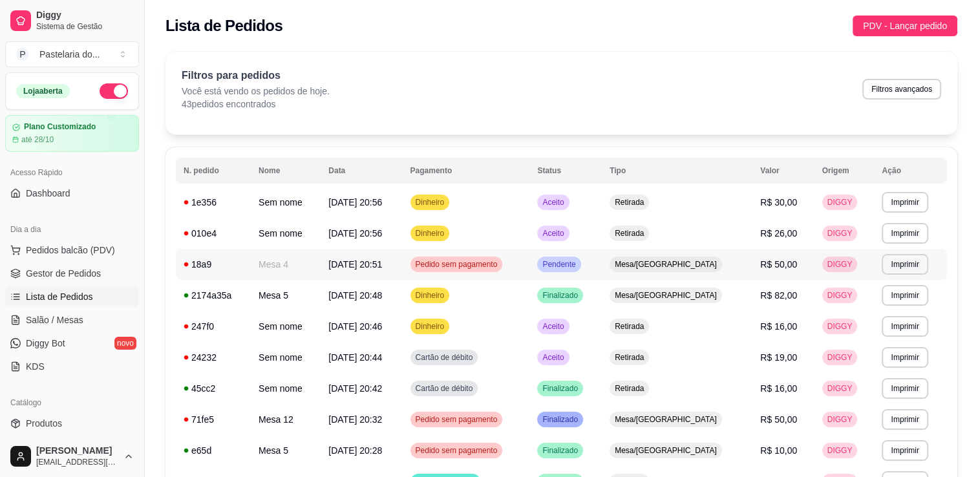
click at [475, 253] on td "Pedido sem pagamento" at bounding box center [466, 264] width 127 height 31
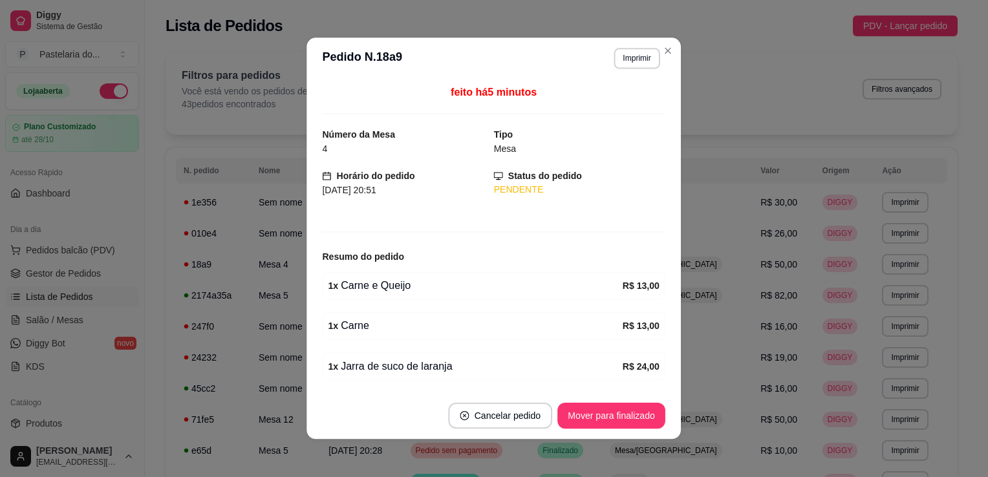
click at [501, 221] on div "feito há 5 minutos Número da Mesa 4 Tipo Mesa Horário do pedido [DATE] 20:51 St…" at bounding box center [494, 236] width 343 height 303
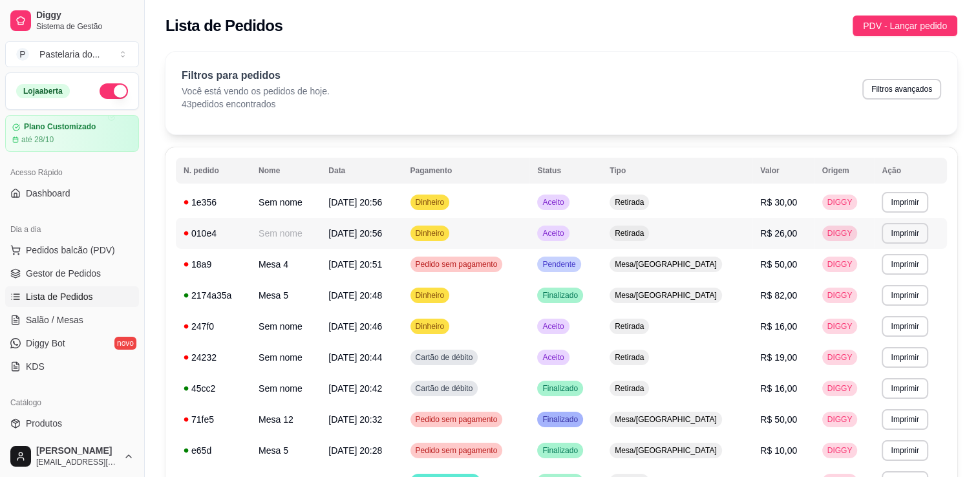
click at [764, 233] on span "R$ 26,00" at bounding box center [779, 233] width 37 height 10
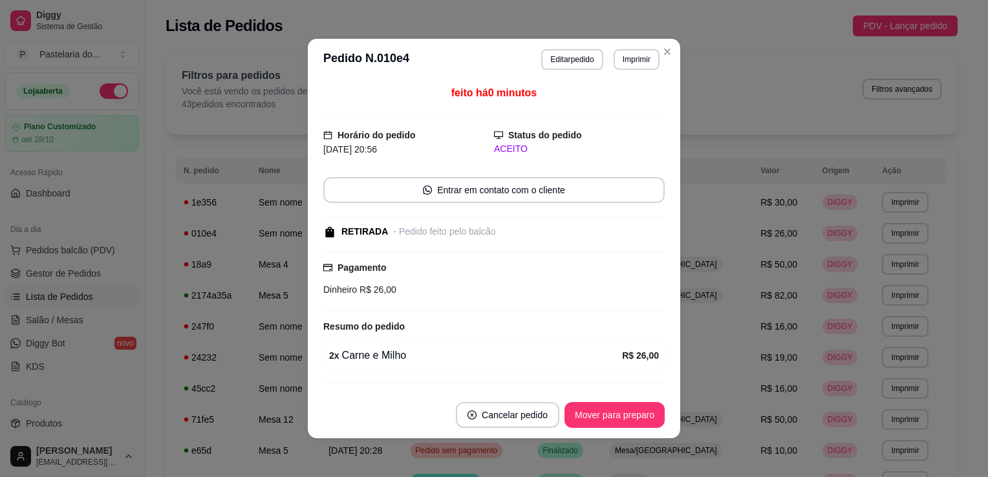
click at [561, 75] on header "**********" at bounding box center [494, 59] width 372 height 41
click at [567, 54] on button "Editar pedido" at bounding box center [571, 59] width 61 height 21
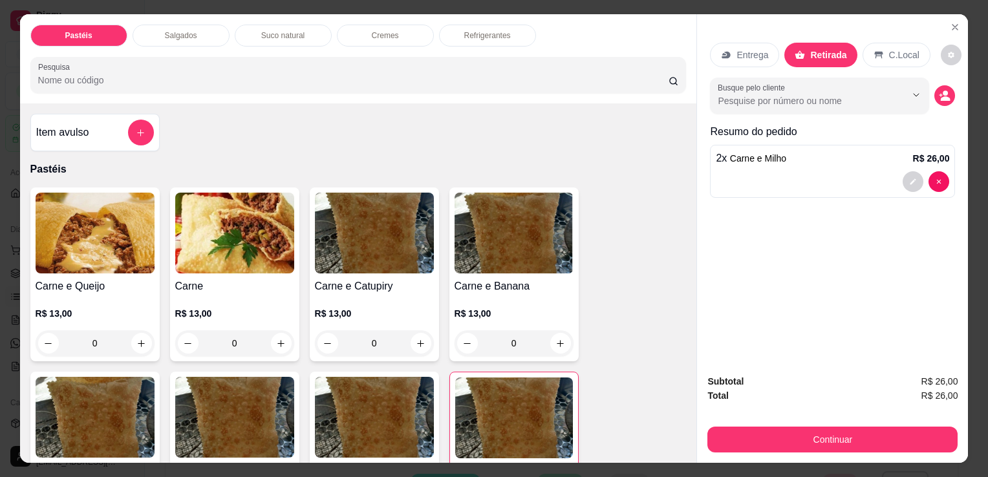
click at [191, 25] on div "Salgados" at bounding box center [181, 36] width 97 height 22
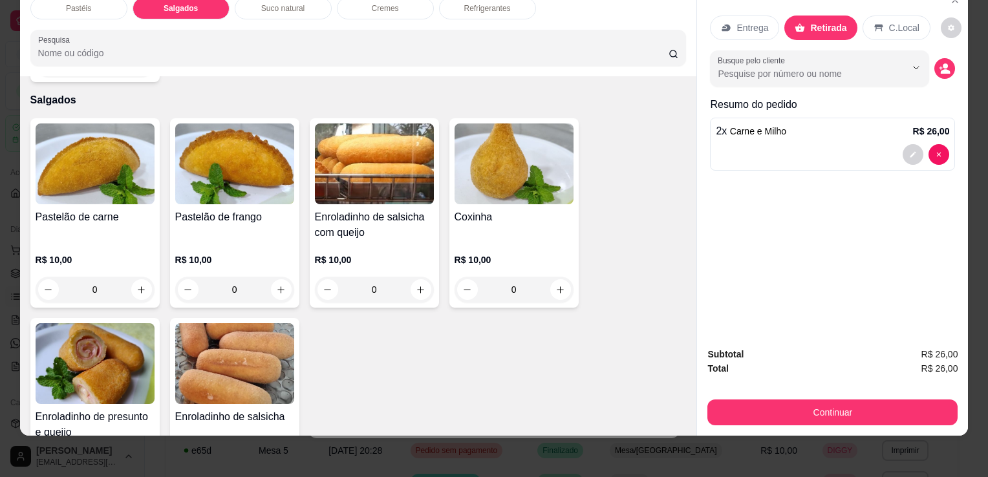
click at [561, 210] on h4 "Coxinha" at bounding box center [514, 218] width 119 height 16
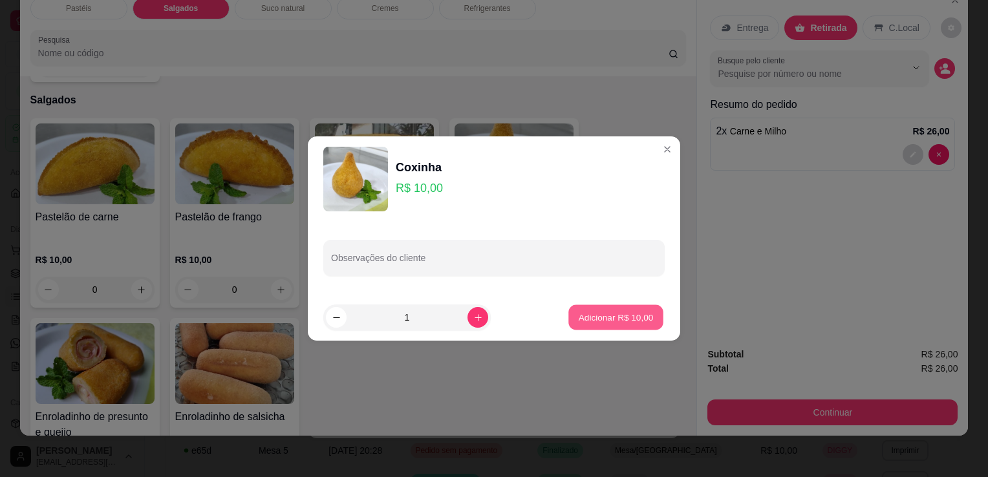
click at [623, 315] on p "Adicionar R$ 10,00" at bounding box center [616, 317] width 75 height 12
type input "1"
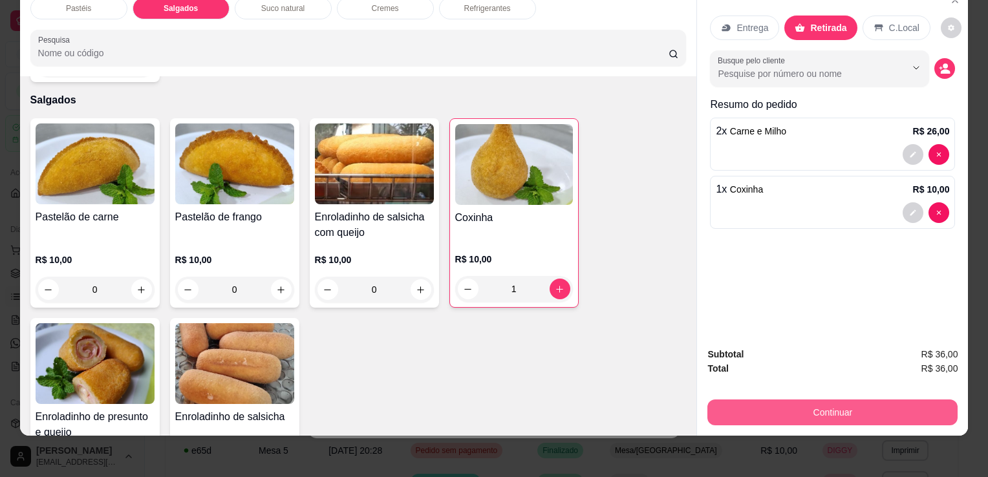
click at [752, 411] on button "Continuar" at bounding box center [832, 413] width 250 height 26
click at [741, 410] on button "Continuar" at bounding box center [832, 413] width 250 height 26
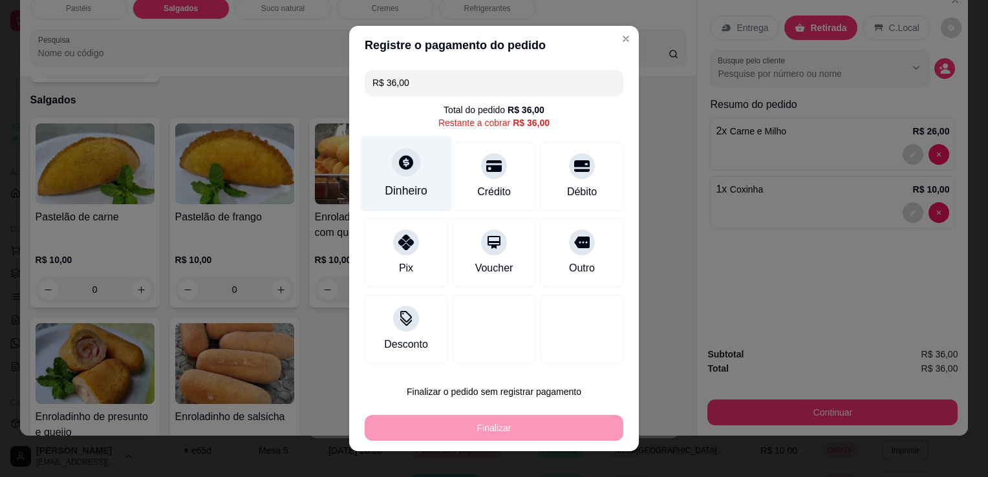
drag, startPoint x: 393, startPoint y: 98, endPoint x: 411, endPoint y: 152, distance: 57.5
click at [394, 105] on div "R$ 36,00 Total do pedido R$ 36,00 Restante a cobrar R$ 36,00 Dinheiro Crédito D…" at bounding box center [494, 217] width 290 height 304
click at [411, 152] on div "Dinheiro" at bounding box center [406, 174] width 91 height 76
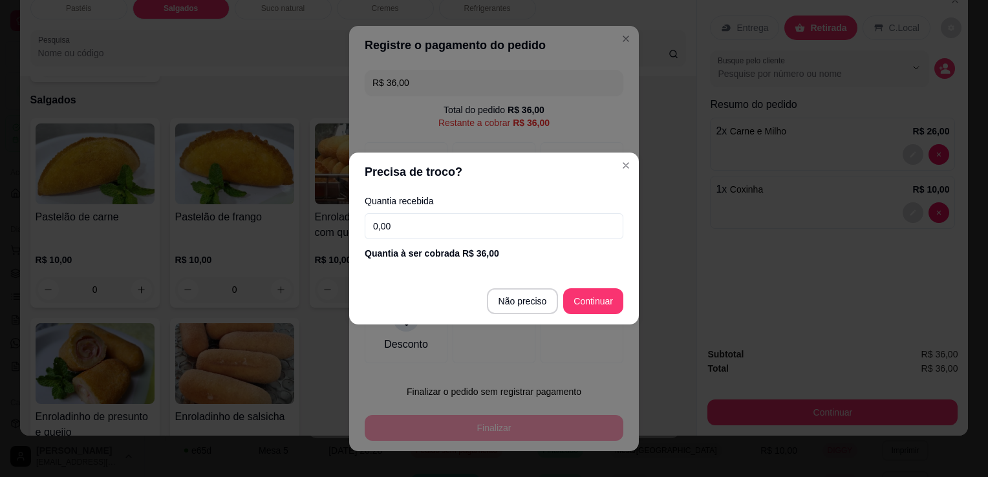
click at [523, 321] on footer "Não preciso Continuar" at bounding box center [494, 301] width 290 height 47
type input "R$ 0,00"
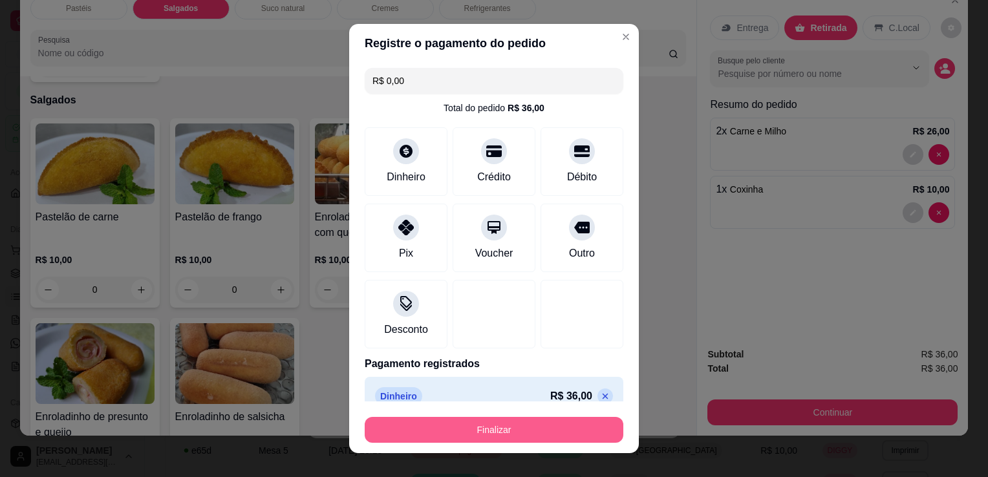
click at [530, 426] on button "Finalizar" at bounding box center [494, 430] width 259 height 26
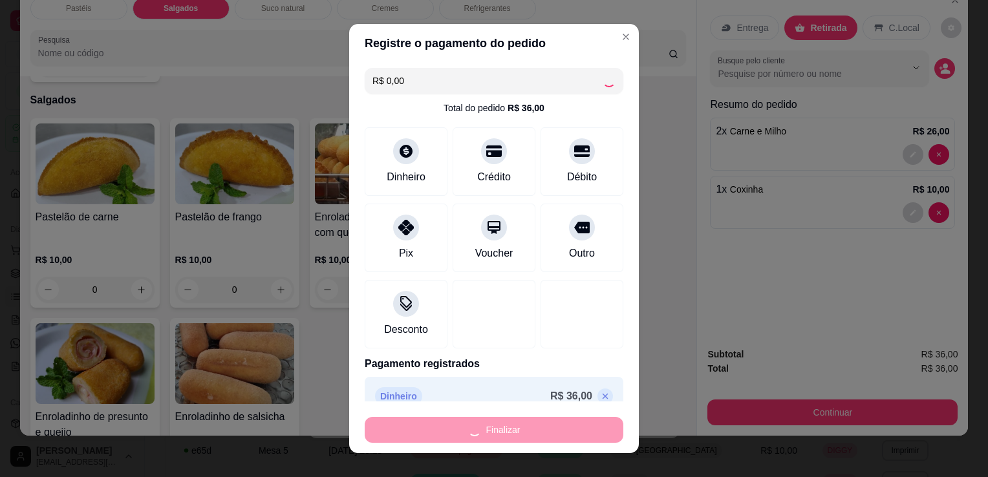
type input "0"
type input "-R$ 36,00"
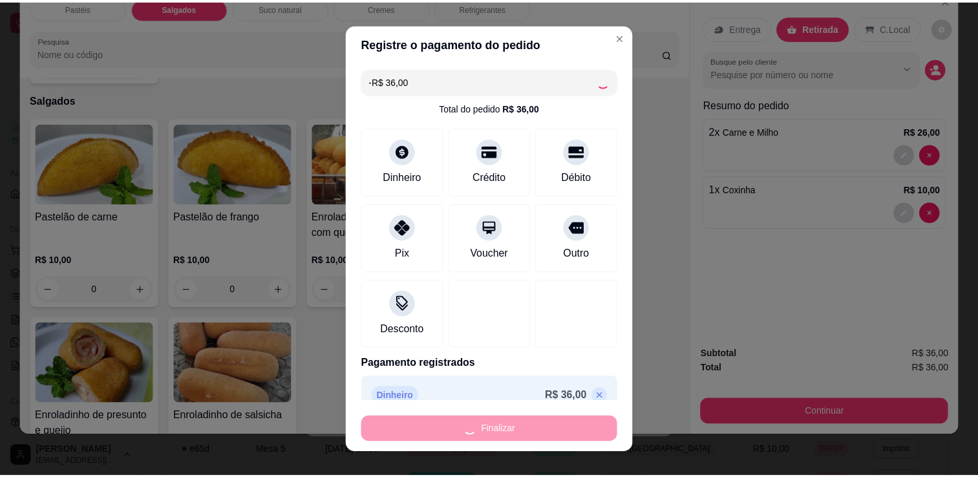
scroll to position [1374, 0]
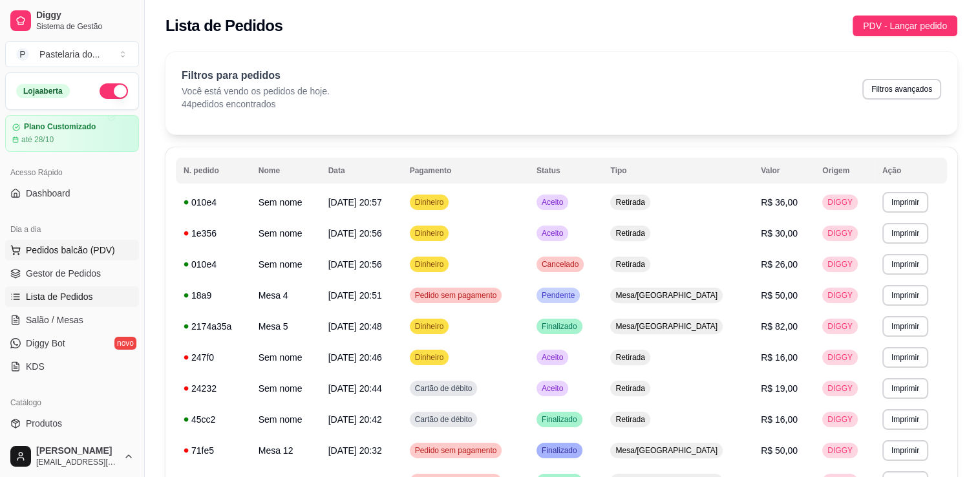
click at [55, 259] on button "Pedidos balcão (PDV)" at bounding box center [72, 250] width 134 height 21
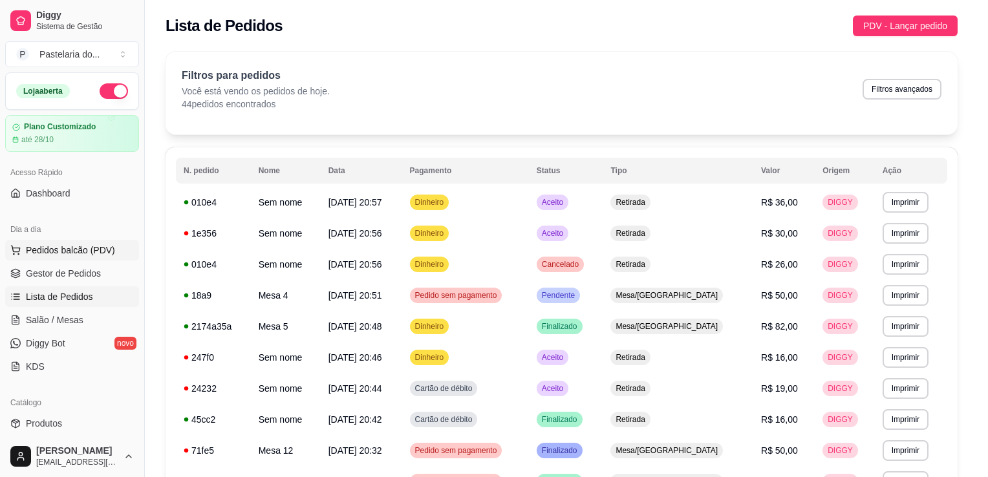
click at [56, 273] on div "Carne e Queijo R$ 13,00 0" at bounding box center [88, 275] width 131 height 177
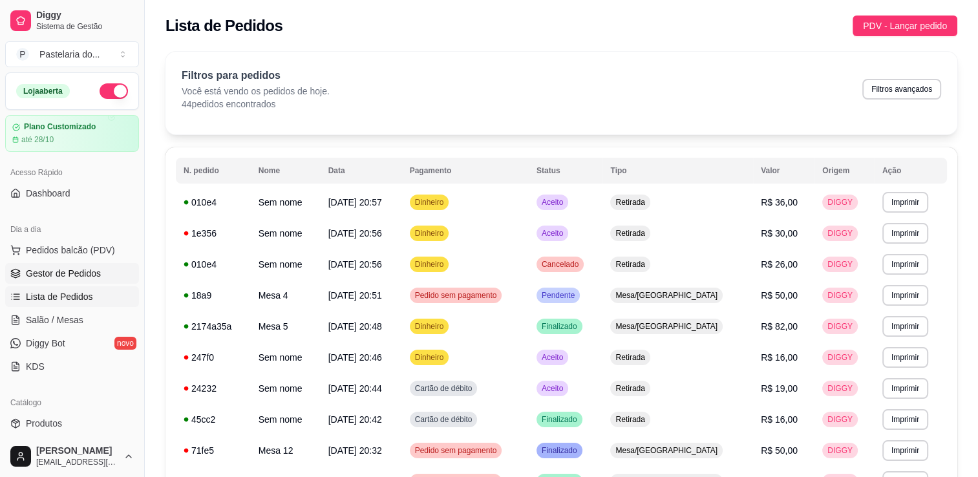
click at [39, 278] on span "Gestor de Pedidos" at bounding box center [63, 273] width 75 height 13
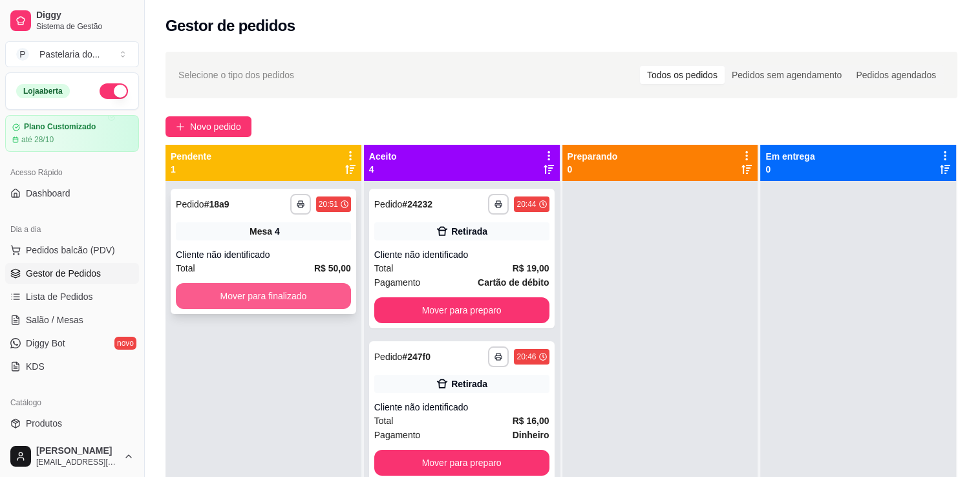
click at [273, 292] on button "Mover para finalizado" at bounding box center [263, 296] width 175 height 26
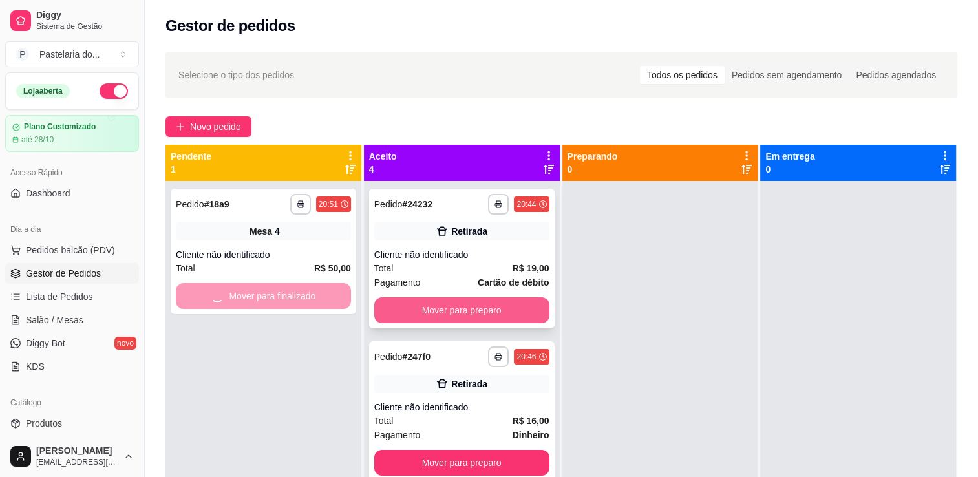
click at [427, 308] on button "Mover para preparo" at bounding box center [461, 310] width 175 height 26
click at [427, 308] on div "Mover para preparo" at bounding box center [461, 310] width 175 height 26
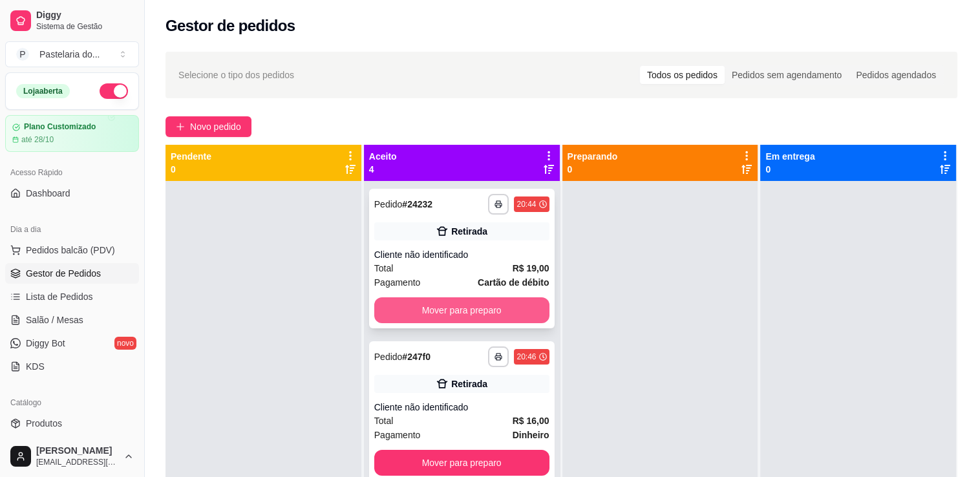
click at [479, 322] on button "Mover para preparo" at bounding box center [461, 310] width 175 height 26
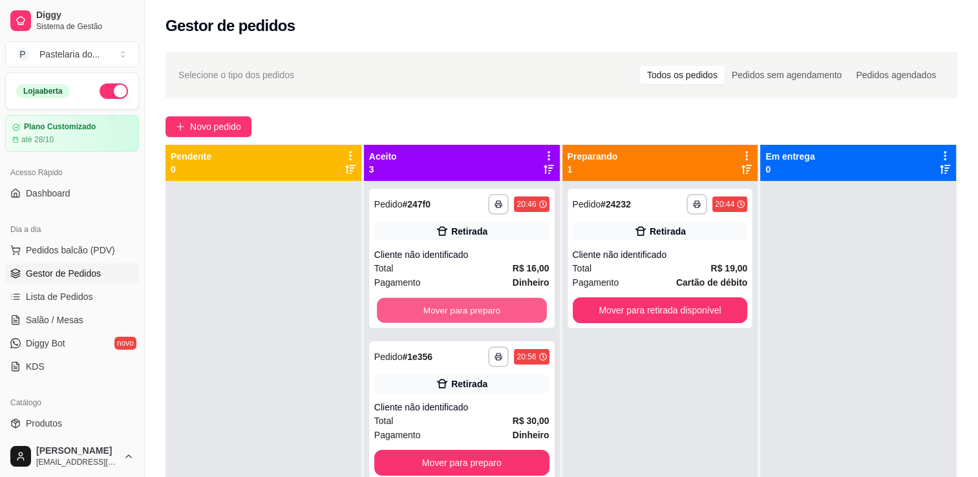
click at [479, 322] on button "Mover para preparo" at bounding box center [462, 310] width 170 height 25
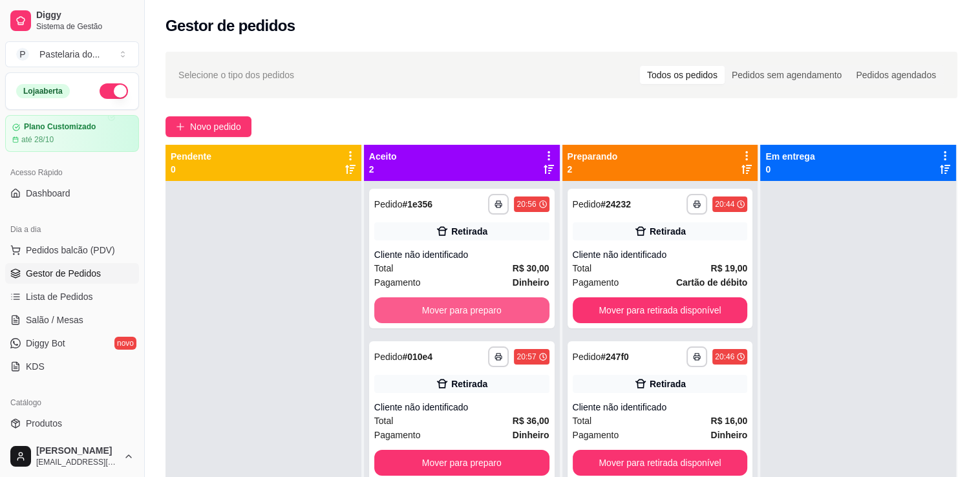
click at [479, 322] on button "Mover para preparo" at bounding box center [461, 310] width 175 height 26
click at [479, 450] on button "Mover para preparo" at bounding box center [461, 463] width 175 height 26
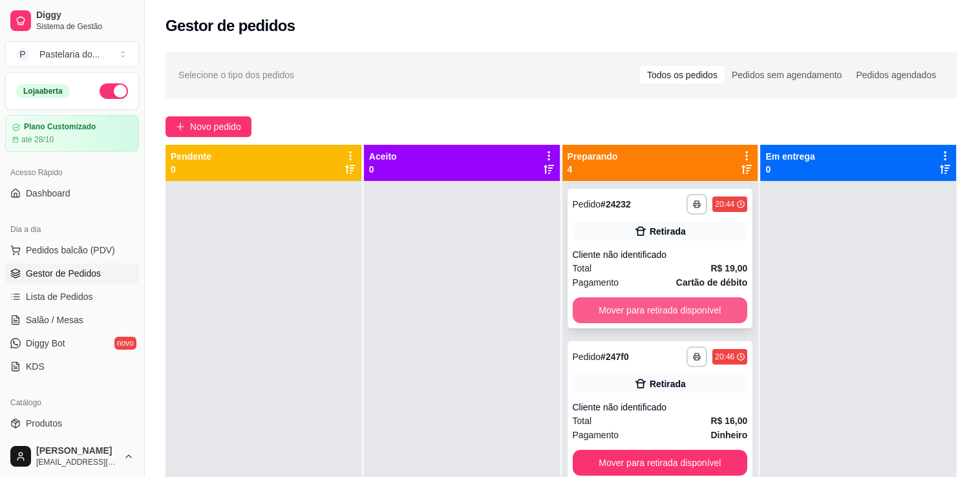
click at [693, 321] on button "Mover para retirada disponível" at bounding box center [660, 310] width 175 height 26
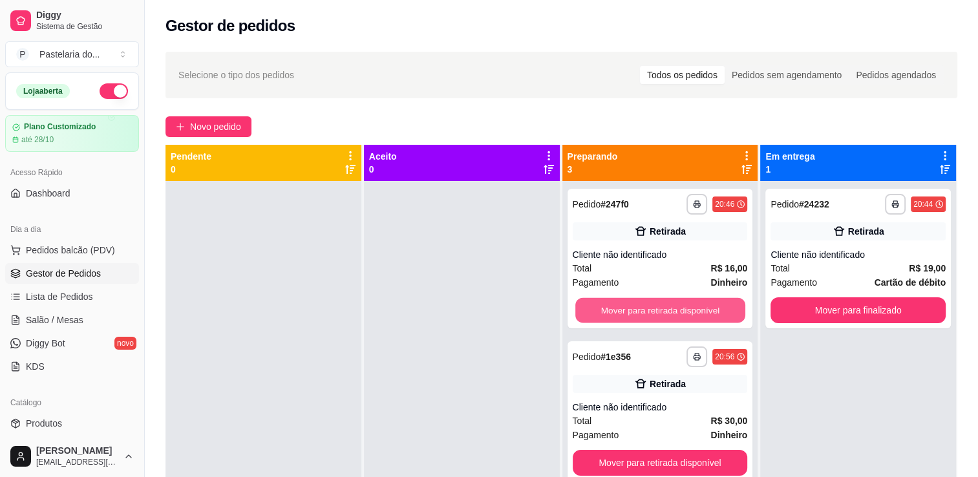
click at [693, 321] on button "Mover para retirada disponível" at bounding box center [661, 310] width 170 height 25
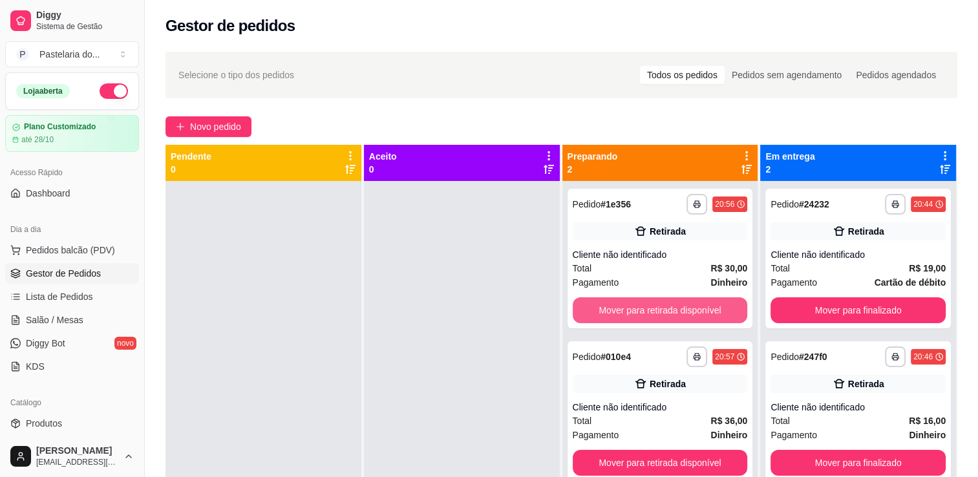
click at [693, 321] on button "Mover para retirada disponível" at bounding box center [660, 310] width 175 height 26
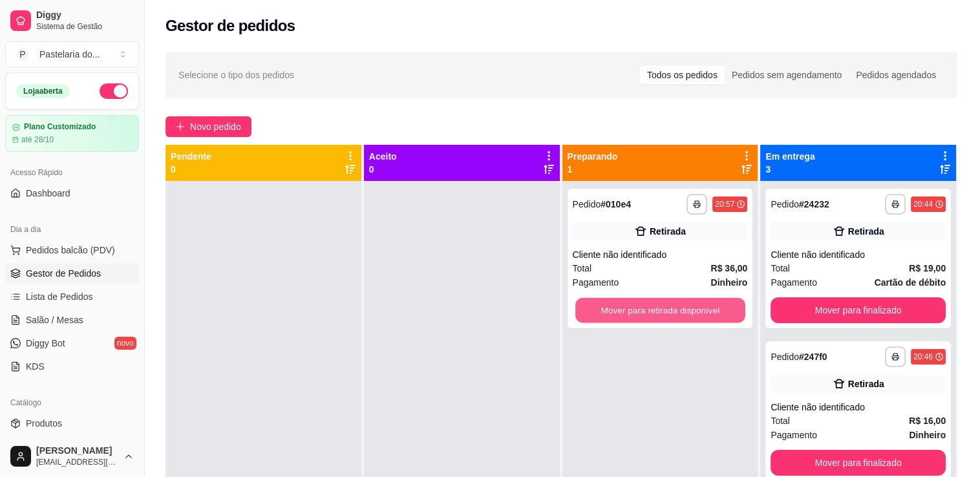
click at [693, 321] on button "Mover para retirada disponível" at bounding box center [661, 310] width 170 height 25
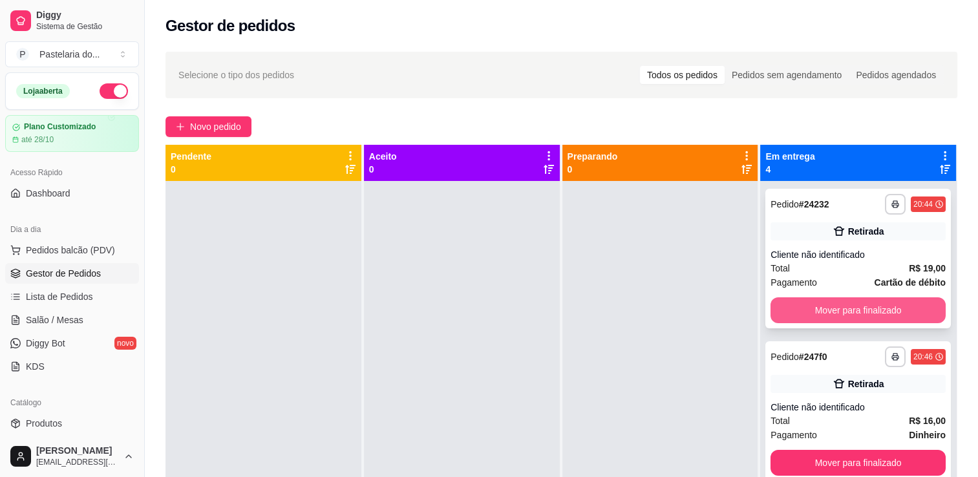
click at [801, 317] on button "Mover para finalizado" at bounding box center [858, 310] width 175 height 26
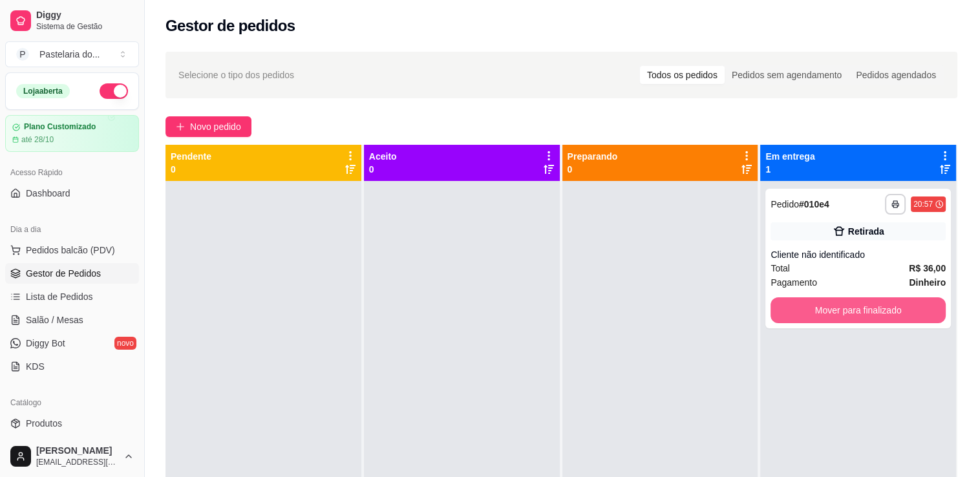
click at [801, 317] on button "Mover para finalizado" at bounding box center [858, 310] width 175 height 26
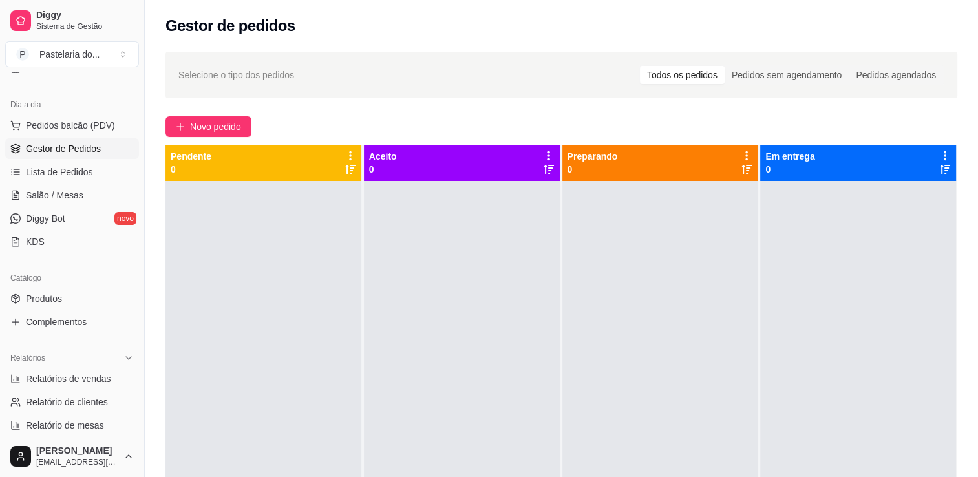
scroll to position [129, 0]
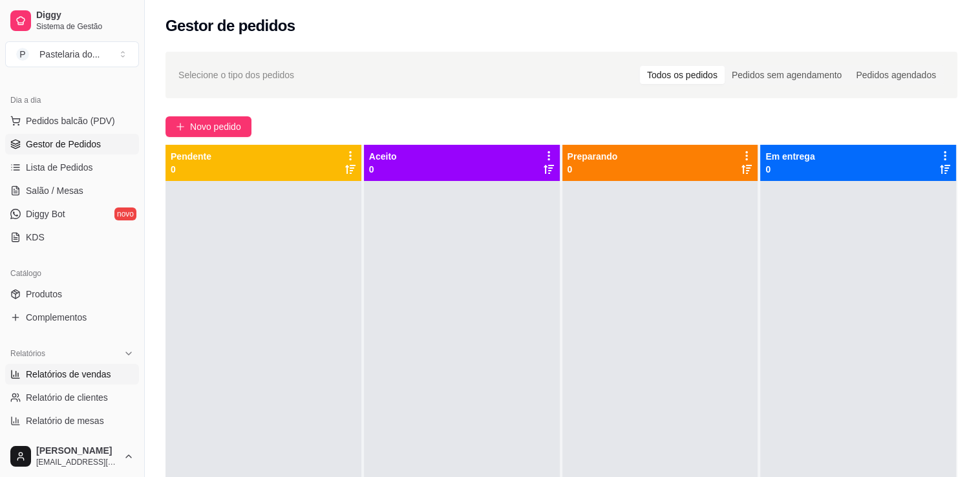
click at [58, 369] on span "Relatórios de vendas" at bounding box center [68, 374] width 85 height 13
select select "ALL"
select select "0"
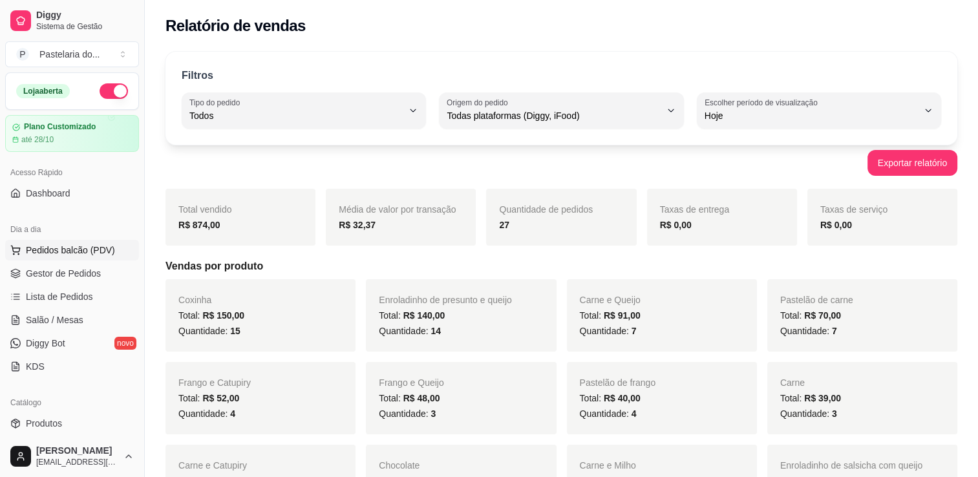
click at [55, 244] on span "Pedidos balcão (PDV)" at bounding box center [70, 250] width 89 height 13
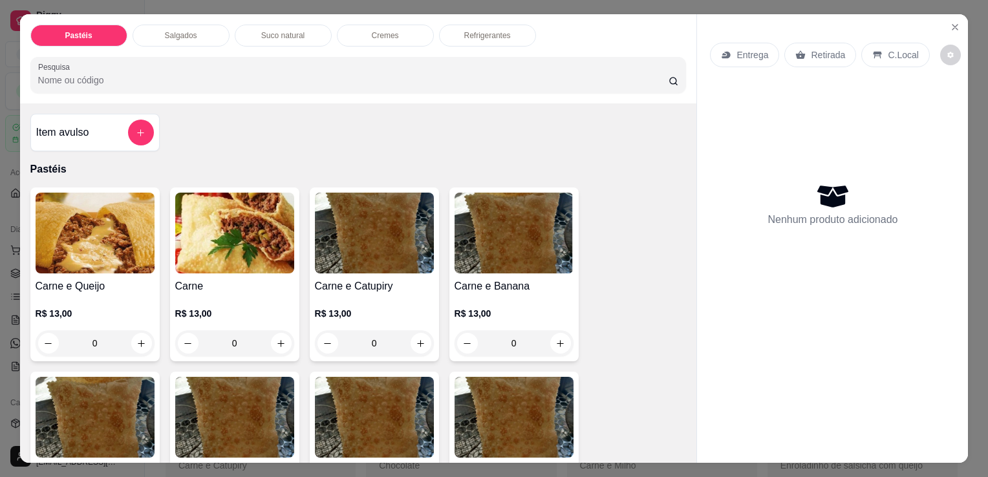
click at [475, 43] on div "Pastéis Salgados Suco natural Cremes Refrigerantes Pesquisa" at bounding box center [358, 58] width 677 height 89
click at [475, 34] on p "Refrigerantes" at bounding box center [487, 35] width 47 height 10
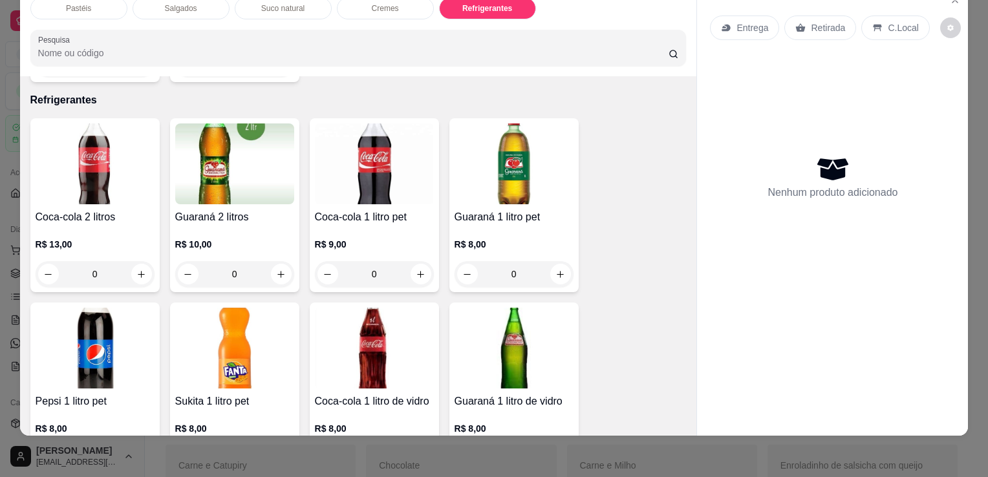
click at [519, 210] on h4 "Guaraná 1 litro pet" at bounding box center [514, 218] width 119 height 16
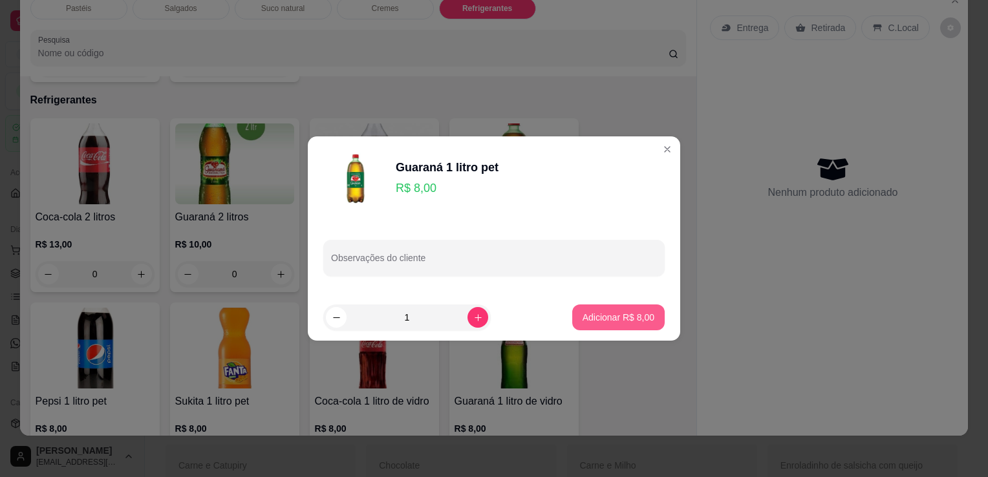
click at [616, 322] on p "Adicionar R$ 8,00" at bounding box center [619, 317] width 72 height 13
type input "1"
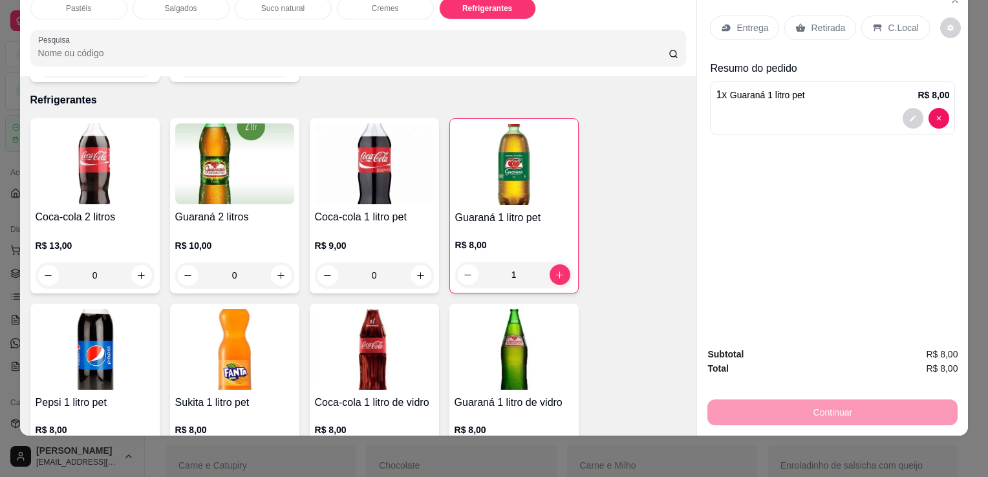
click at [823, 21] on p "Retirada" at bounding box center [828, 27] width 34 height 13
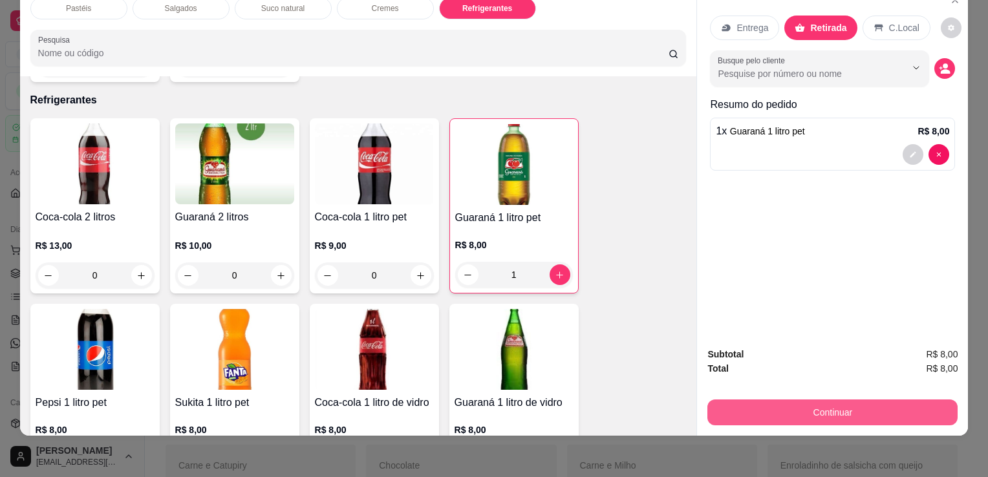
click at [828, 400] on button "Continuar" at bounding box center [832, 413] width 250 height 26
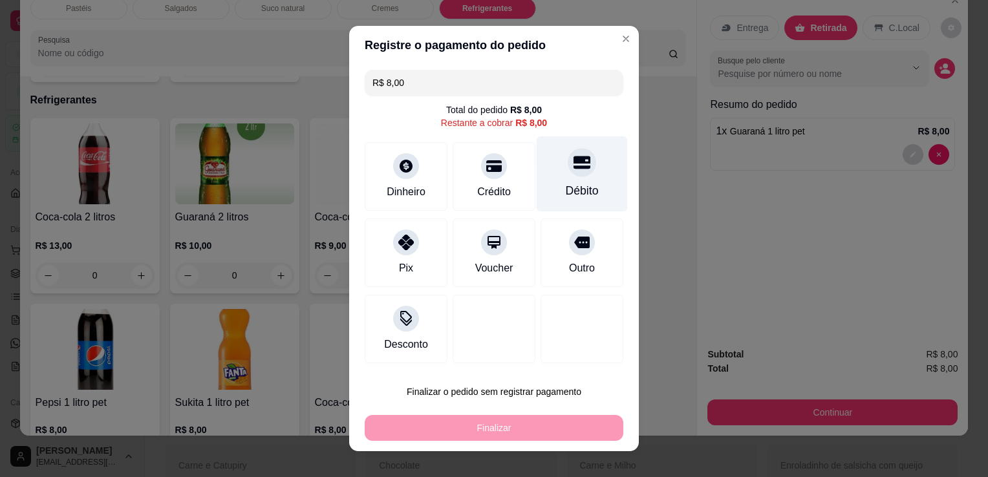
click at [569, 158] on div at bounding box center [582, 162] width 28 height 28
type input "R$ 0,00"
click at [569, 158] on div at bounding box center [582, 162] width 28 height 28
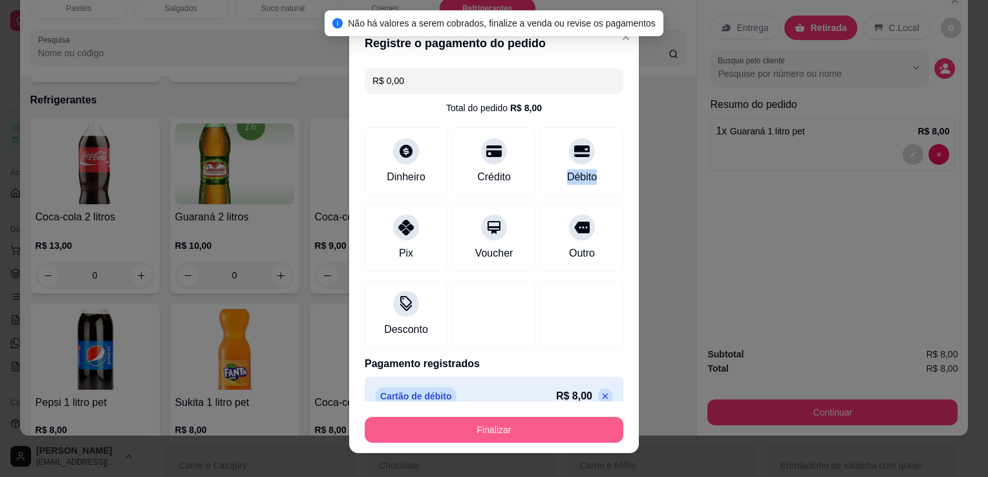
click at [578, 428] on button "Finalizar" at bounding box center [494, 430] width 259 height 26
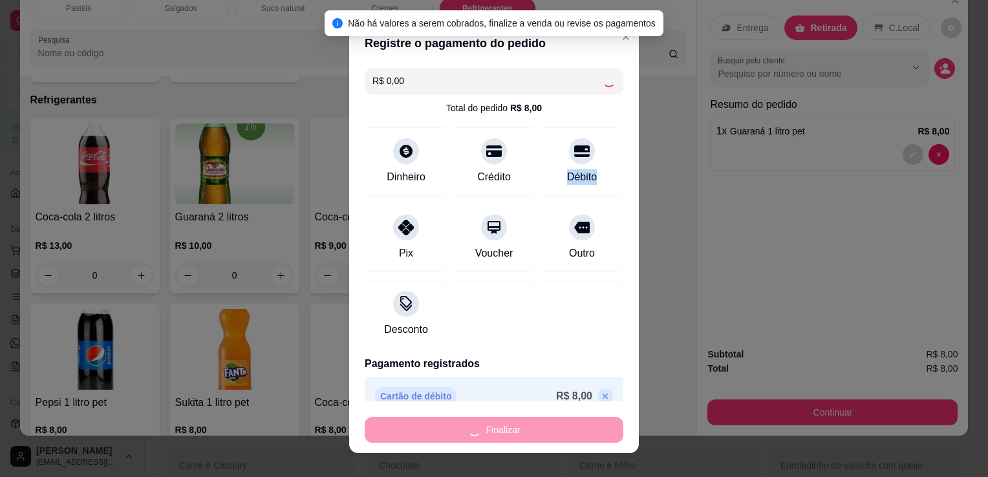
click at [578, 428] on div "Finalizar" at bounding box center [494, 430] width 259 height 26
type input "0"
type input "-R$ 8,00"
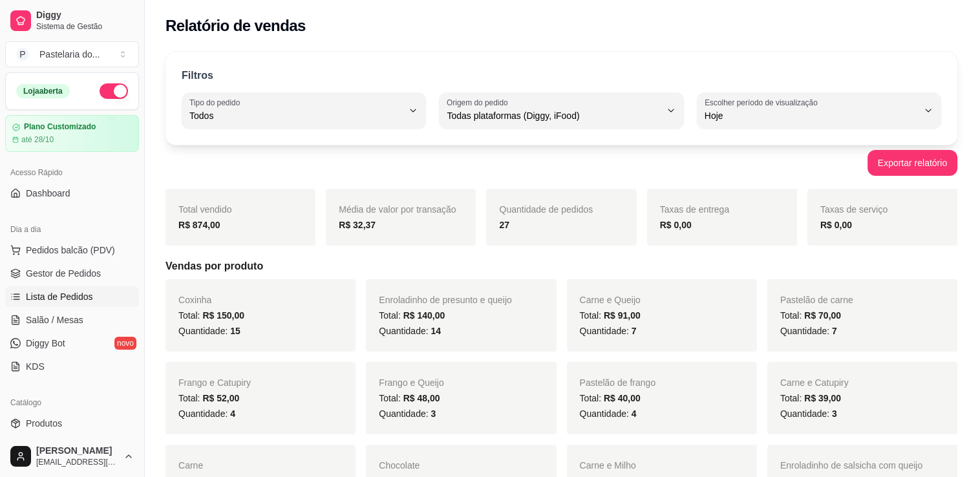
click at [76, 305] on link "Lista de Pedidos" at bounding box center [72, 296] width 134 height 21
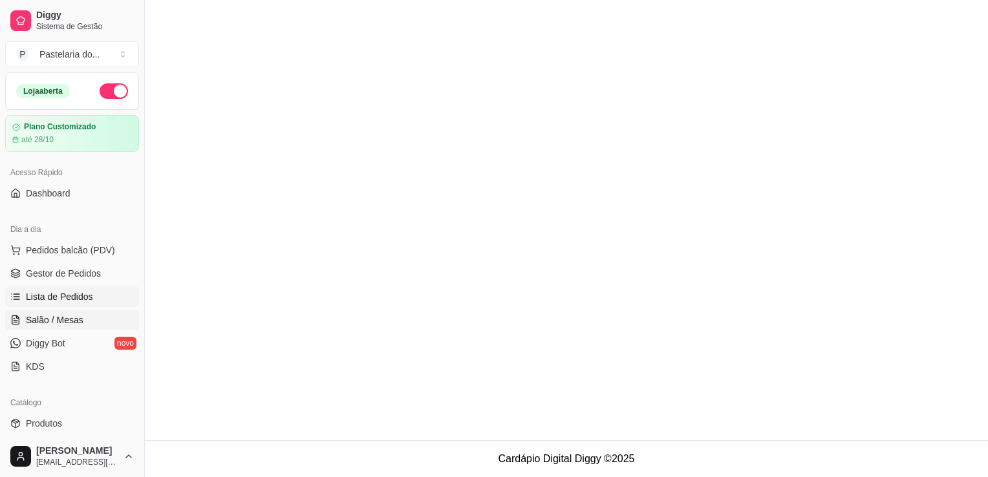
click at [74, 314] on span "Salão / Mesas" at bounding box center [55, 320] width 58 height 13
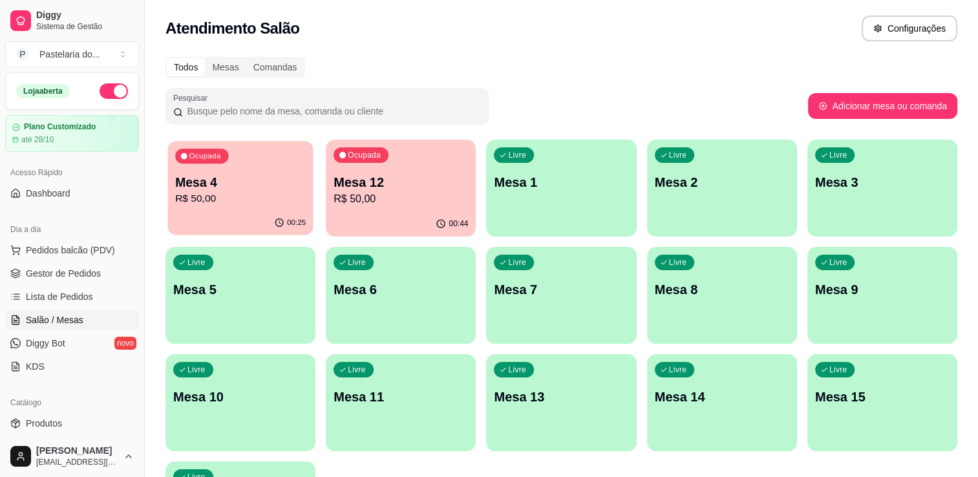
click at [260, 147] on div "Ocupada Mesa 4 R$ 50,00" at bounding box center [240, 176] width 146 height 70
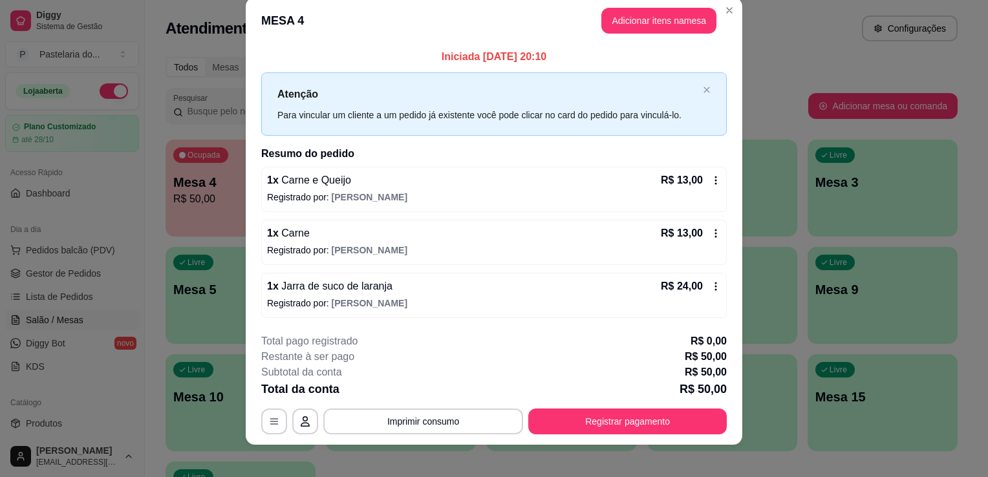
scroll to position [25, 0]
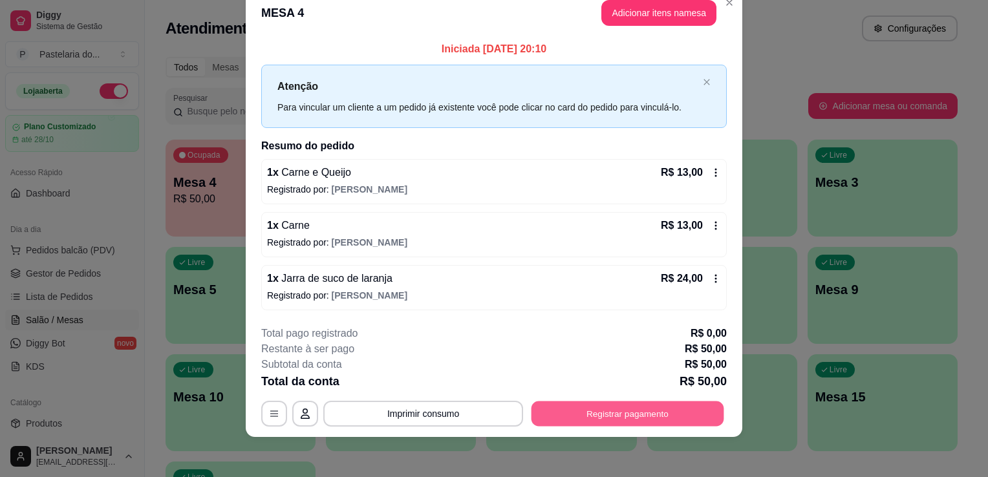
click at [644, 417] on button "Registrar pagamento" at bounding box center [628, 413] width 193 height 25
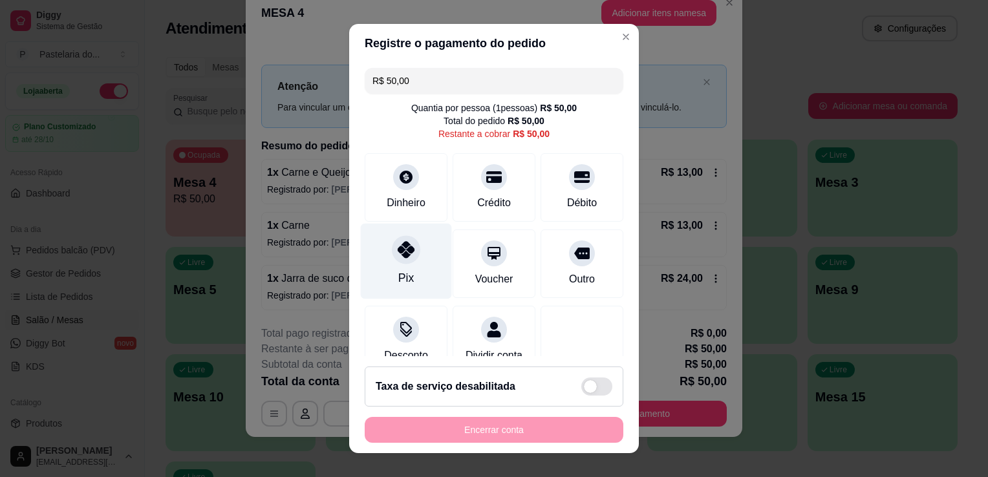
click at [392, 260] on div at bounding box center [406, 249] width 28 height 28
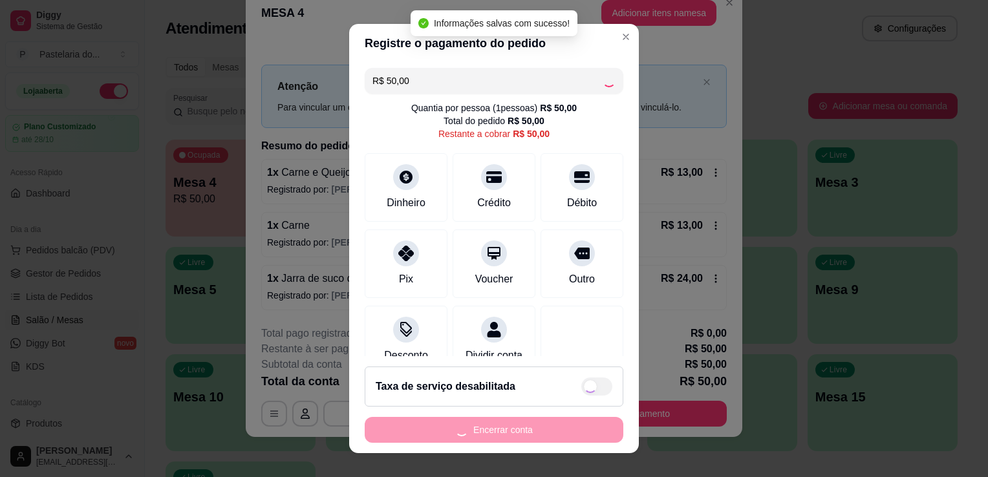
type input "R$ 0,00"
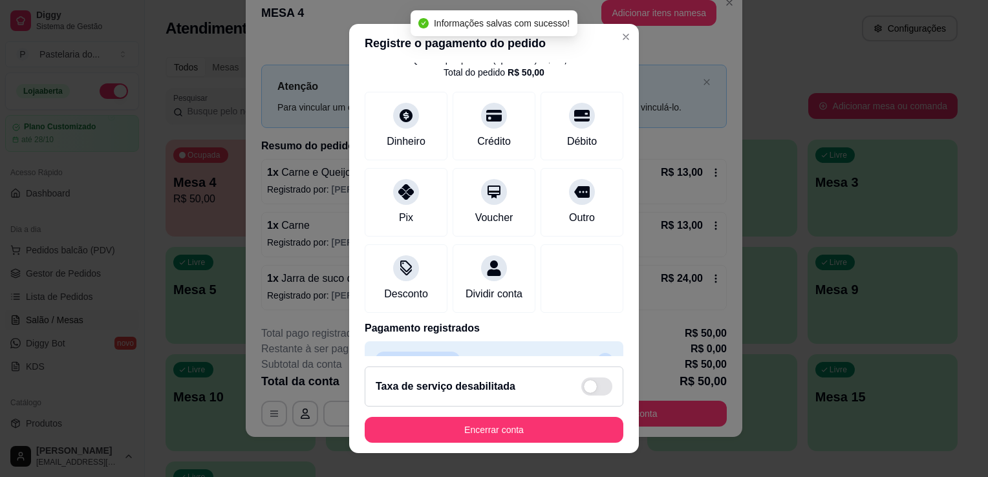
scroll to position [91, 0]
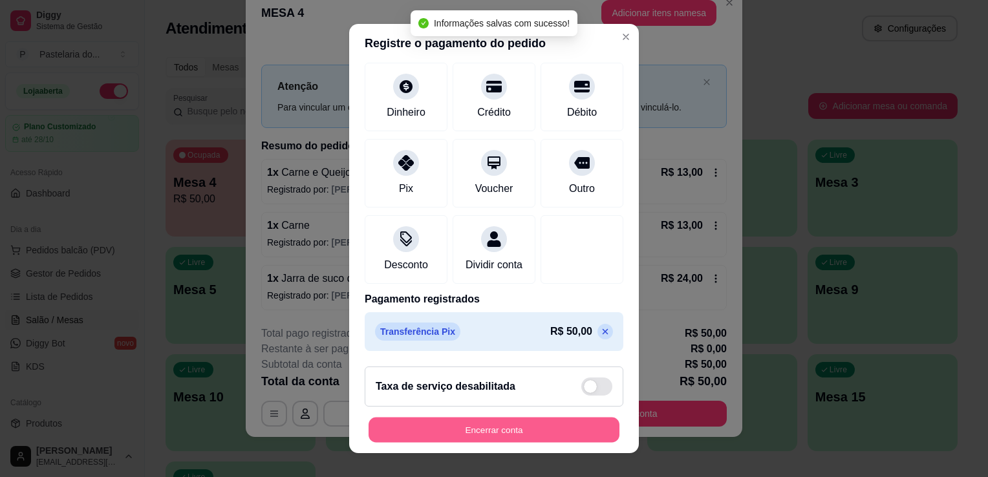
click at [497, 428] on button "Encerrar conta" at bounding box center [494, 430] width 251 height 25
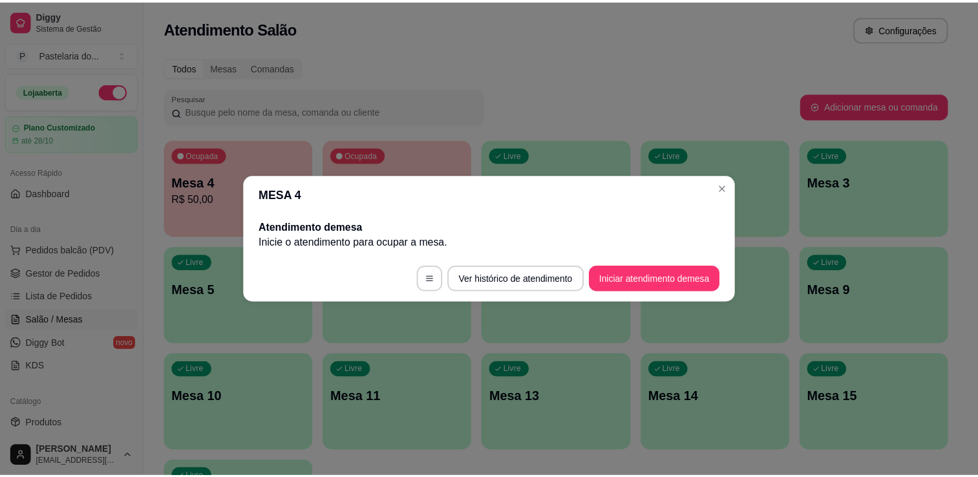
scroll to position [0, 0]
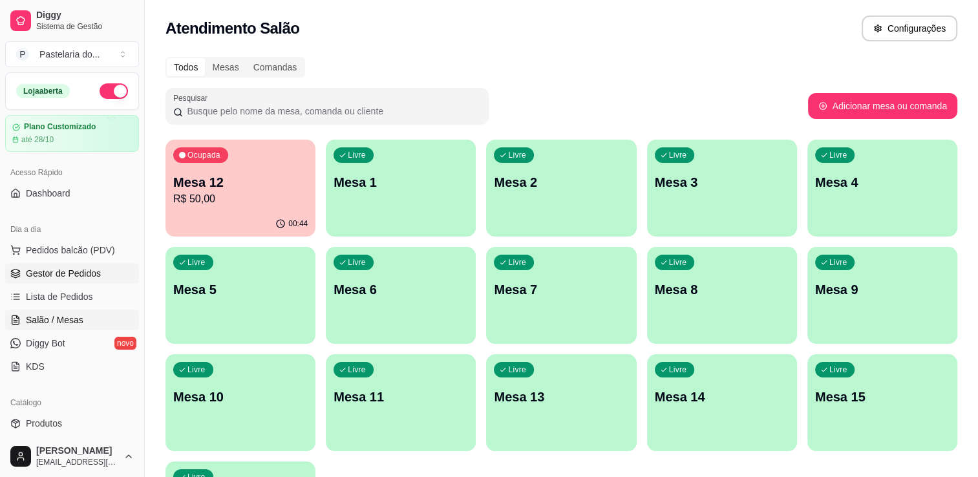
click at [62, 275] on span "Gestor de Pedidos" at bounding box center [63, 273] width 75 height 13
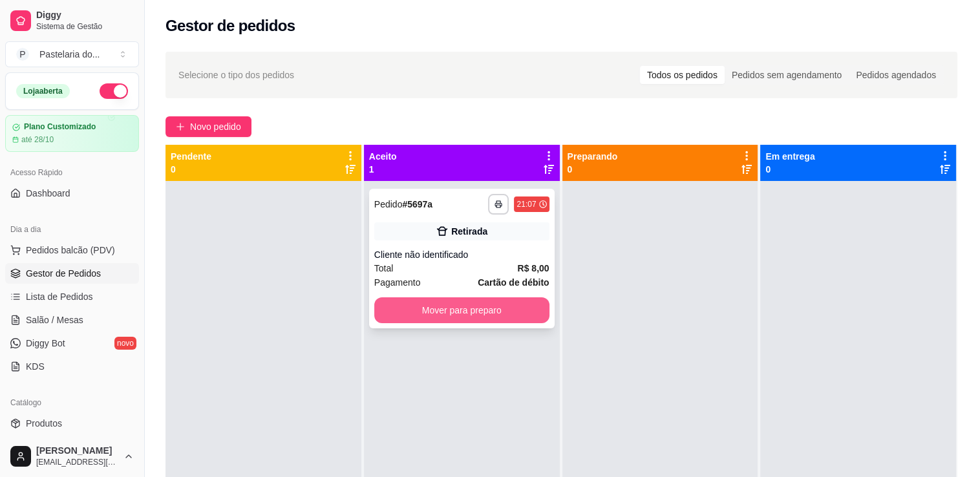
click at [420, 319] on button "Mover para preparo" at bounding box center [461, 310] width 175 height 26
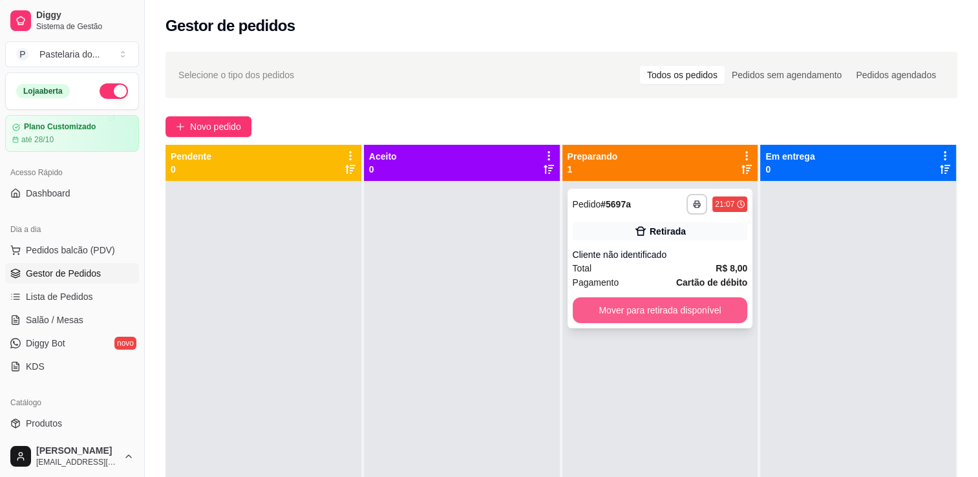
click at [650, 301] on button "Mover para retirada disponível" at bounding box center [660, 310] width 175 height 26
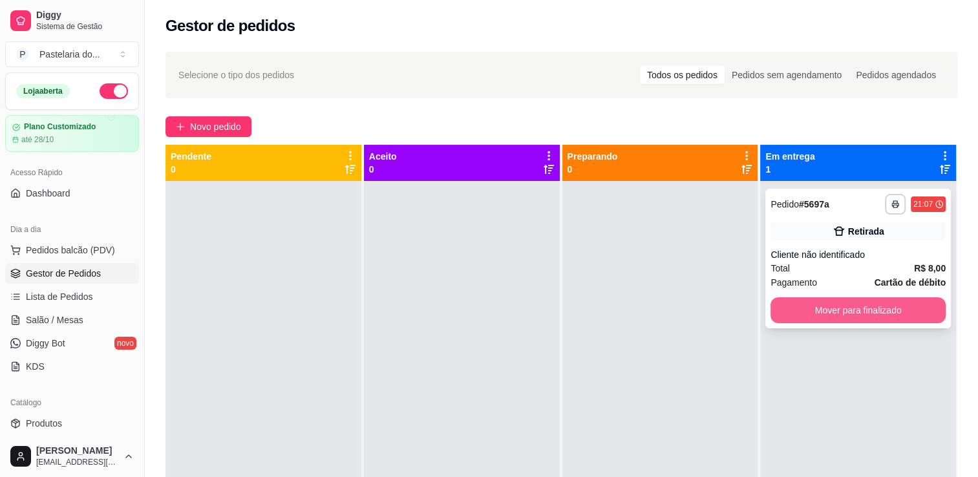
click at [817, 312] on button "Mover para finalizado" at bounding box center [858, 310] width 175 height 26
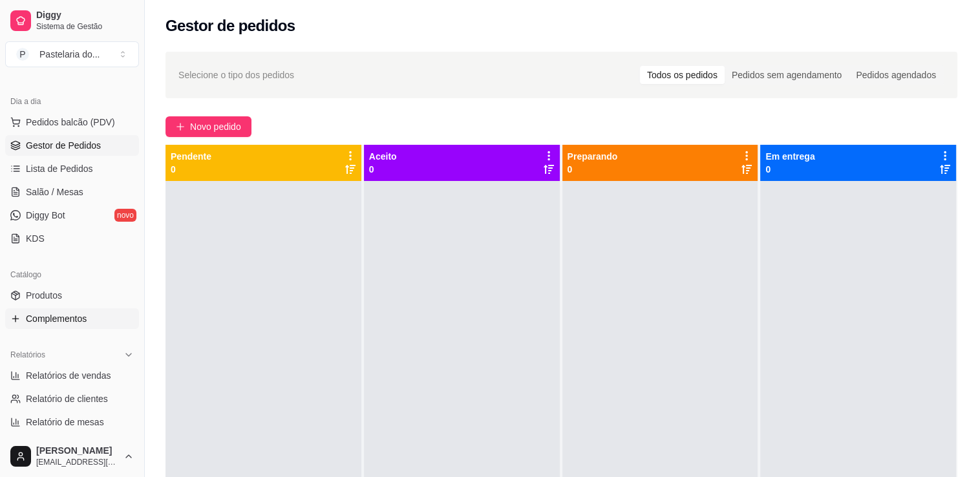
scroll to position [129, 0]
click at [48, 374] on span "Relatórios de vendas" at bounding box center [68, 374] width 85 height 13
select select "ALL"
select select "0"
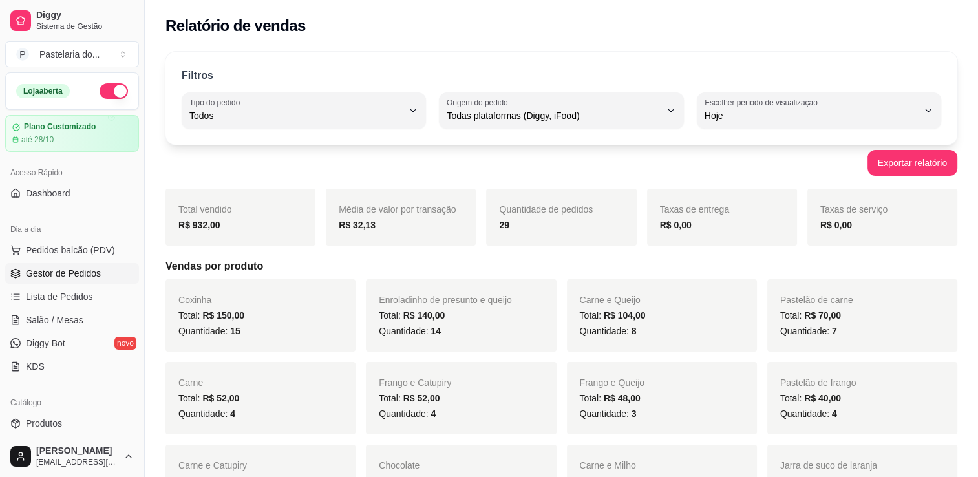
click at [58, 281] on link "Gestor de Pedidos" at bounding box center [72, 273] width 134 height 21
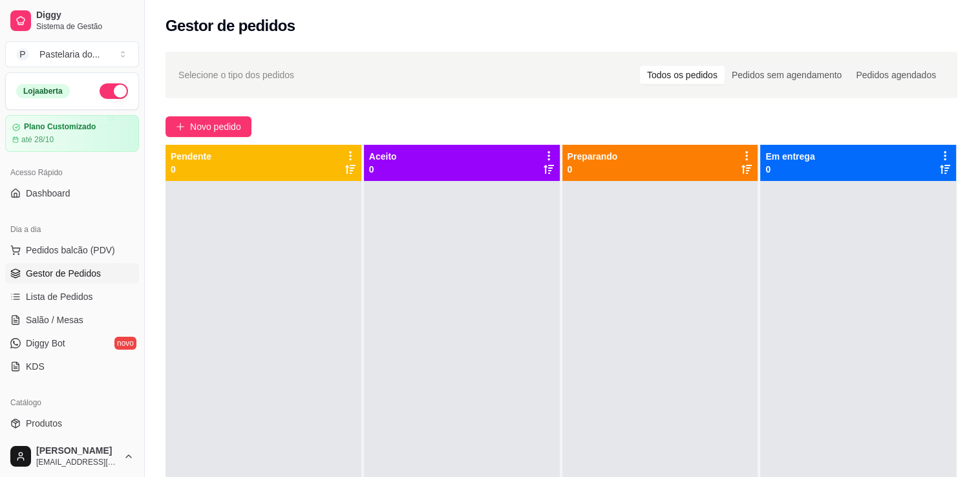
click at [59, 330] on ul "Pedidos balcão (PDV) Gestor de Pedidos Lista de Pedidos Salão / Mesas Diggy Bot…" at bounding box center [72, 308] width 134 height 137
click at [61, 326] on link "Salão / Mesas" at bounding box center [72, 320] width 134 height 21
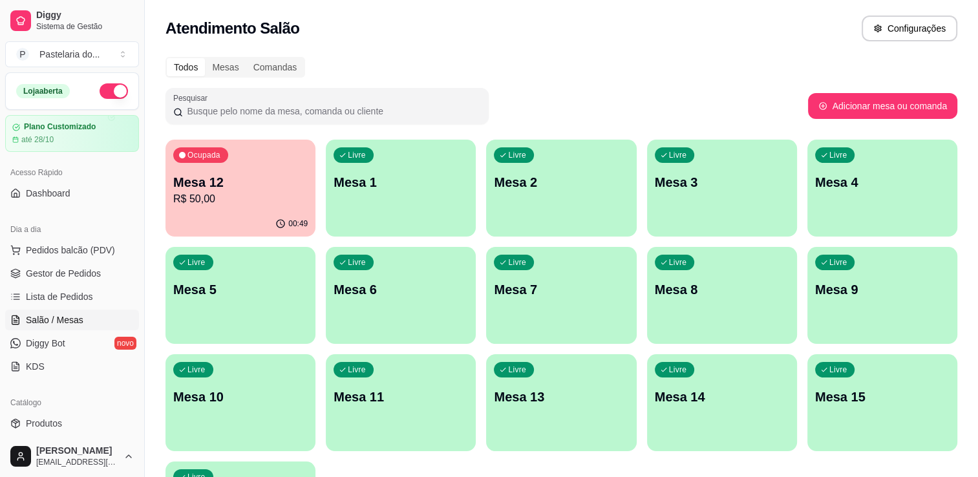
click at [233, 197] on p "R$ 50,00" at bounding box center [240, 199] width 135 height 16
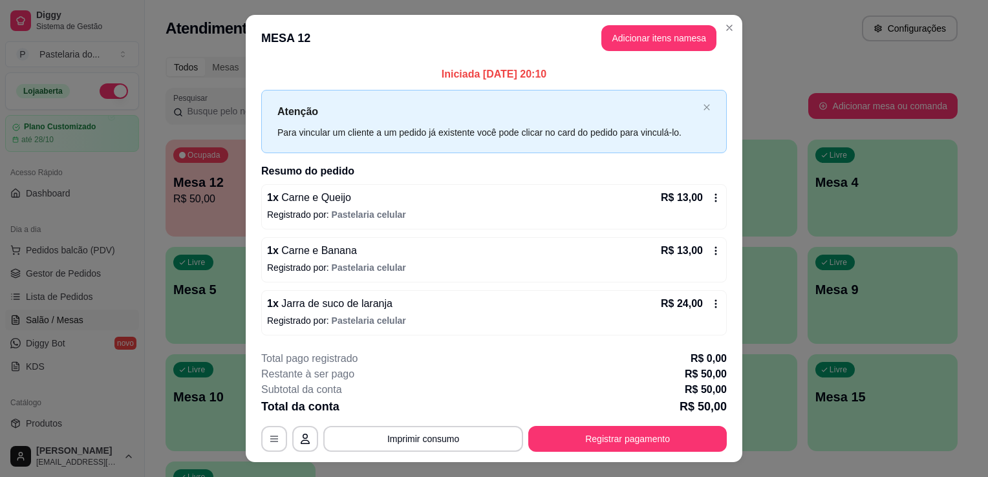
scroll to position [25, 0]
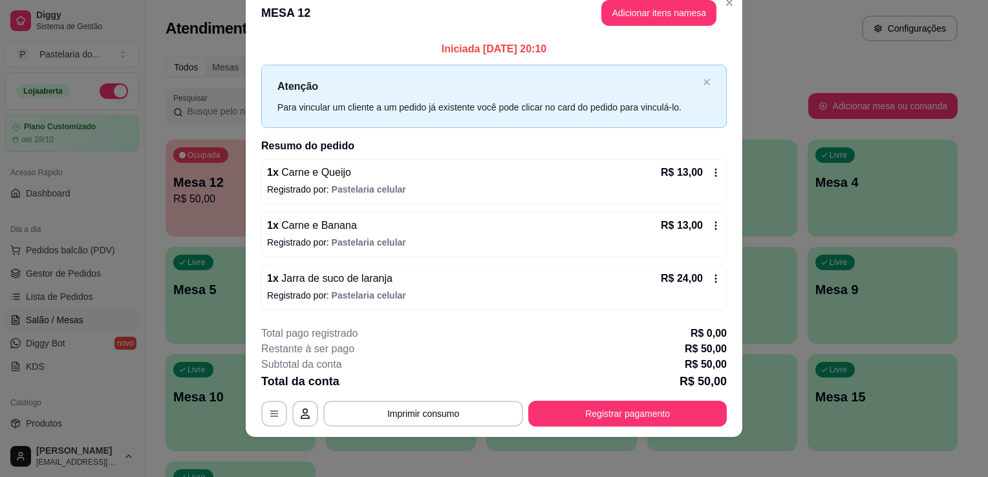
click at [638, 399] on div "**********" at bounding box center [494, 376] width 466 height 101
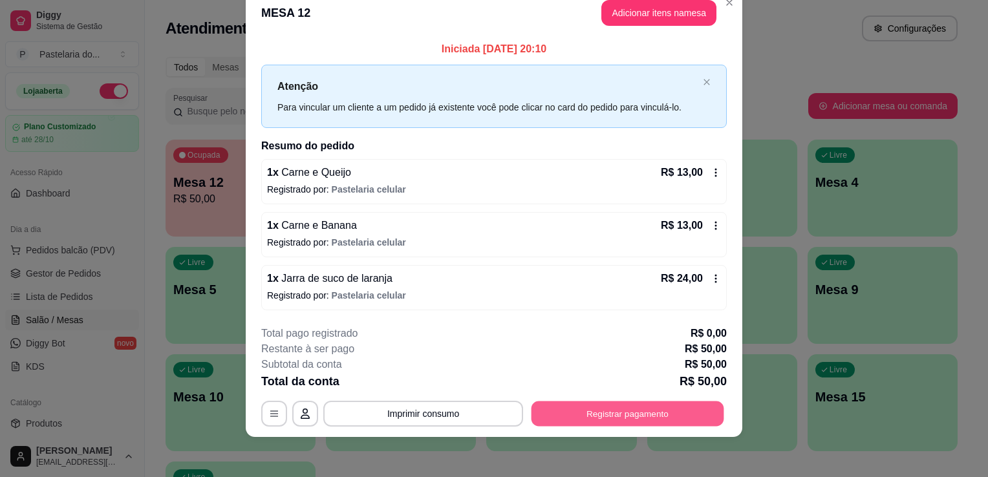
click at [634, 407] on button "Registrar pagamento" at bounding box center [628, 413] width 193 height 25
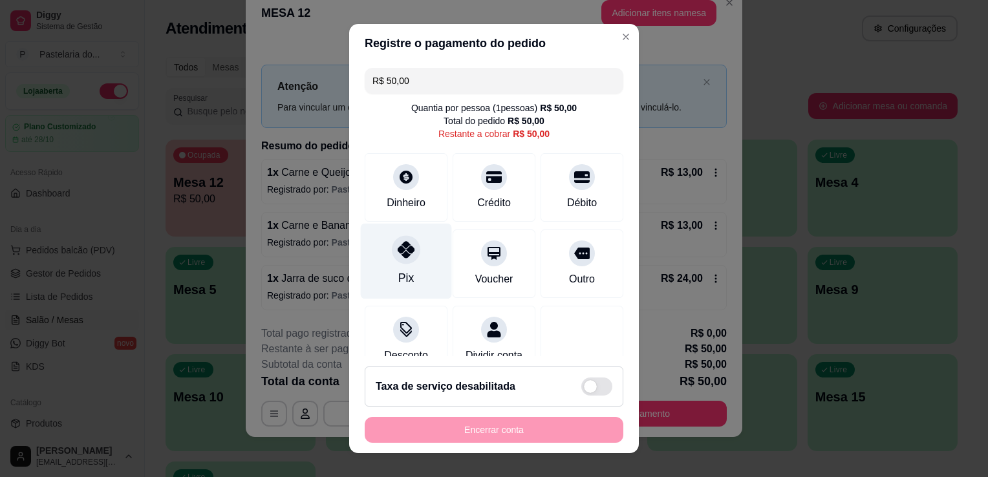
click at [390, 270] on div "Pix" at bounding box center [406, 262] width 91 height 76
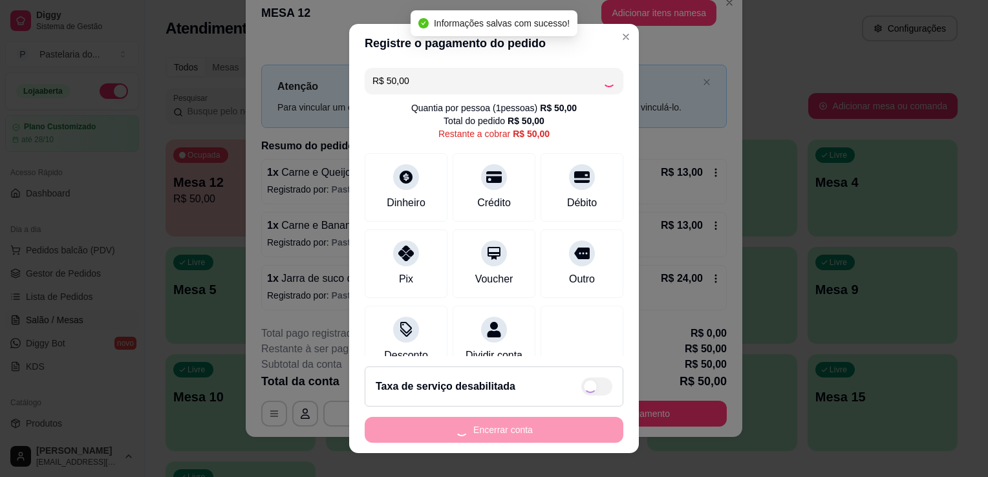
type input "R$ 0,00"
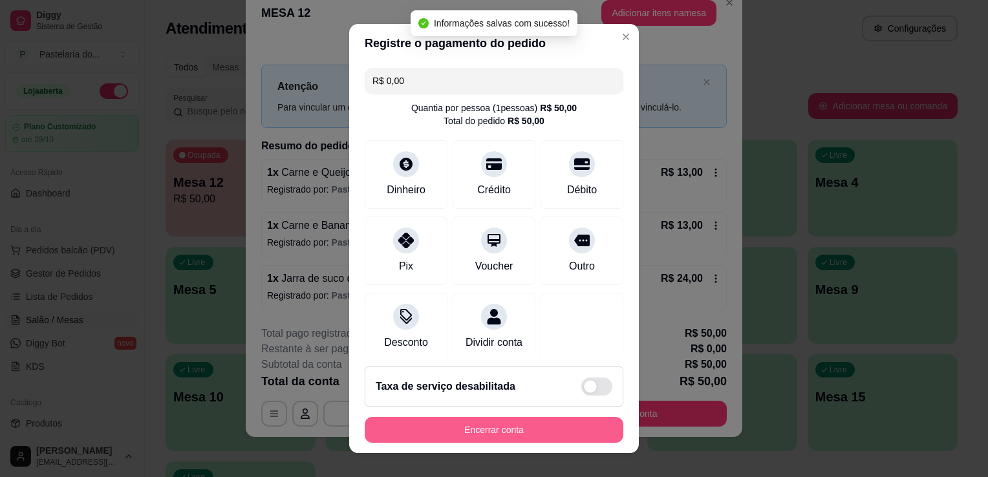
click at [459, 431] on button "Encerrar conta" at bounding box center [494, 430] width 259 height 26
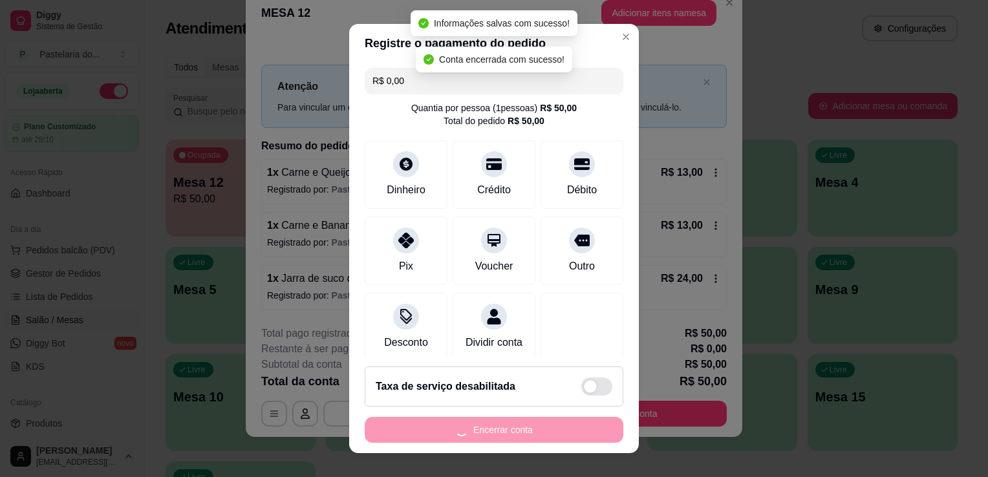
scroll to position [0, 0]
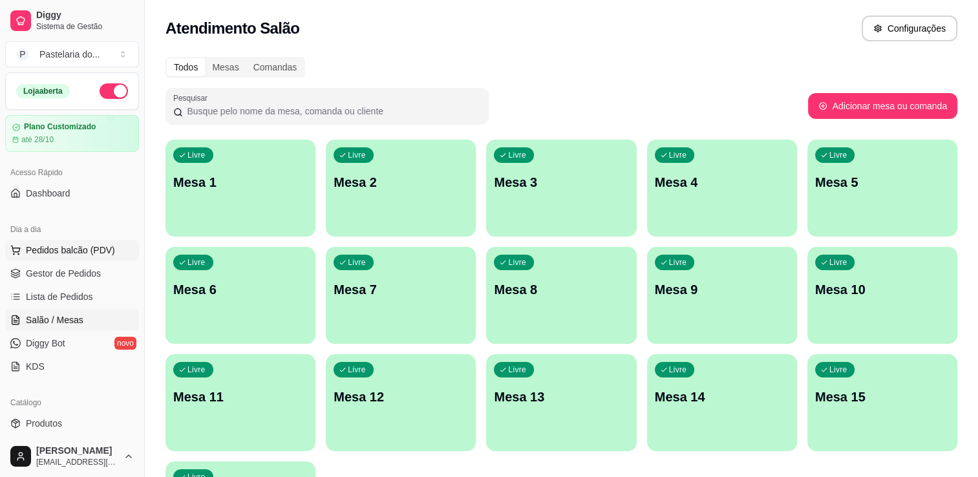
click at [100, 247] on span "Pedidos balcão (PDV)" at bounding box center [70, 250] width 89 height 13
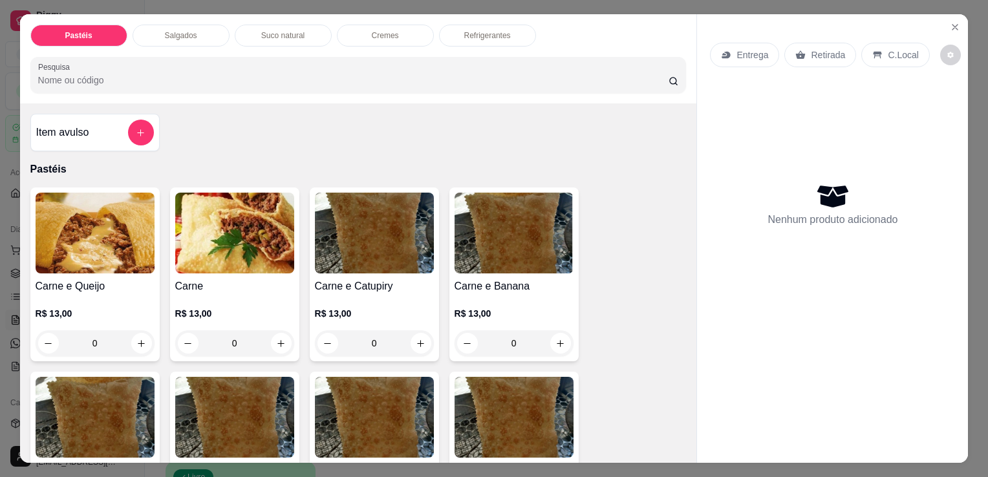
click at [200, 27] on div "Salgados" at bounding box center [181, 36] width 97 height 22
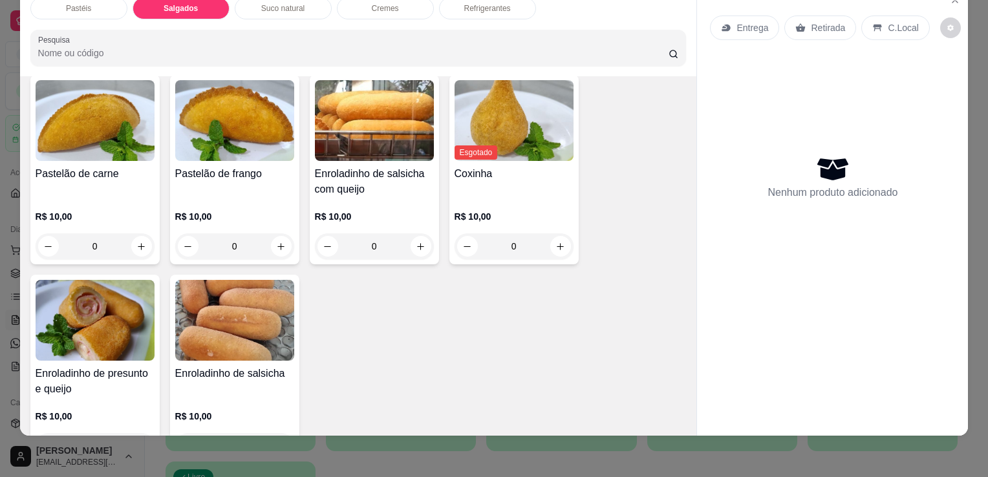
scroll to position [1438, 0]
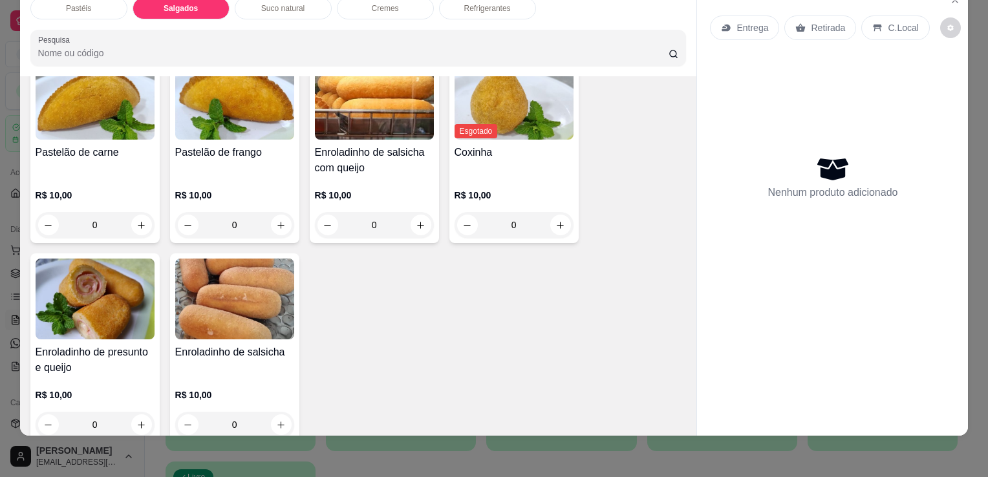
click at [126, 297] on img at bounding box center [95, 299] width 119 height 81
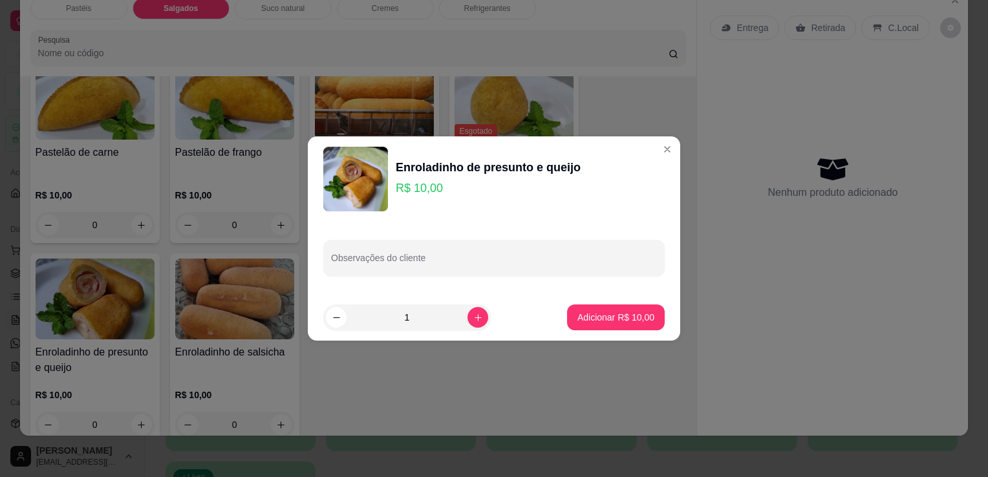
click at [592, 326] on button "Adicionar R$ 10,00" at bounding box center [616, 318] width 98 height 26
type input "1"
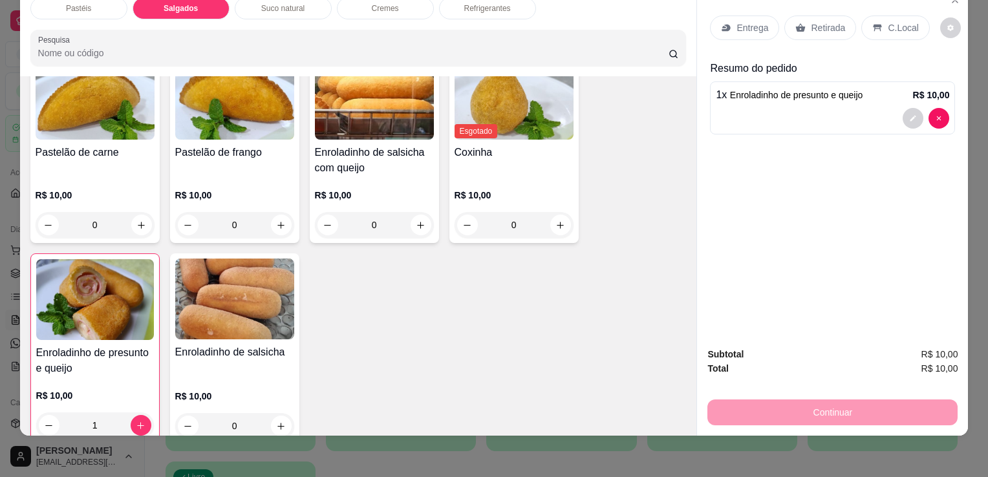
click at [797, 24] on div "Retirada" at bounding box center [820, 28] width 72 height 25
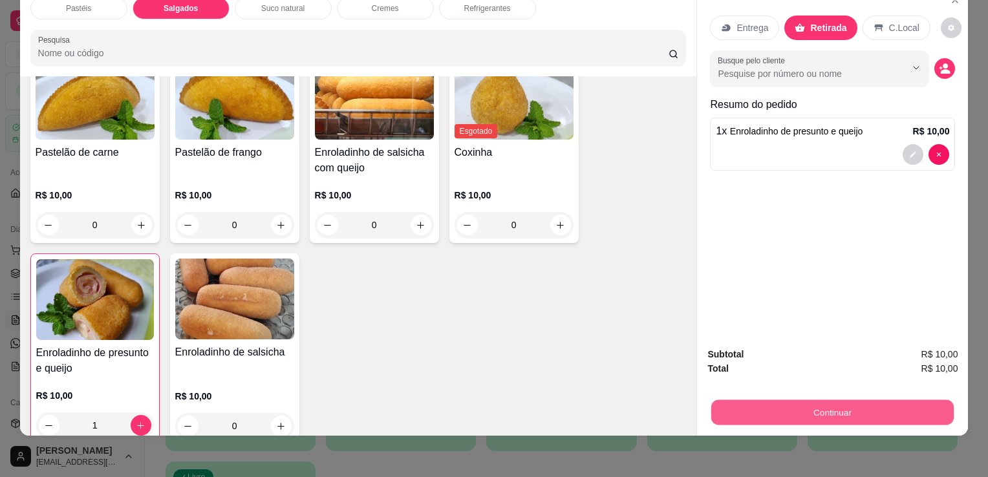
click at [803, 403] on button "Continuar" at bounding box center [832, 412] width 243 height 25
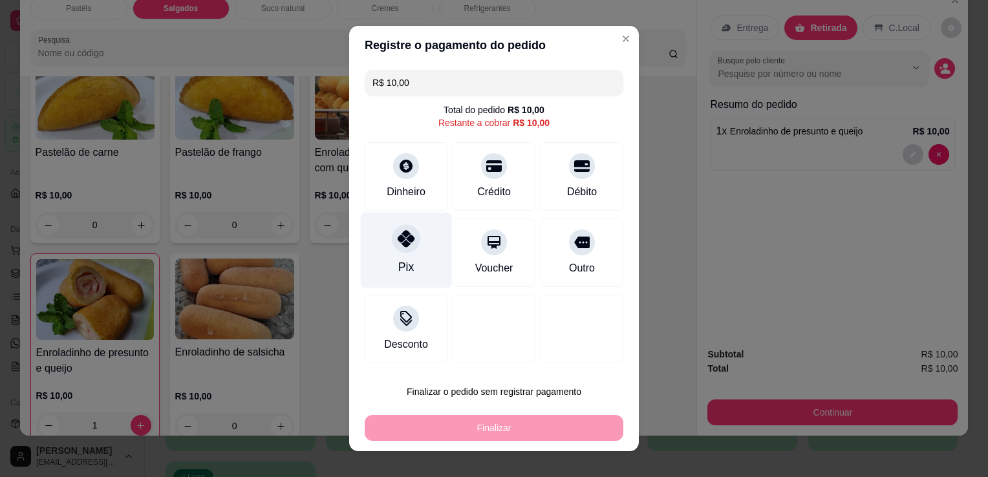
click at [398, 247] on icon at bounding box center [406, 238] width 17 height 17
type input "R$ 0,00"
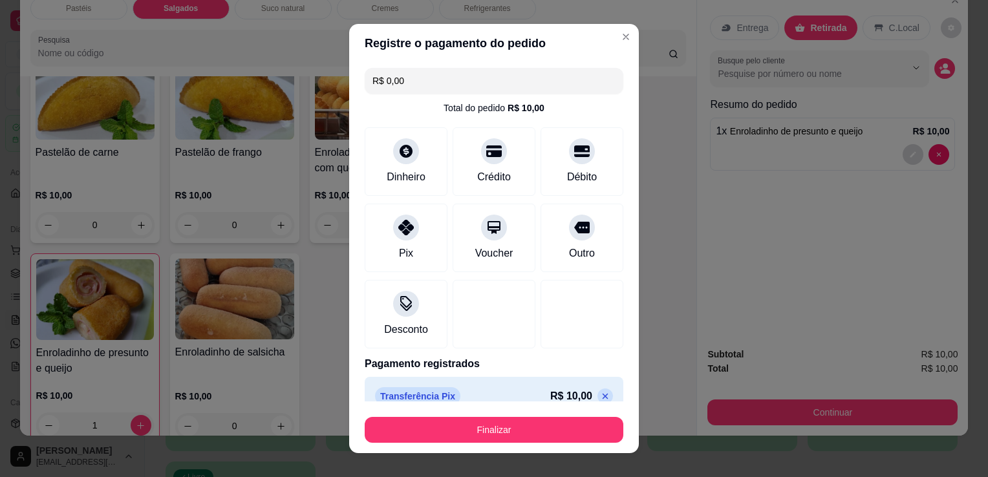
click at [453, 426] on button "Finalizar" at bounding box center [494, 430] width 259 height 26
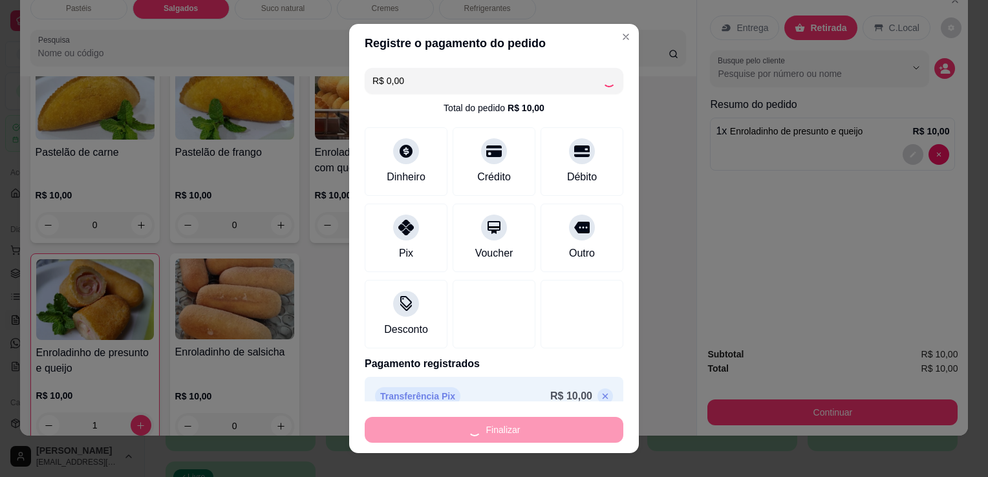
type input "0"
type input "-R$ 10,00"
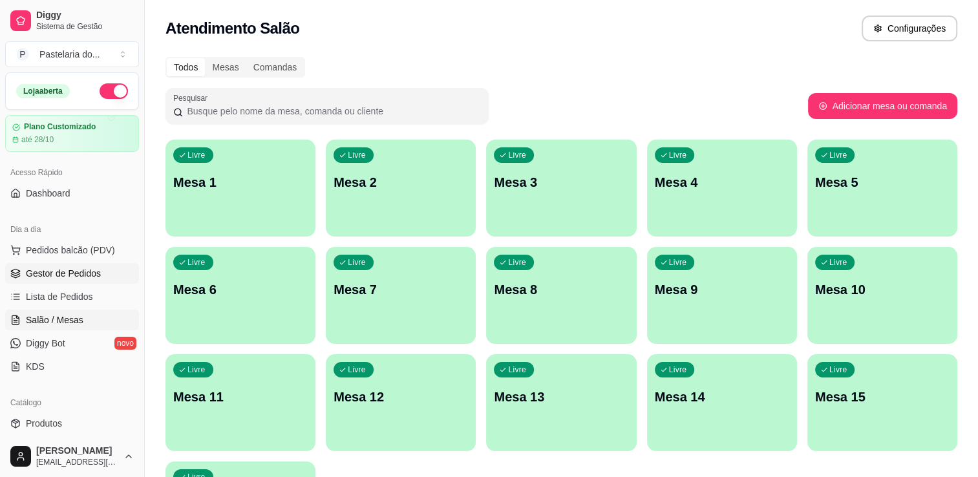
click at [77, 278] on span "Gestor de Pedidos" at bounding box center [63, 273] width 75 height 13
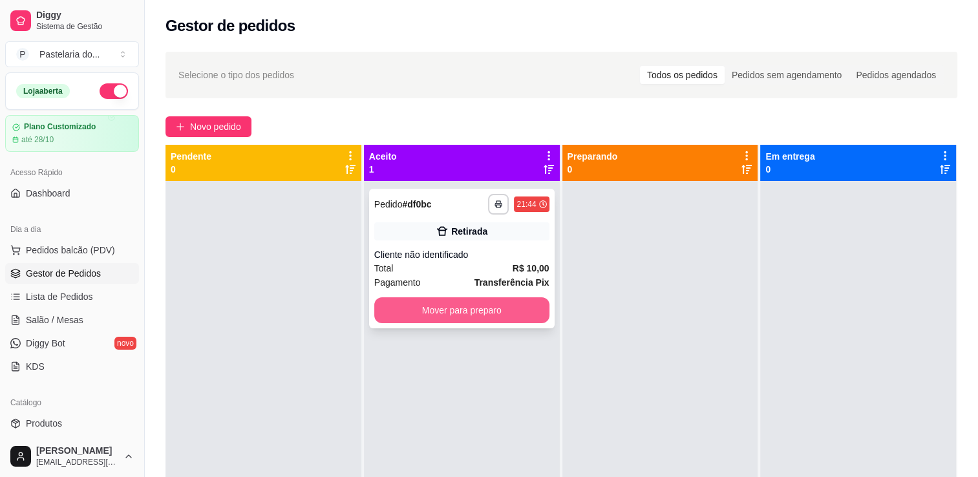
click at [466, 314] on button "Mover para preparo" at bounding box center [461, 310] width 175 height 26
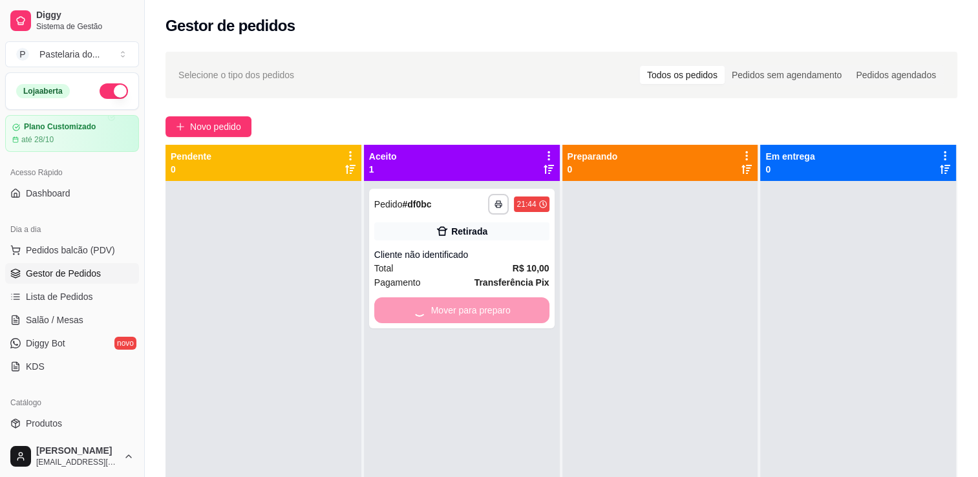
click at [648, 319] on div at bounding box center [661, 419] width 196 height 477
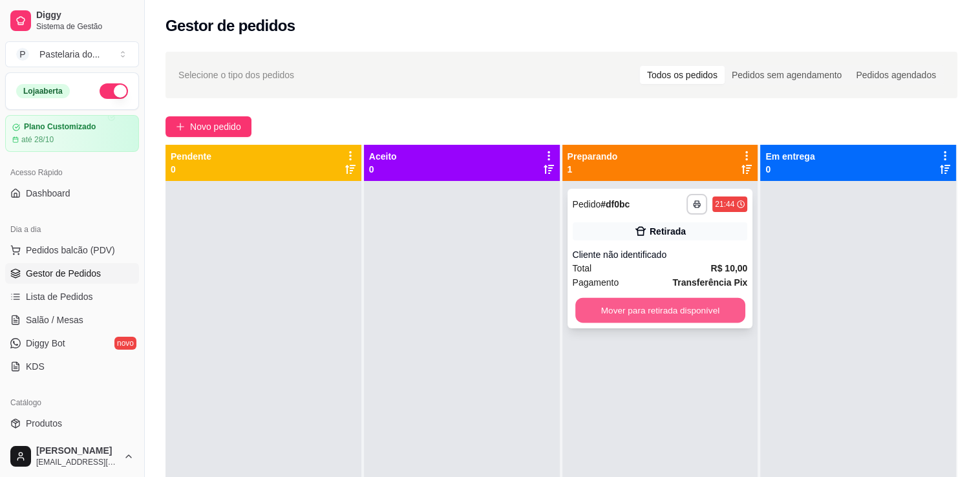
click at [664, 320] on button "Mover para retirada disponível" at bounding box center [661, 310] width 170 height 25
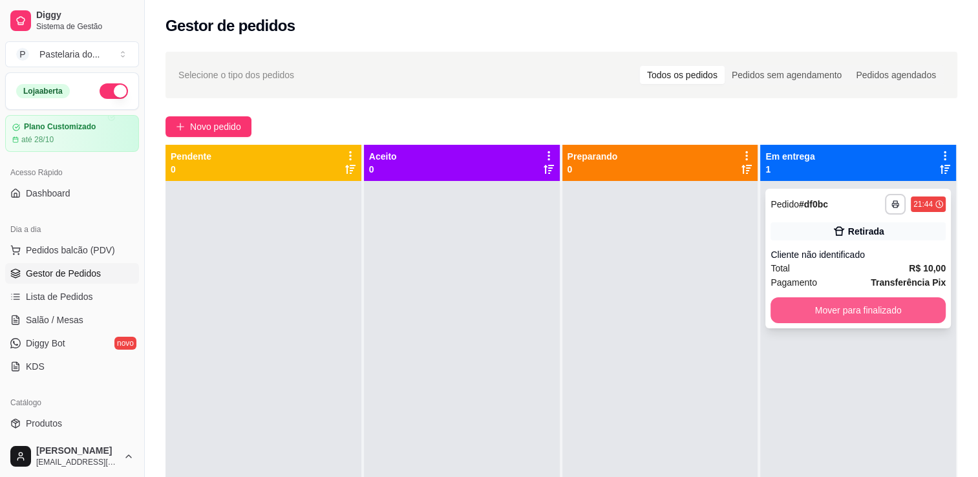
click at [826, 319] on button "Mover para finalizado" at bounding box center [858, 310] width 175 height 26
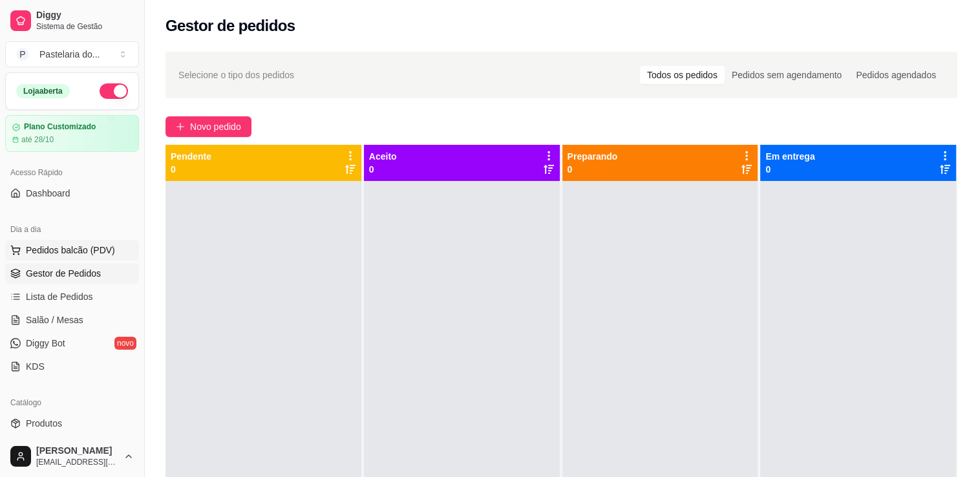
click at [65, 248] on span "Pedidos balcão (PDV)" at bounding box center [70, 250] width 89 height 13
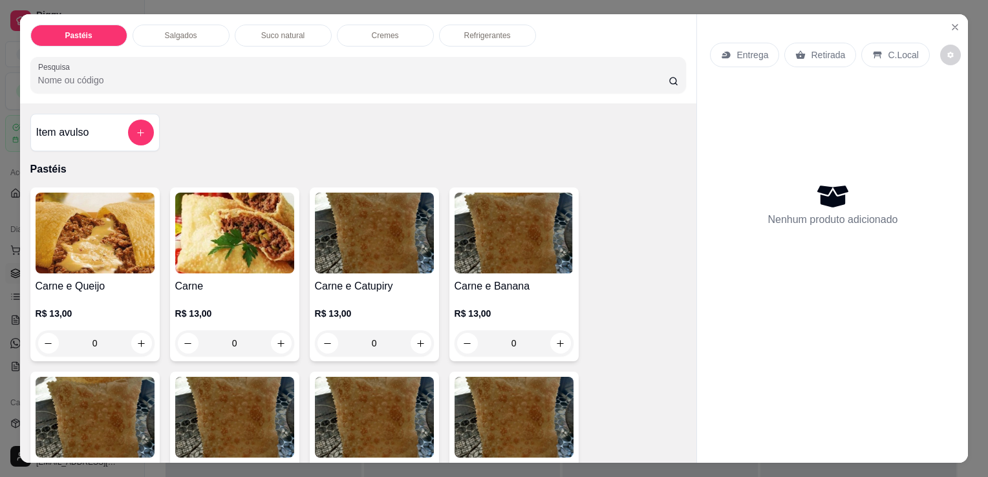
click at [209, 38] on div "Salgados" at bounding box center [181, 36] width 97 height 22
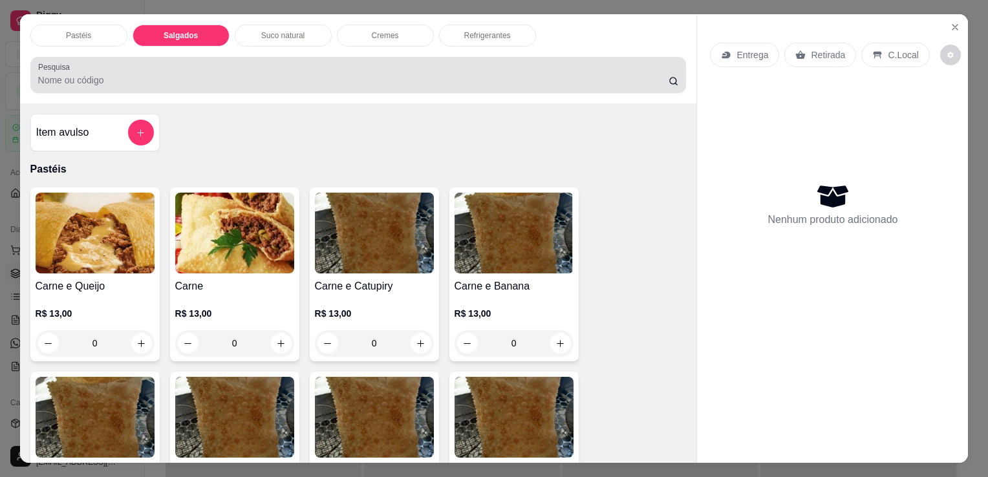
scroll to position [32, 0]
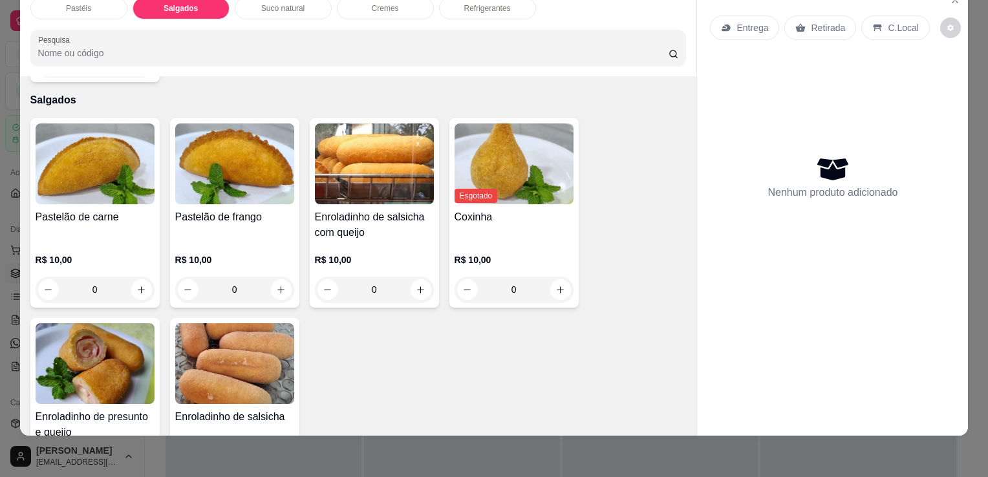
click at [36, 323] on img at bounding box center [95, 363] width 119 height 81
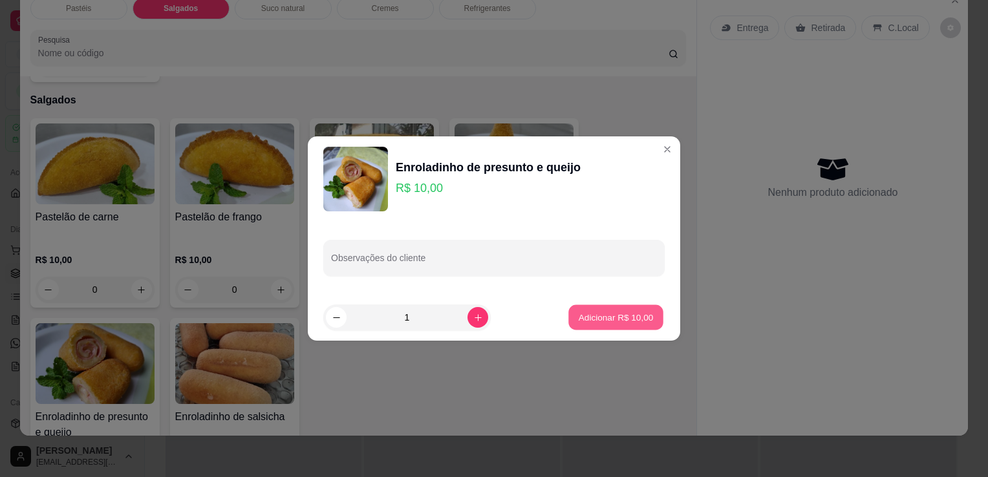
click at [646, 318] on button "Adicionar R$ 10,00" at bounding box center [615, 317] width 95 height 25
type input "1"
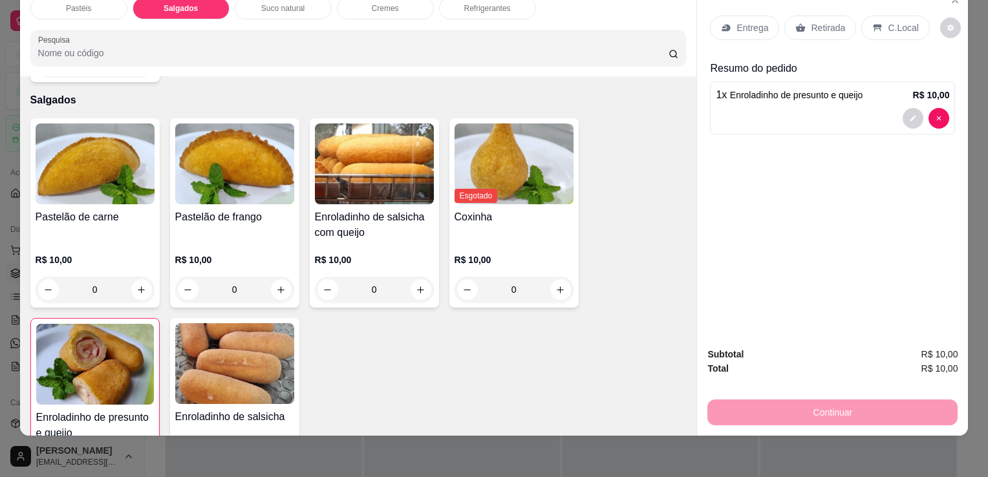
click at [471, 3] on p "Refrigerantes" at bounding box center [487, 8] width 47 height 10
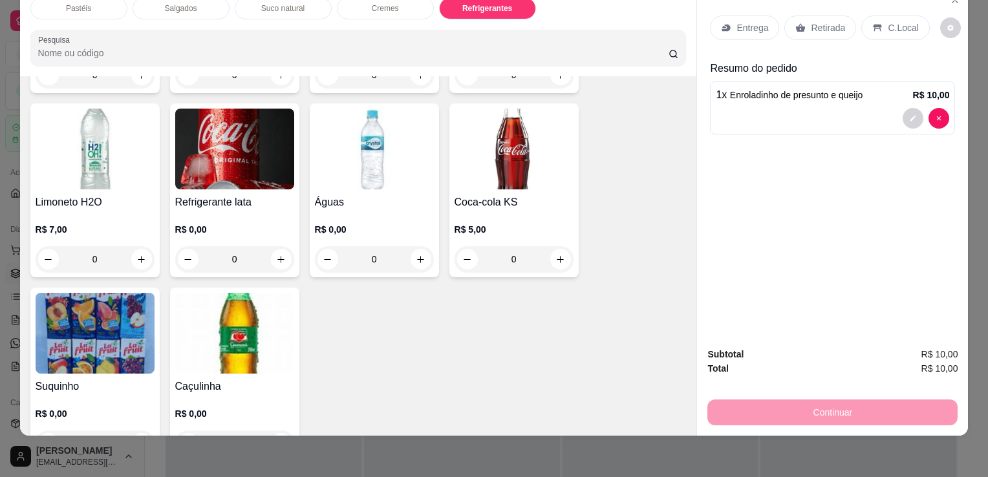
scroll to position [3576, 0]
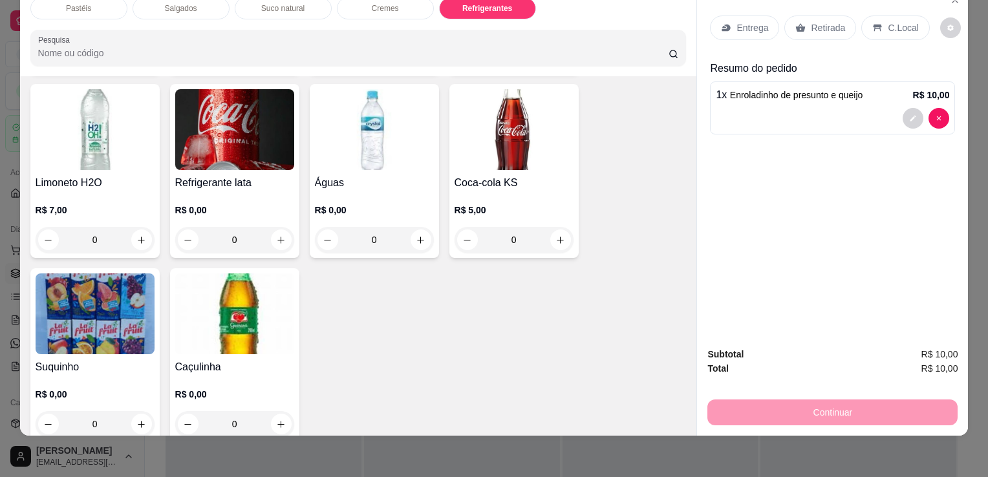
click at [207, 296] on img at bounding box center [234, 314] width 119 height 81
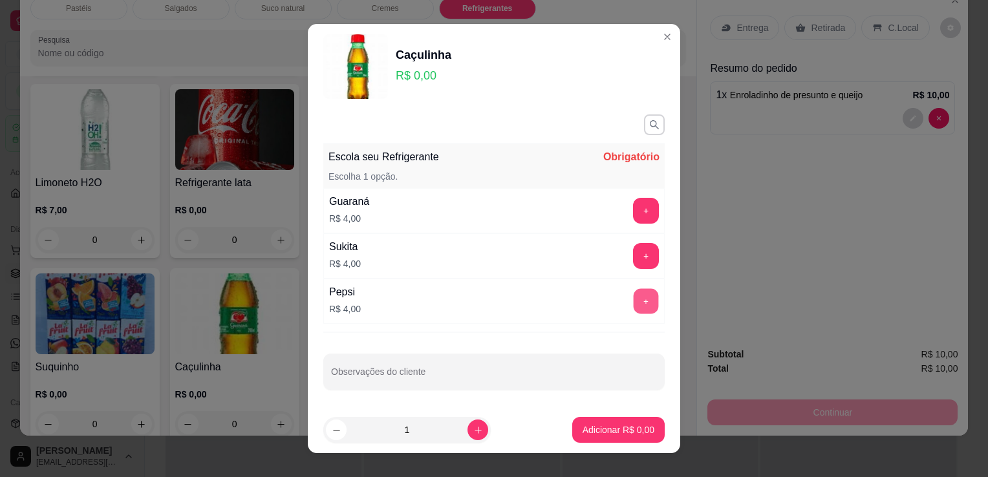
click at [634, 300] on button "+" at bounding box center [646, 301] width 25 height 25
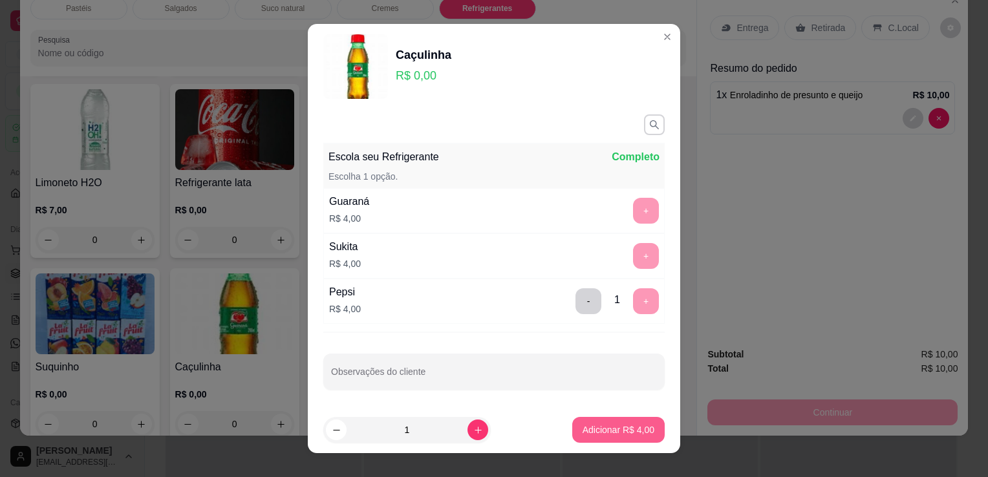
click at [592, 426] on p "Adicionar R$ 4,00" at bounding box center [619, 430] width 72 height 13
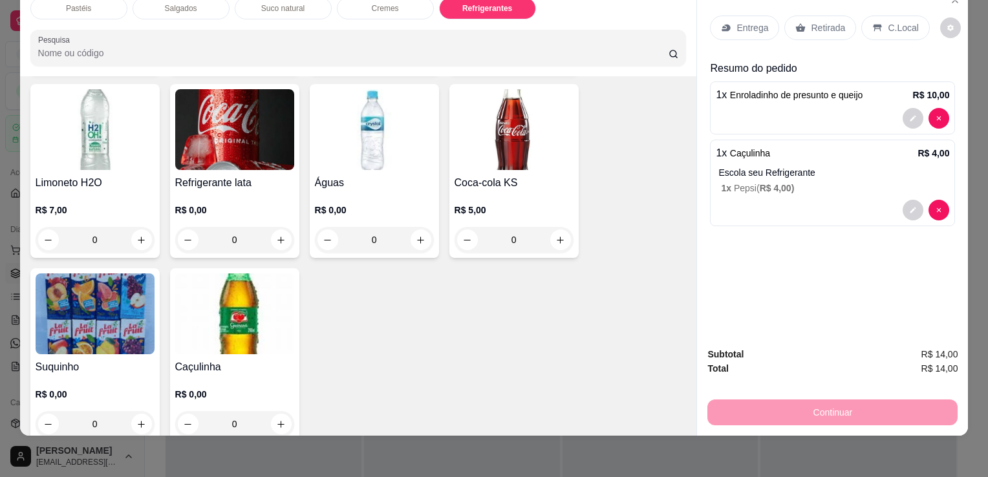
click at [799, 16] on div "Retirada" at bounding box center [820, 28] width 72 height 25
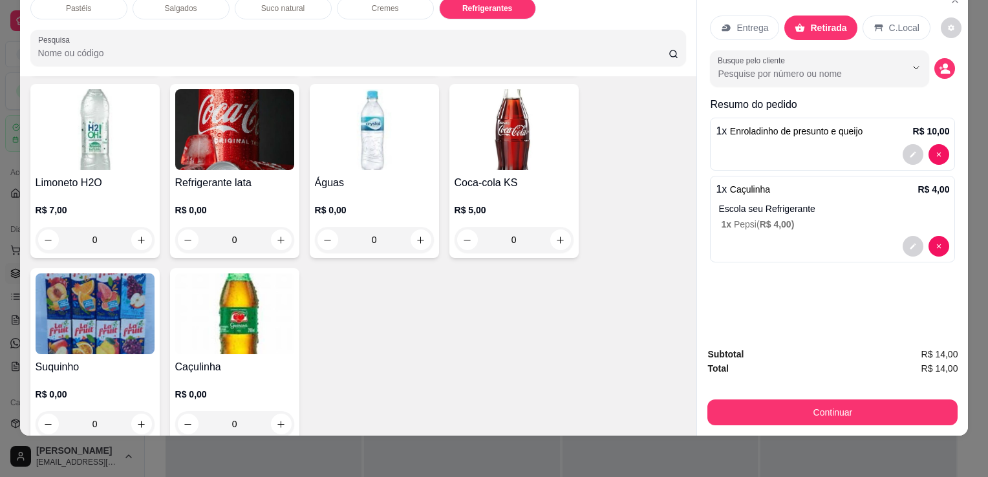
click at [746, 418] on div "Subtotal R$ 14,00 Total R$ 14,00 Continuar" at bounding box center [832, 386] width 271 height 99
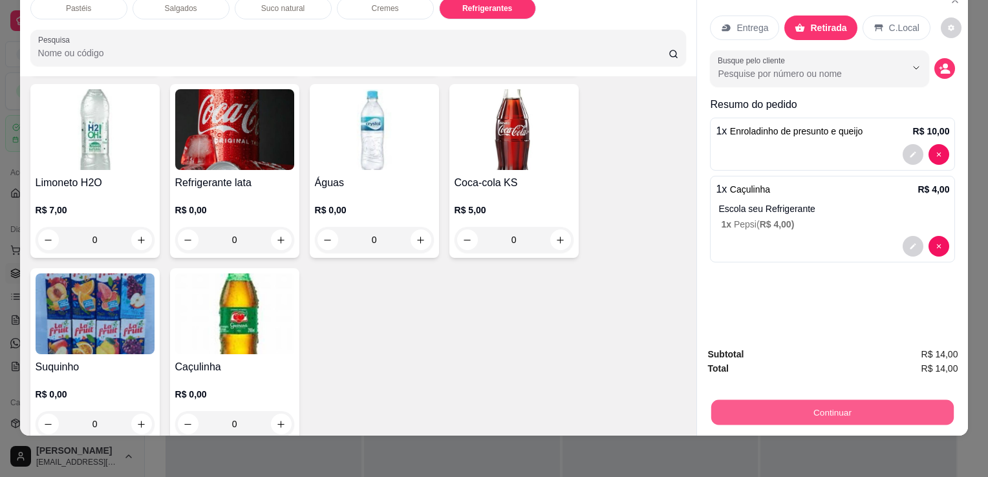
click at [735, 403] on button "Continuar" at bounding box center [832, 412] width 243 height 25
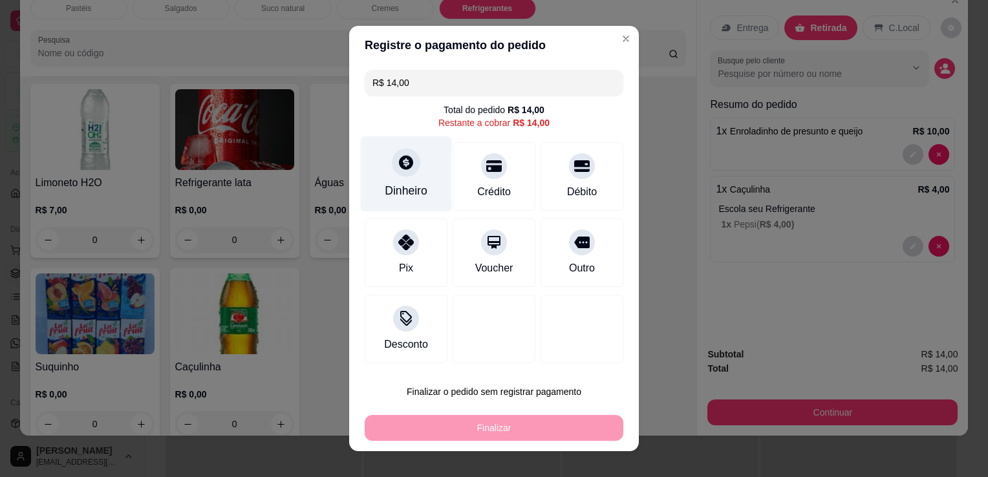
click at [369, 164] on div "Dinheiro" at bounding box center [406, 174] width 91 height 76
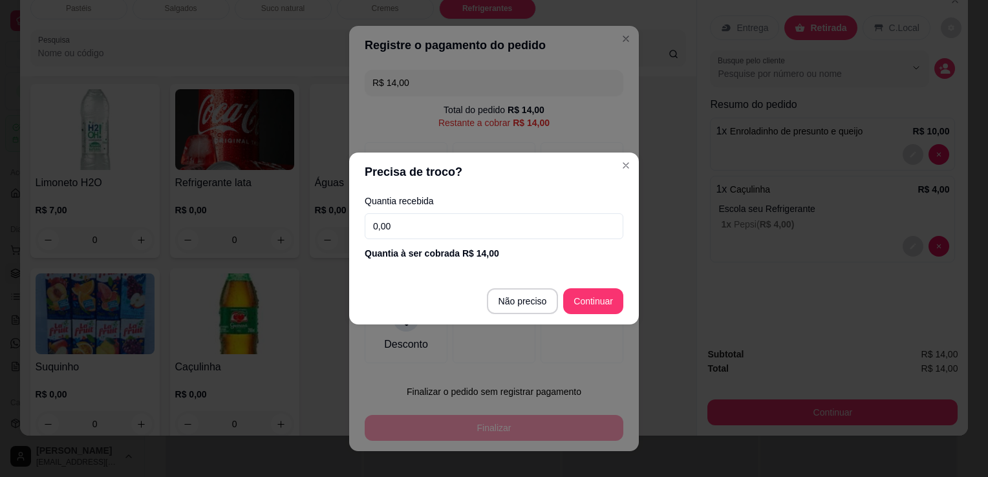
click at [486, 230] on input "0,00" at bounding box center [494, 226] width 259 height 26
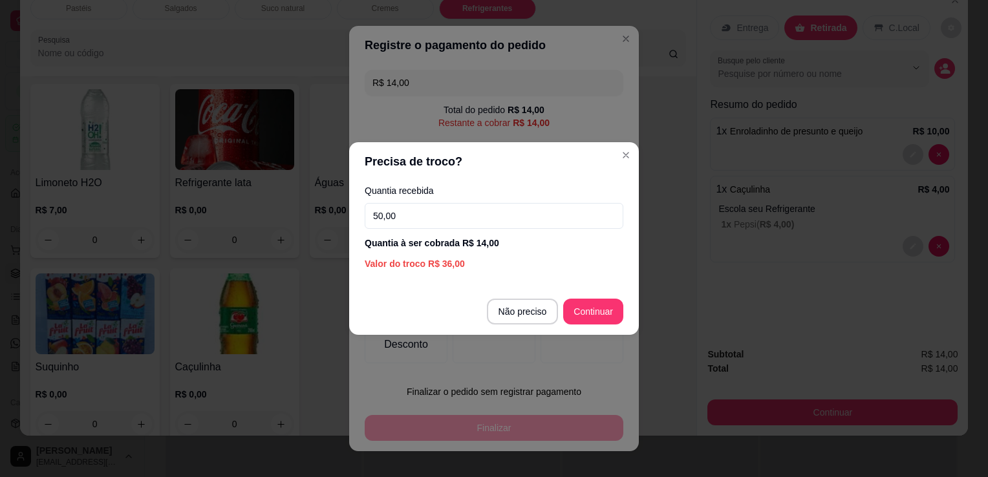
type input "50,00"
type input "R$ 0,00"
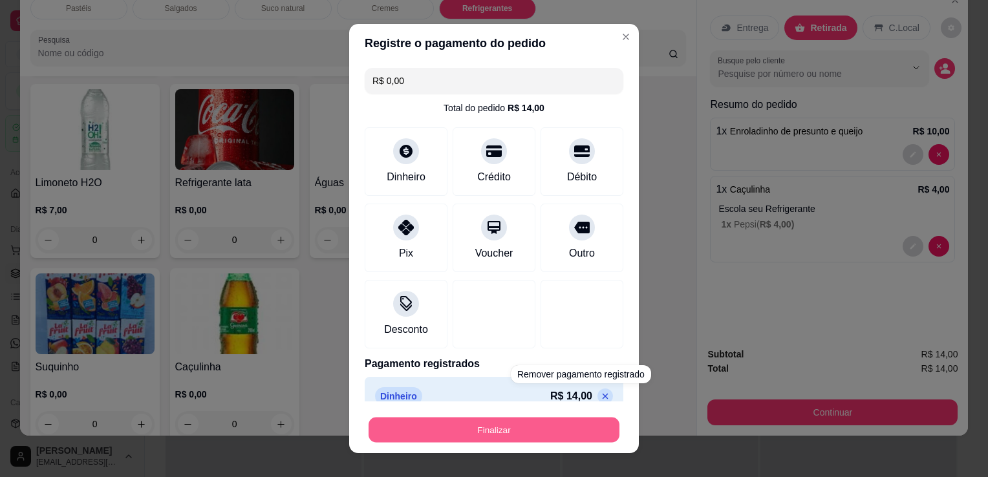
click at [532, 441] on button "Finalizar" at bounding box center [494, 430] width 251 height 25
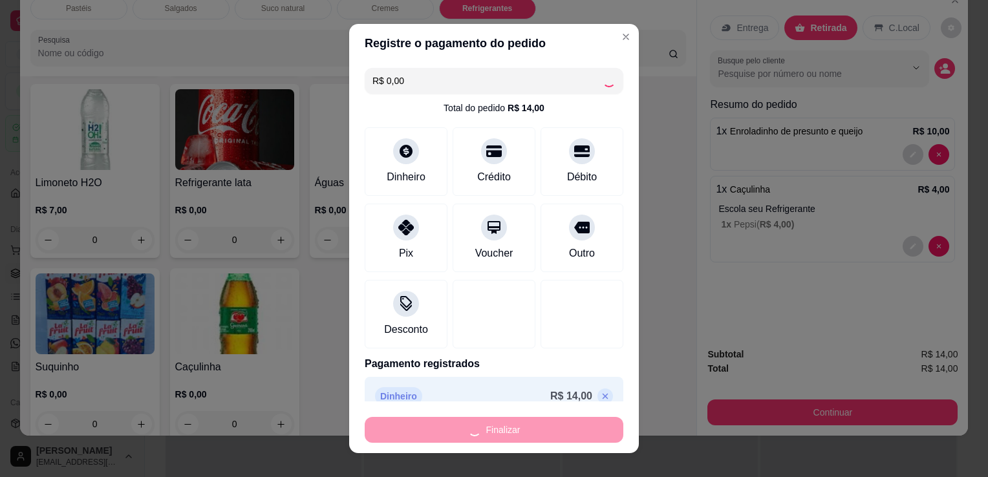
type input "0"
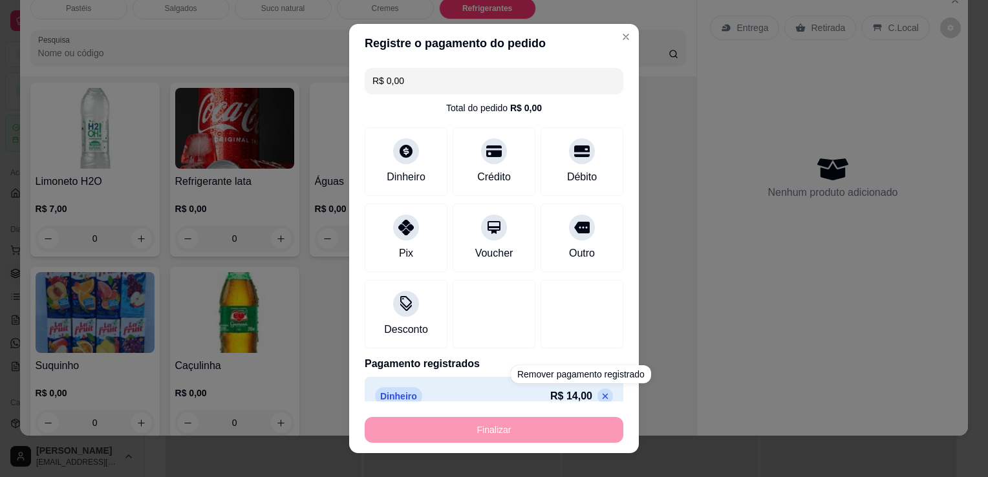
type input "-R$ 14,00"
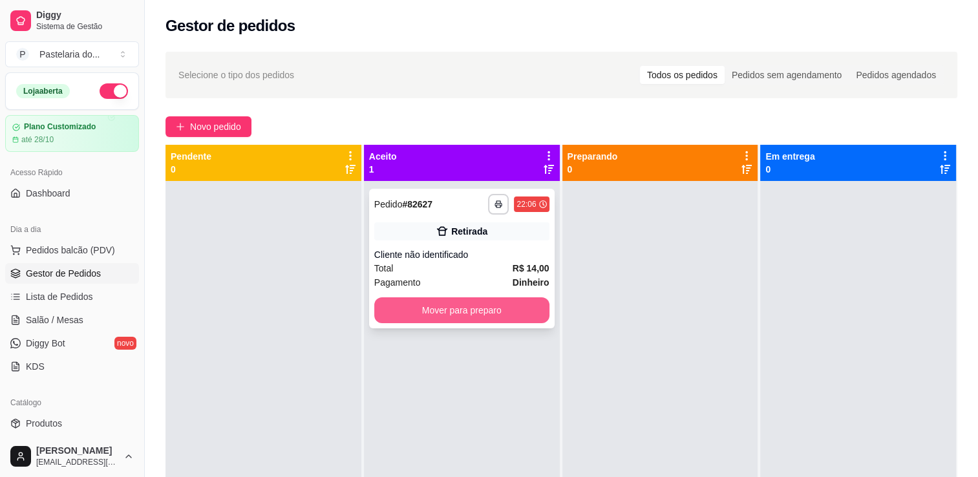
click at [473, 308] on button "Mover para preparo" at bounding box center [461, 310] width 175 height 26
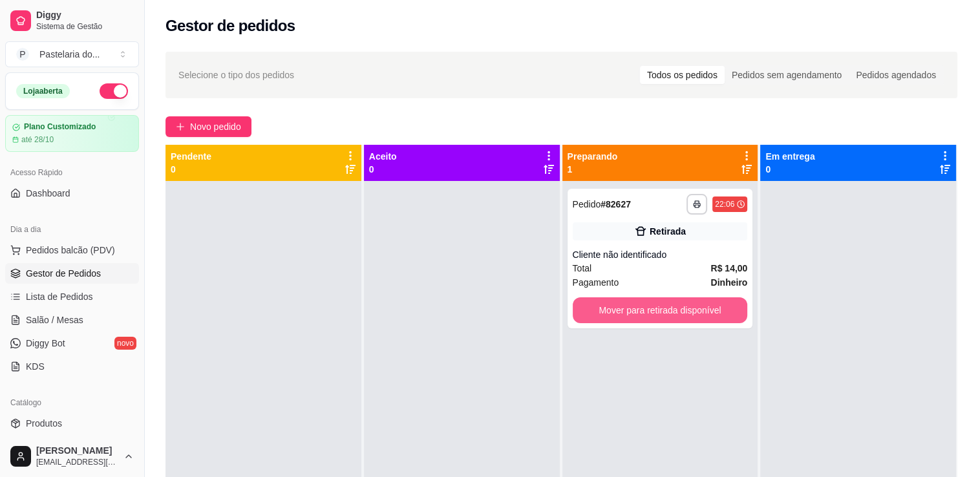
click at [652, 307] on button "Mover para retirada disponível" at bounding box center [660, 310] width 175 height 26
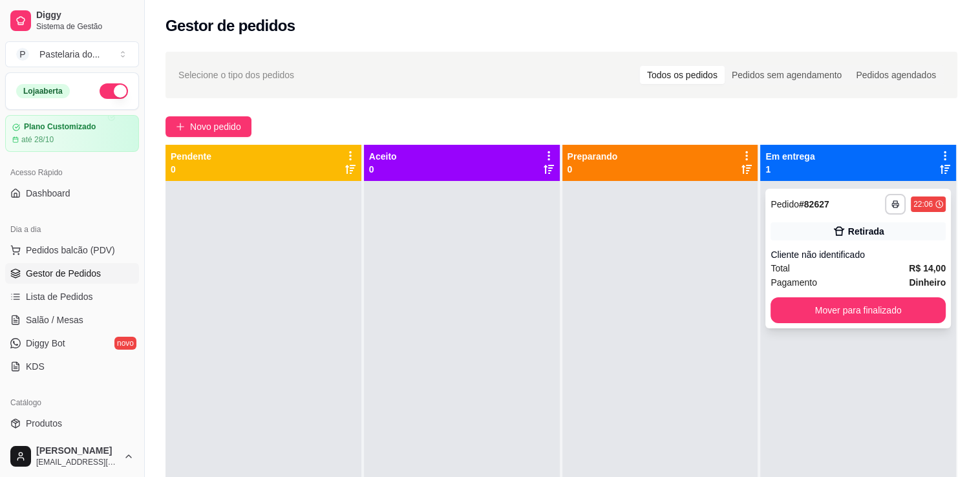
click at [856, 294] on div "**********" at bounding box center [859, 259] width 186 height 140
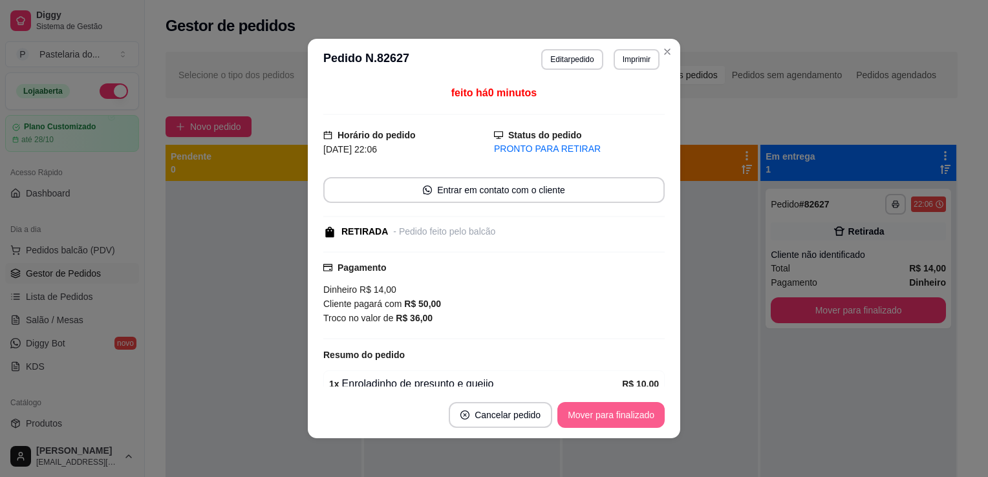
click at [658, 413] on button "Mover para finalizado" at bounding box center [610, 415] width 107 height 26
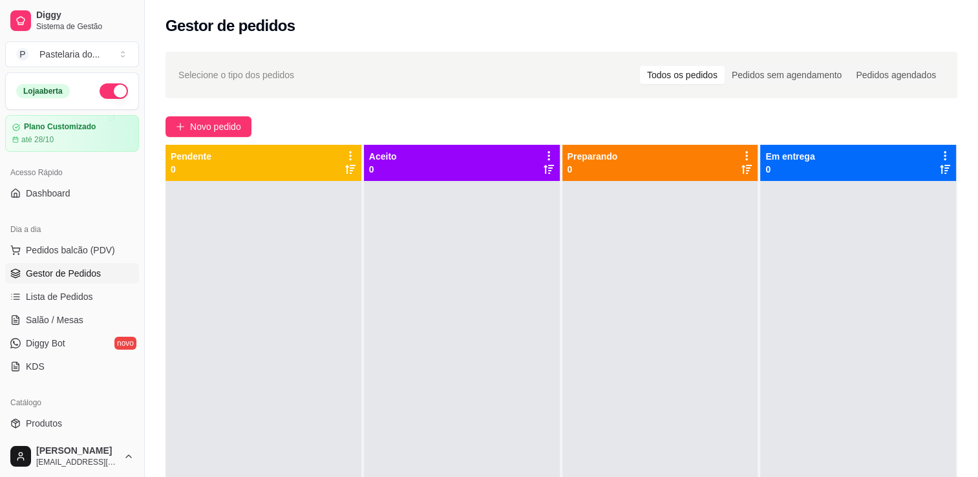
click at [25, 249] on button "Pedidos balcão (PDV)" at bounding box center [72, 250] width 134 height 21
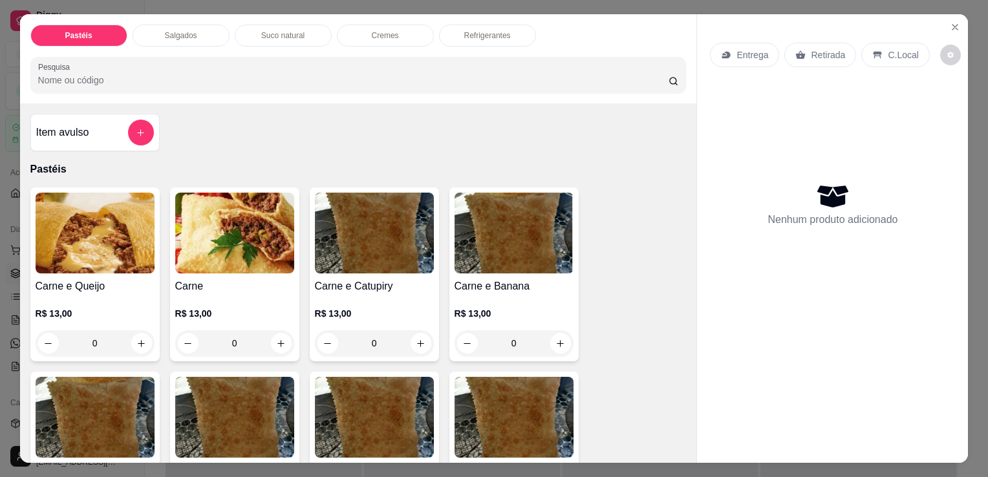
click at [466, 25] on div "Refrigerantes" at bounding box center [487, 36] width 97 height 22
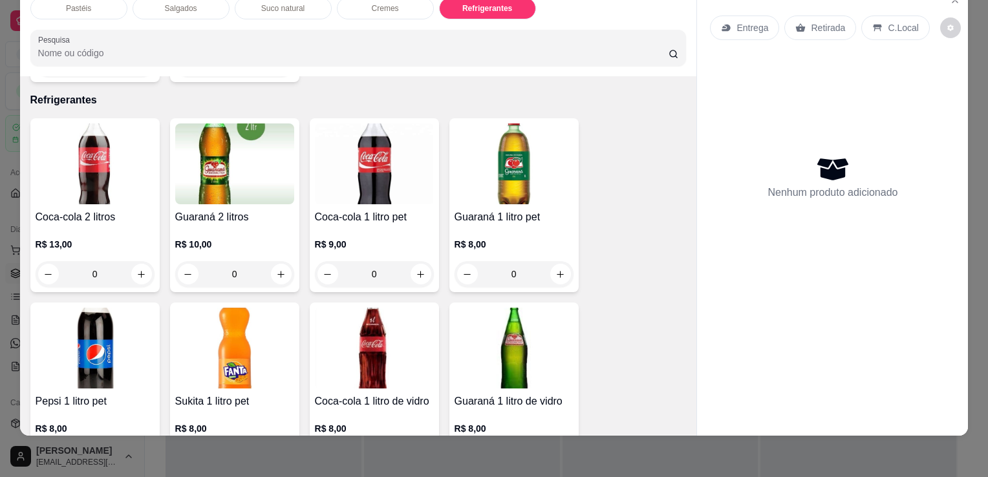
click at [193, 12] on div "Pastéis Salgados Suco natural Cremes Refrigerantes Pesquisa" at bounding box center [358, 31] width 677 height 89
click at [193, 9] on div "Pastéis Salgados Suco natural Cremes Refrigerantes Pesquisa" at bounding box center [358, 31] width 677 height 89
click at [197, 3] on div "Salgados" at bounding box center [181, 8] width 97 height 22
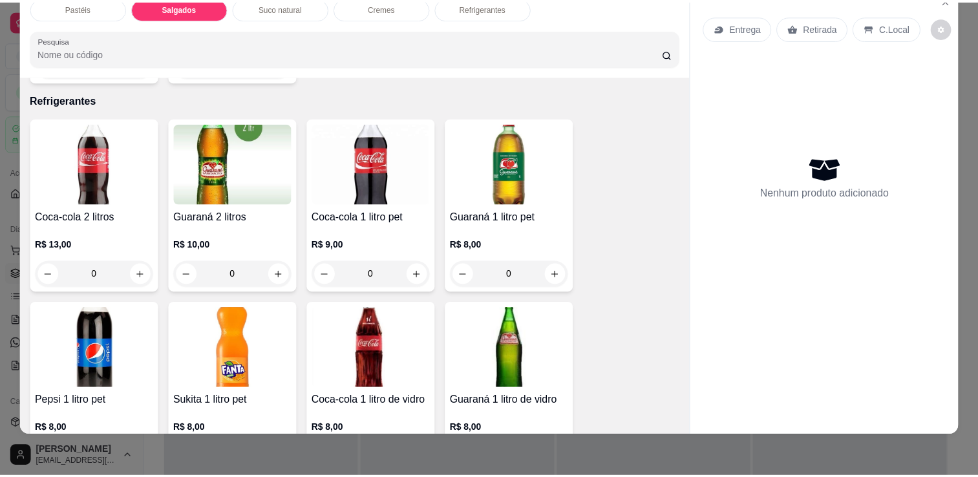
scroll to position [1374, 0]
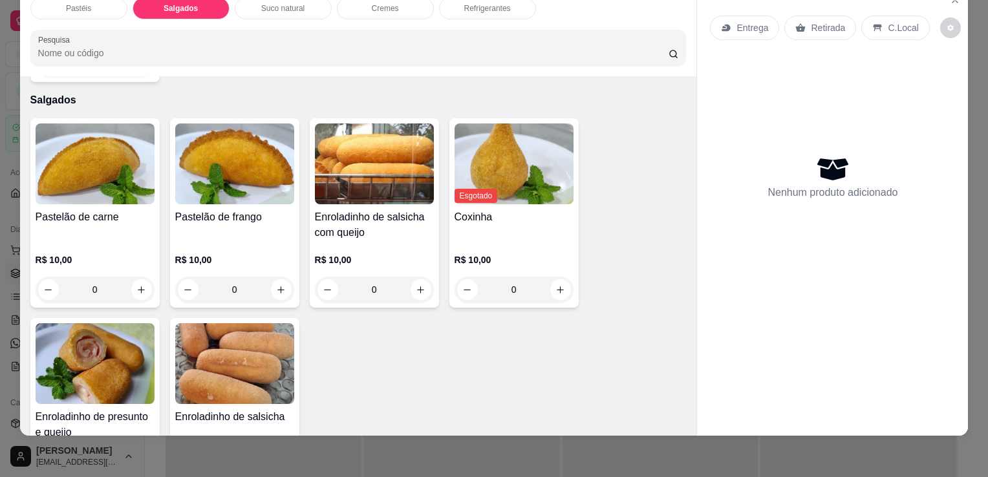
click at [103, 342] on img at bounding box center [95, 363] width 119 height 81
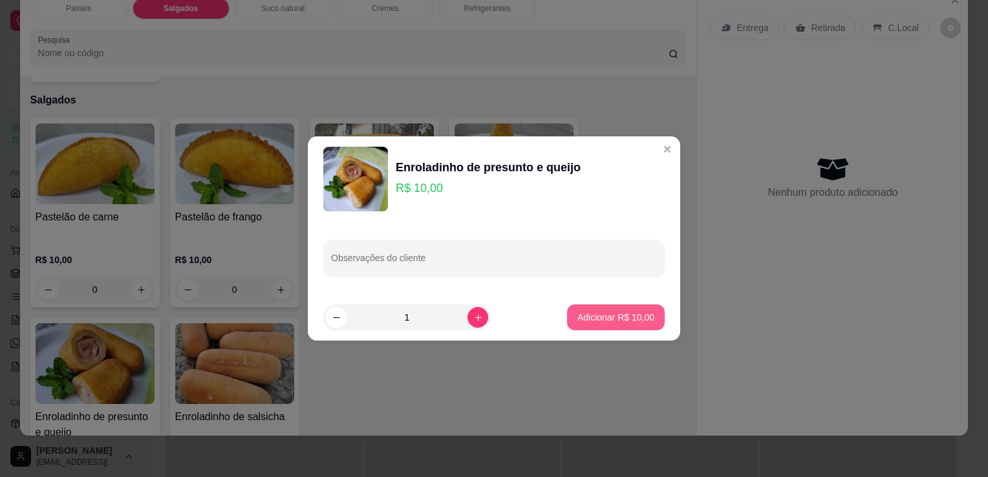
click at [580, 311] on p "Adicionar R$ 10,00" at bounding box center [615, 317] width 77 height 13
type input "1"
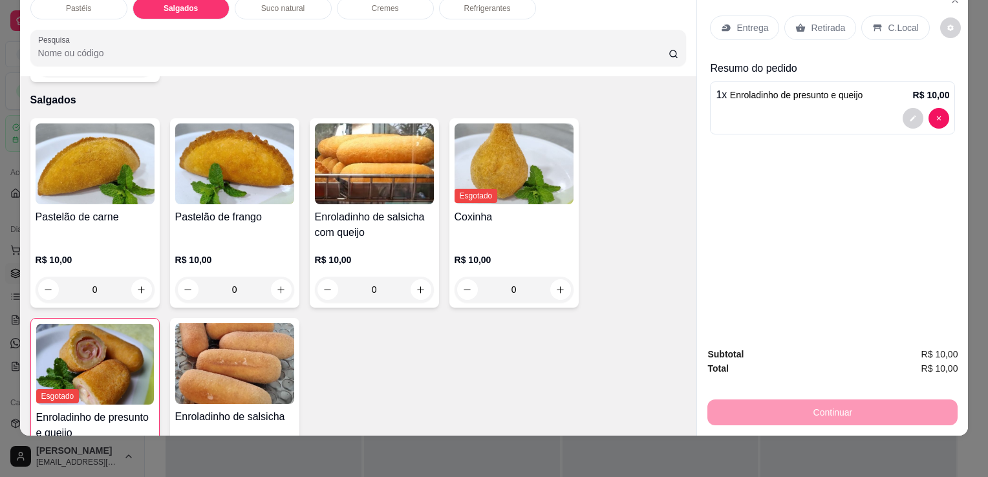
click at [811, 21] on p "Retirada" at bounding box center [828, 27] width 34 height 13
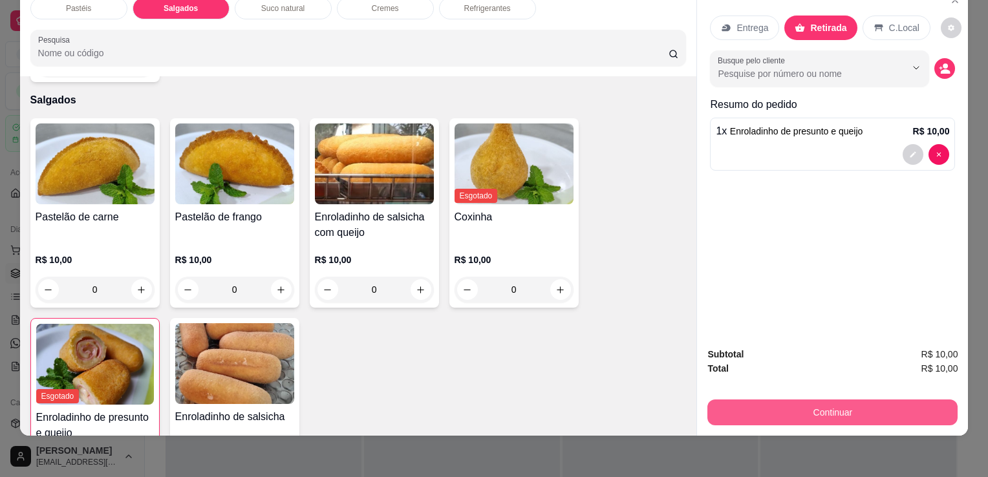
click at [742, 410] on button "Continuar" at bounding box center [832, 413] width 250 height 26
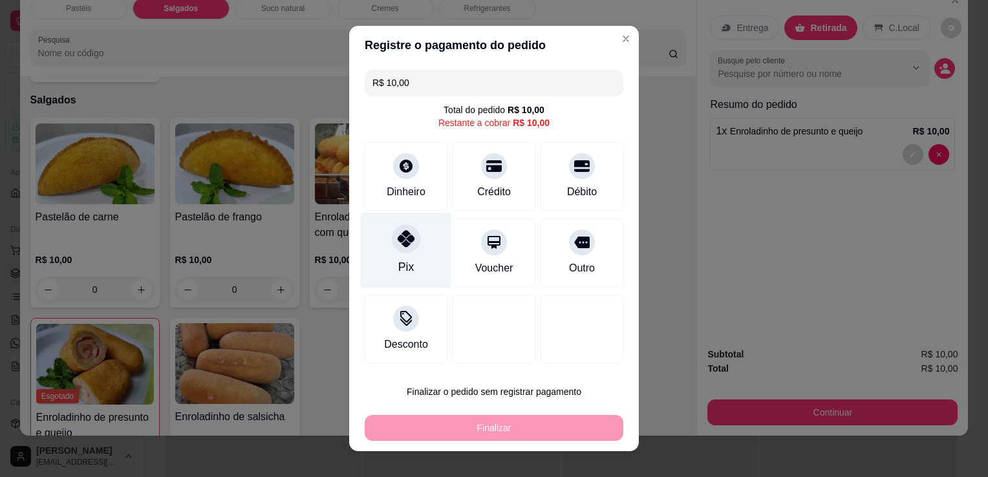
click at [411, 244] on div at bounding box center [406, 238] width 28 height 28
type input "R$ 0,00"
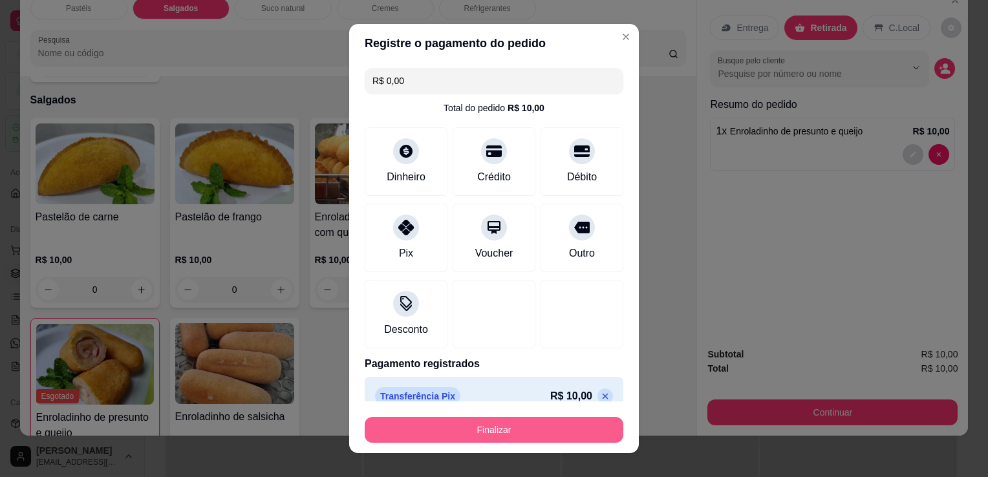
click at [459, 438] on button "Finalizar" at bounding box center [494, 430] width 259 height 26
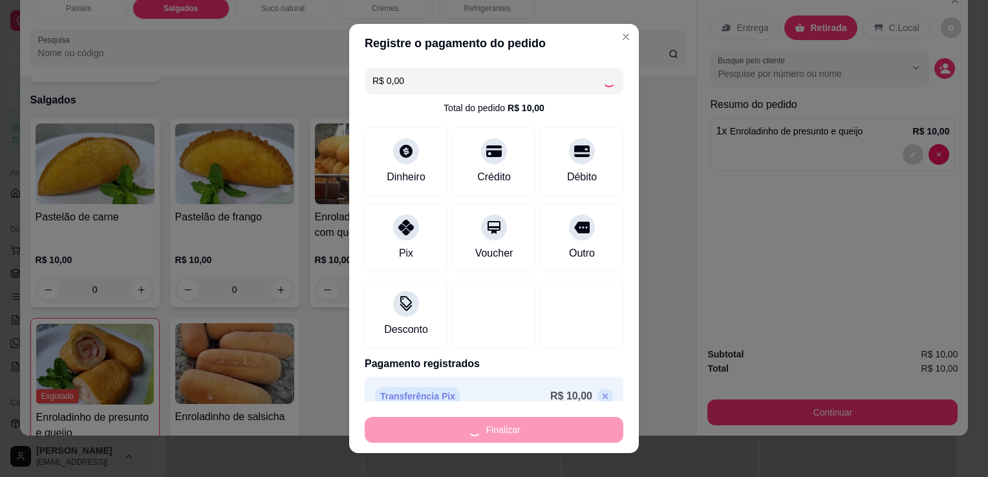
type input "0"
type input "-R$ 10,00"
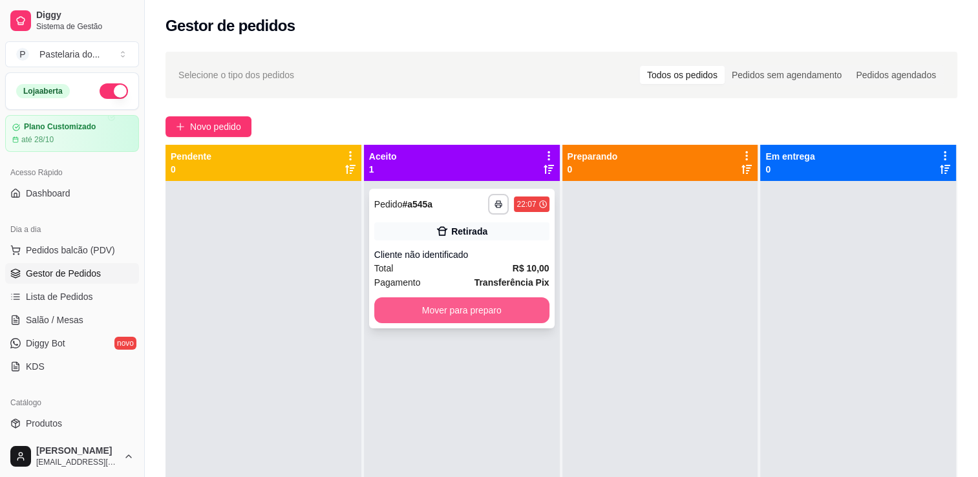
click at [440, 305] on button "Mover para preparo" at bounding box center [461, 310] width 175 height 26
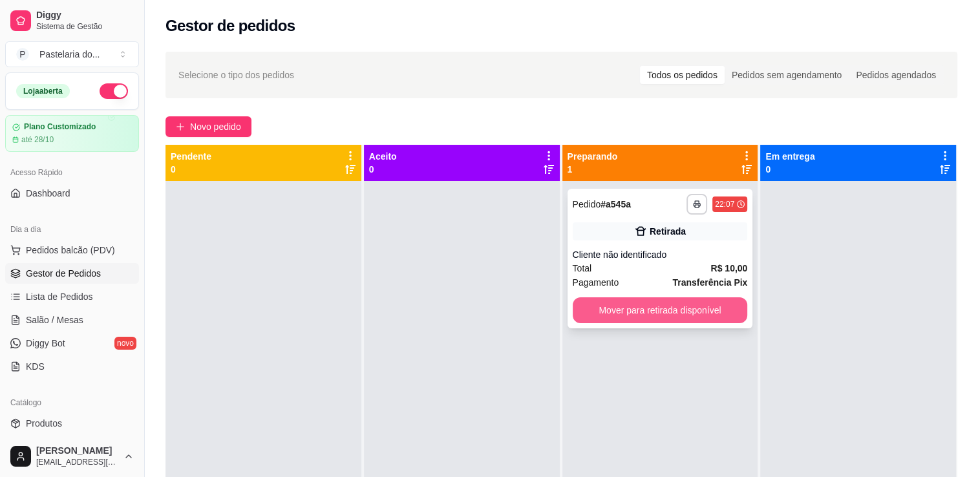
click at [653, 307] on button "Mover para retirada disponível" at bounding box center [660, 310] width 175 height 26
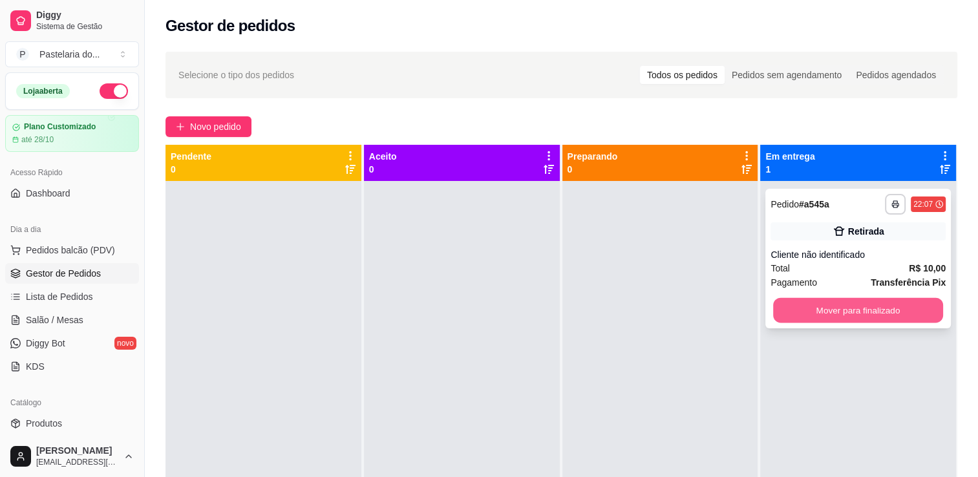
click at [817, 308] on button "Mover para finalizado" at bounding box center [858, 310] width 170 height 25
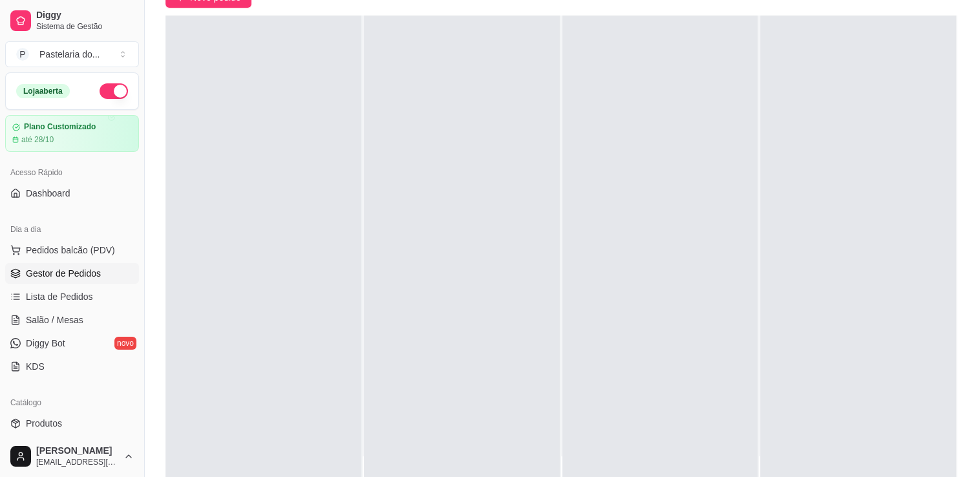
scroll to position [194, 0]
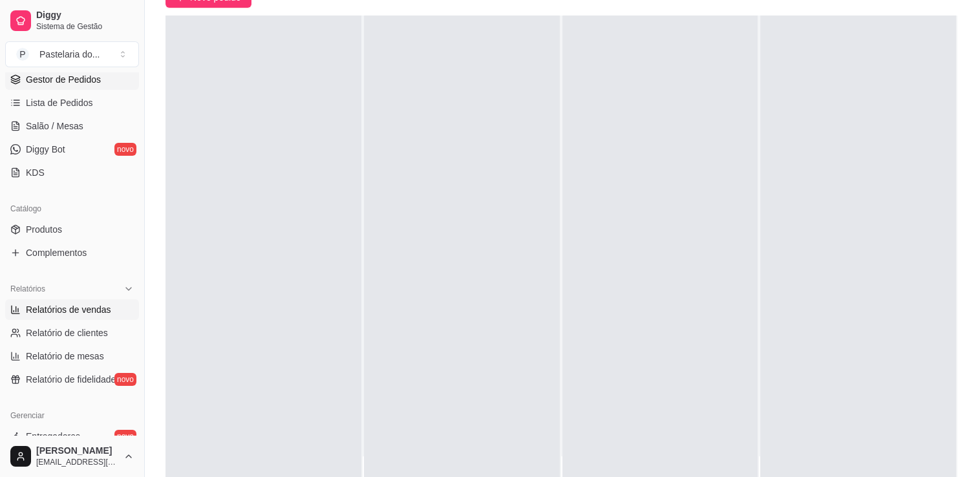
click at [53, 310] on span "Relatórios de vendas" at bounding box center [68, 309] width 85 height 13
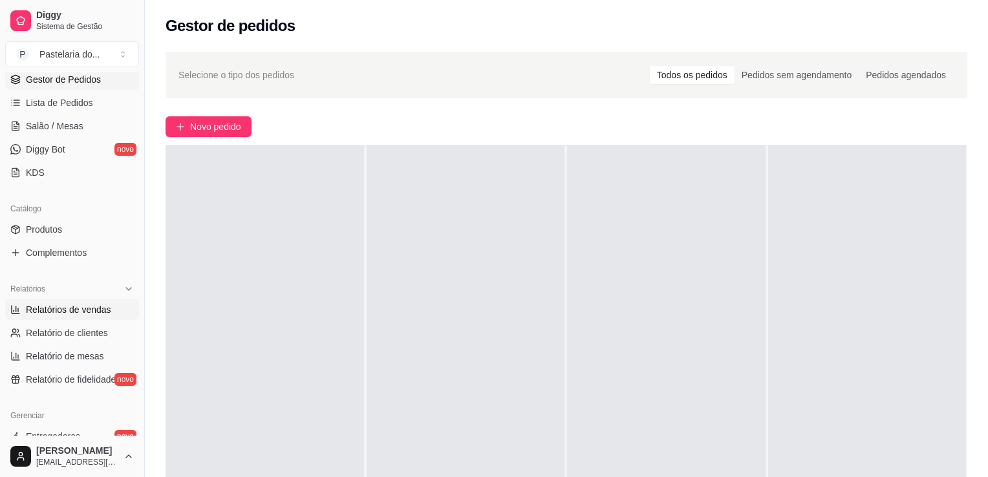
select select "ALL"
select select "0"
